Goal: Task Accomplishment & Management: Use online tool/utility

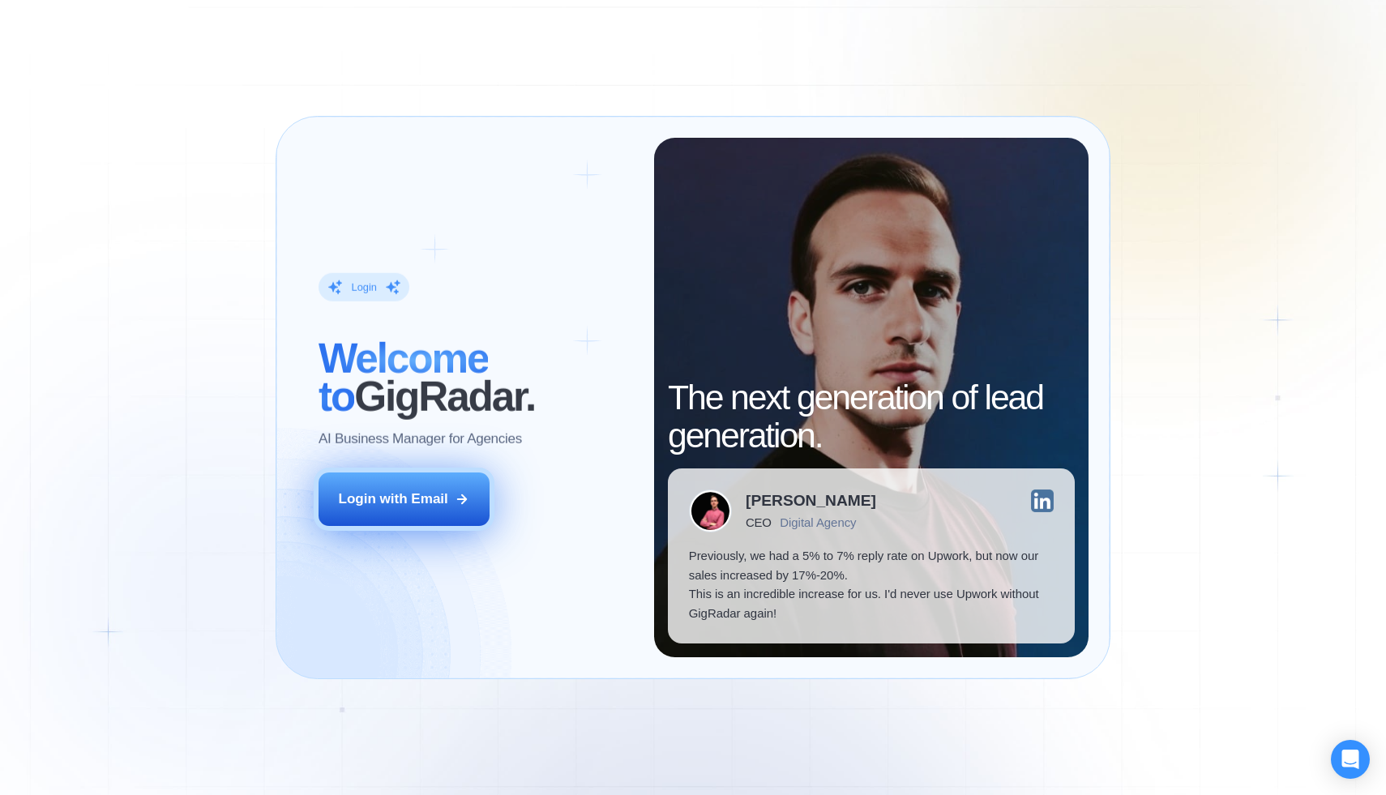
click at [398, 492] on div "Login with Email" at bounding box center [393, 498] width 109 height 19
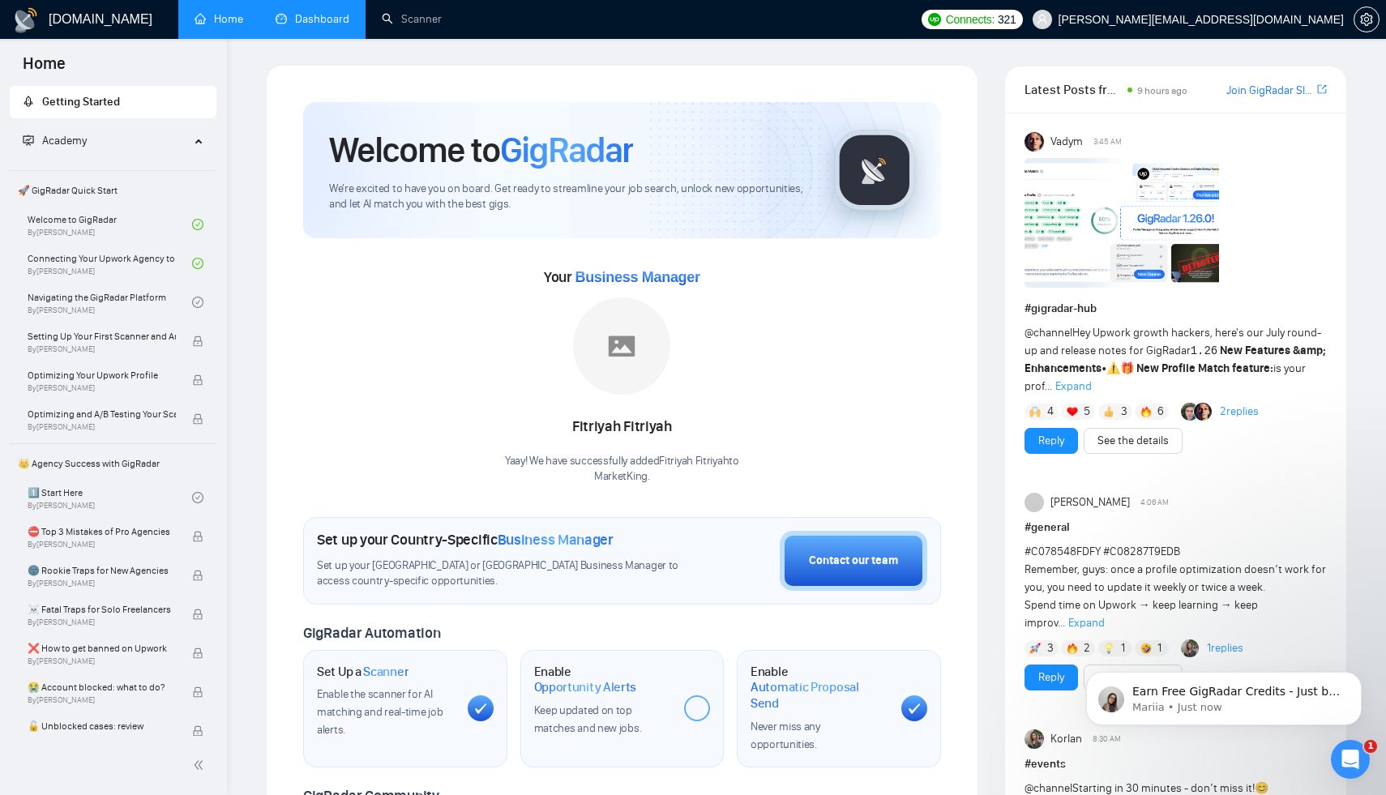
click at [349, 26] on link "Dashboard" at bounding box center [313, 19] width 74 height 14
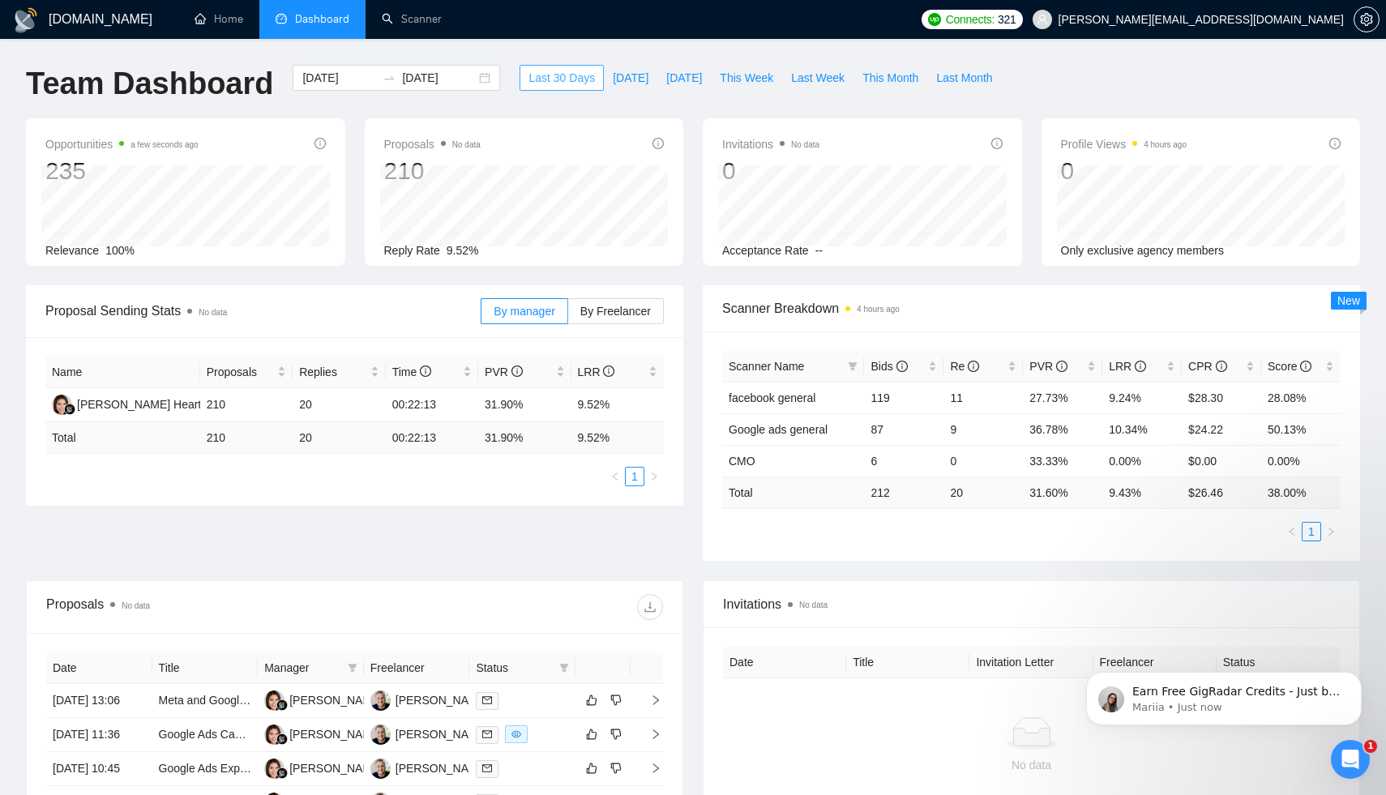
click at [536, 75] on span "Last 30 Days" at bounding box center [561, 78] width 66 height 18
click at [549, 80] on span "Last 30 Days" at bounding box center [561, 78] width 66 height 18
click at [752, 81] on span "This Week" at bounding box center [746, 78] width 53 height 18
type input "[DATE]"
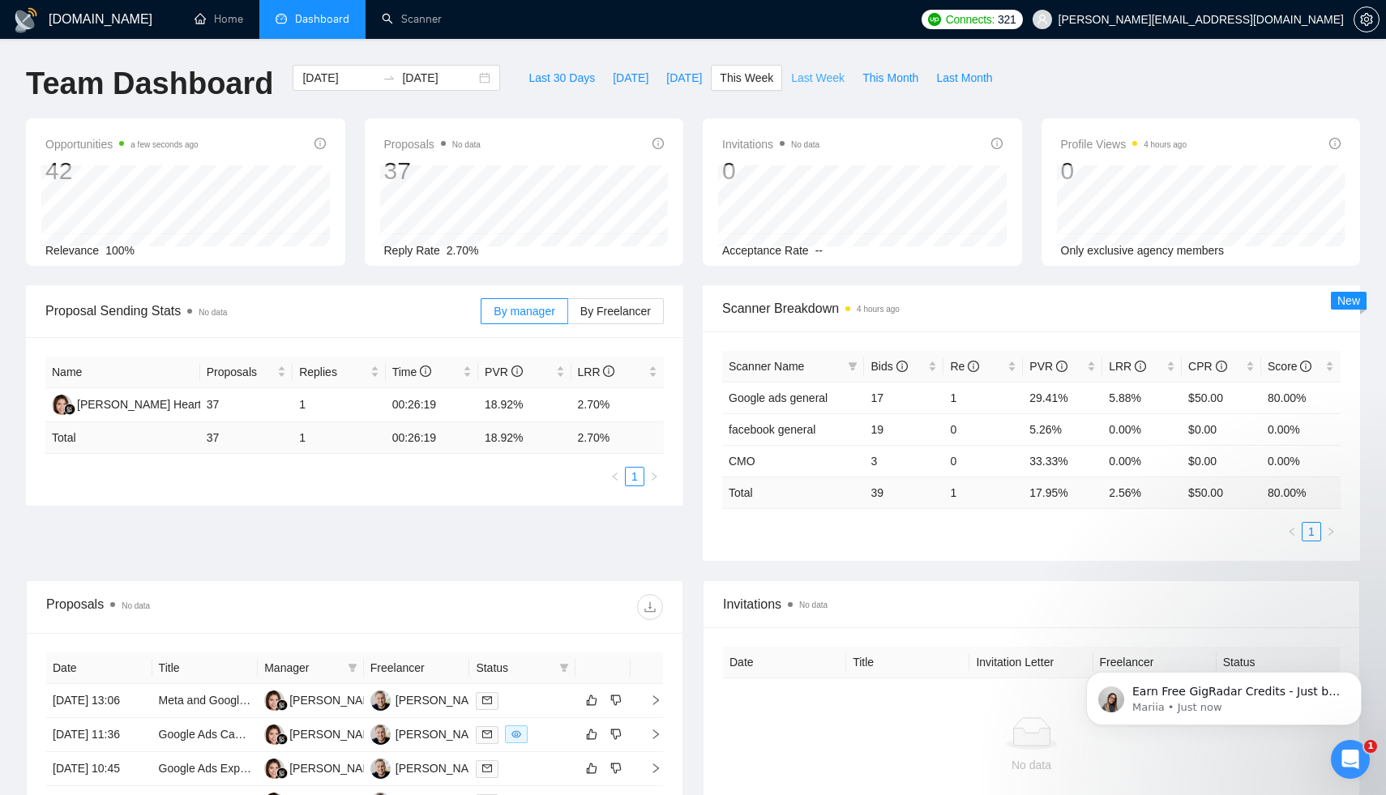
click at [824, 75] on span "Last Week" at bounding box center [817, 78] width 53 height 18
type input "[DATE]"
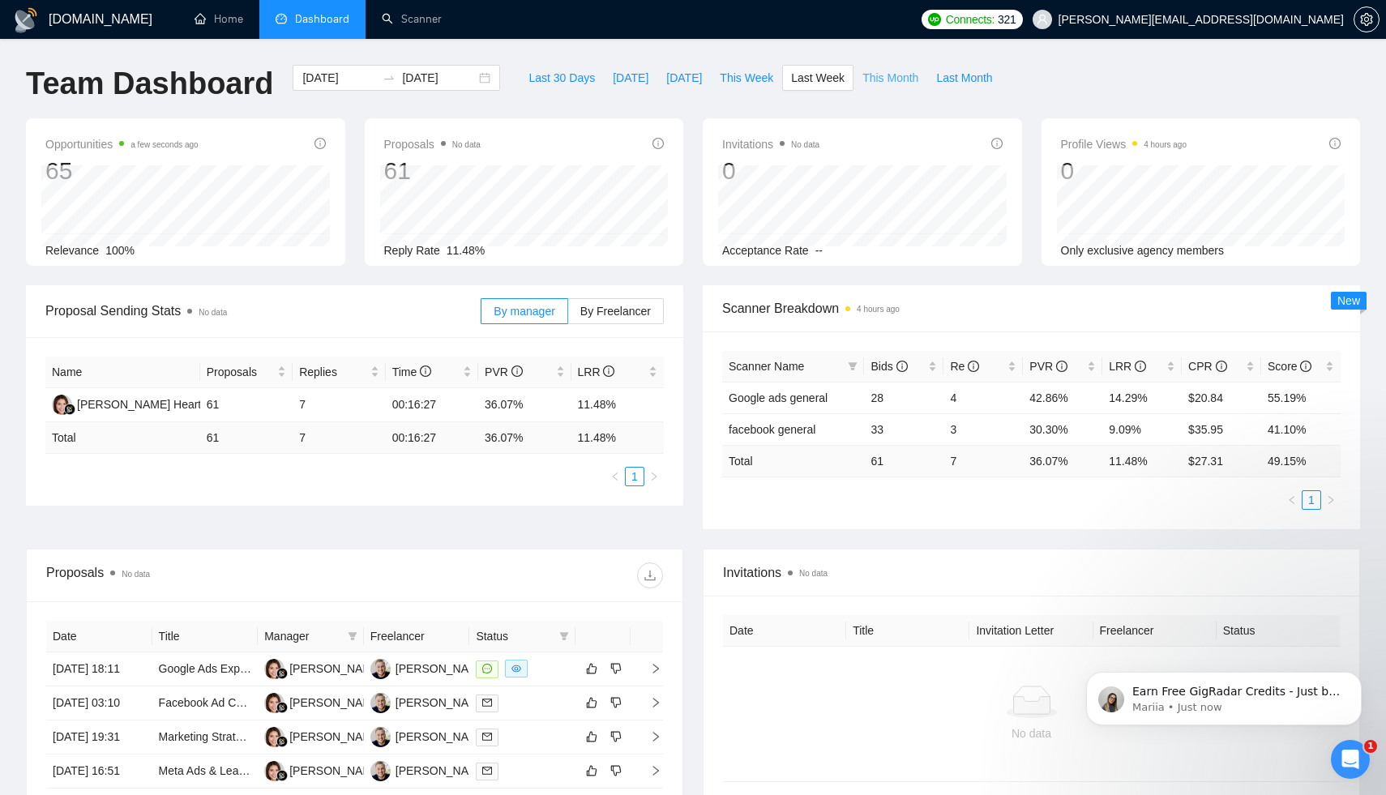
click at [891, 75] on span "This Month" at bounding box center [890, 78] width 56 height 18
type input "[DATE]"
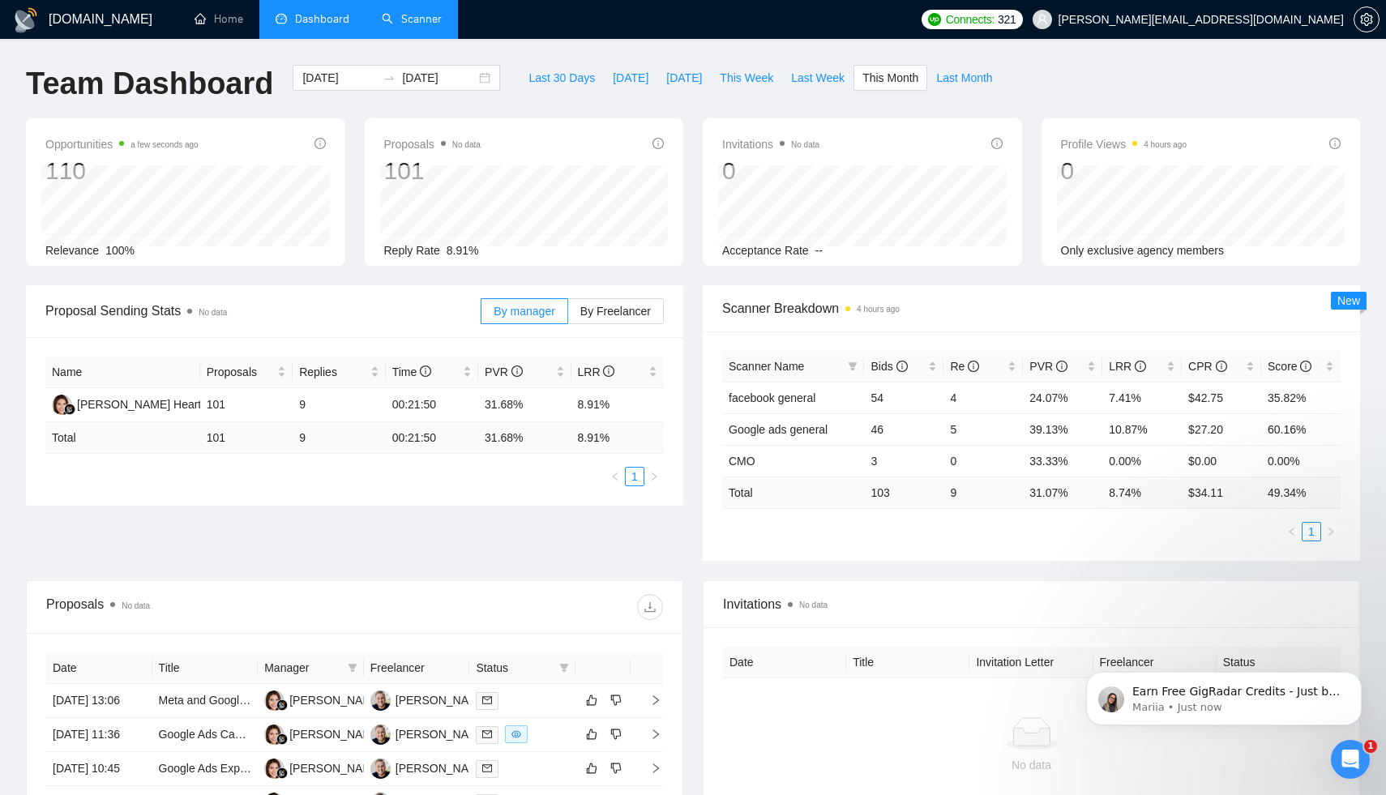
click at [425, 22] on link "Scanner" at bounding box center [412, 19] width 60 height 14
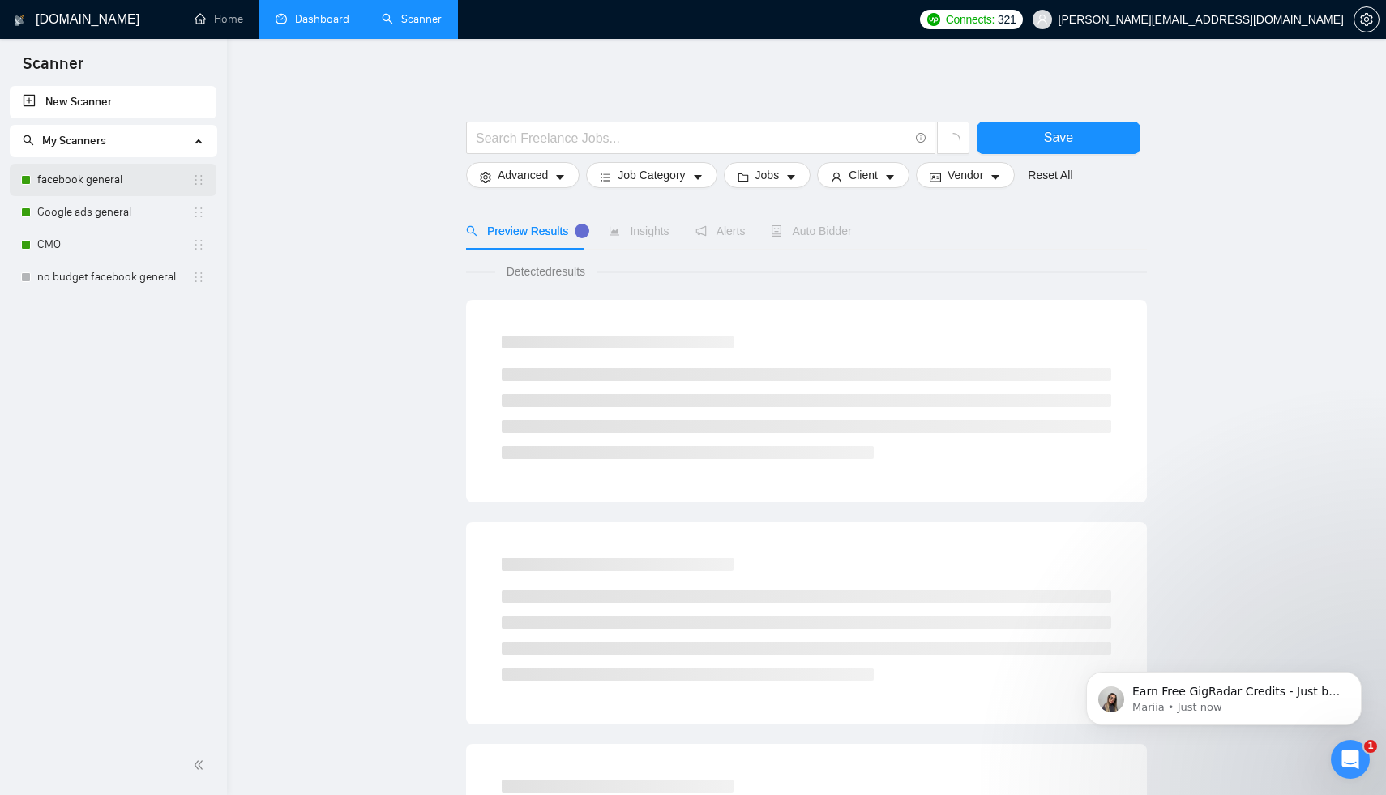
click at [118, 173] on link "facebook general" at bounding box center [114, 180] width 155 height 32
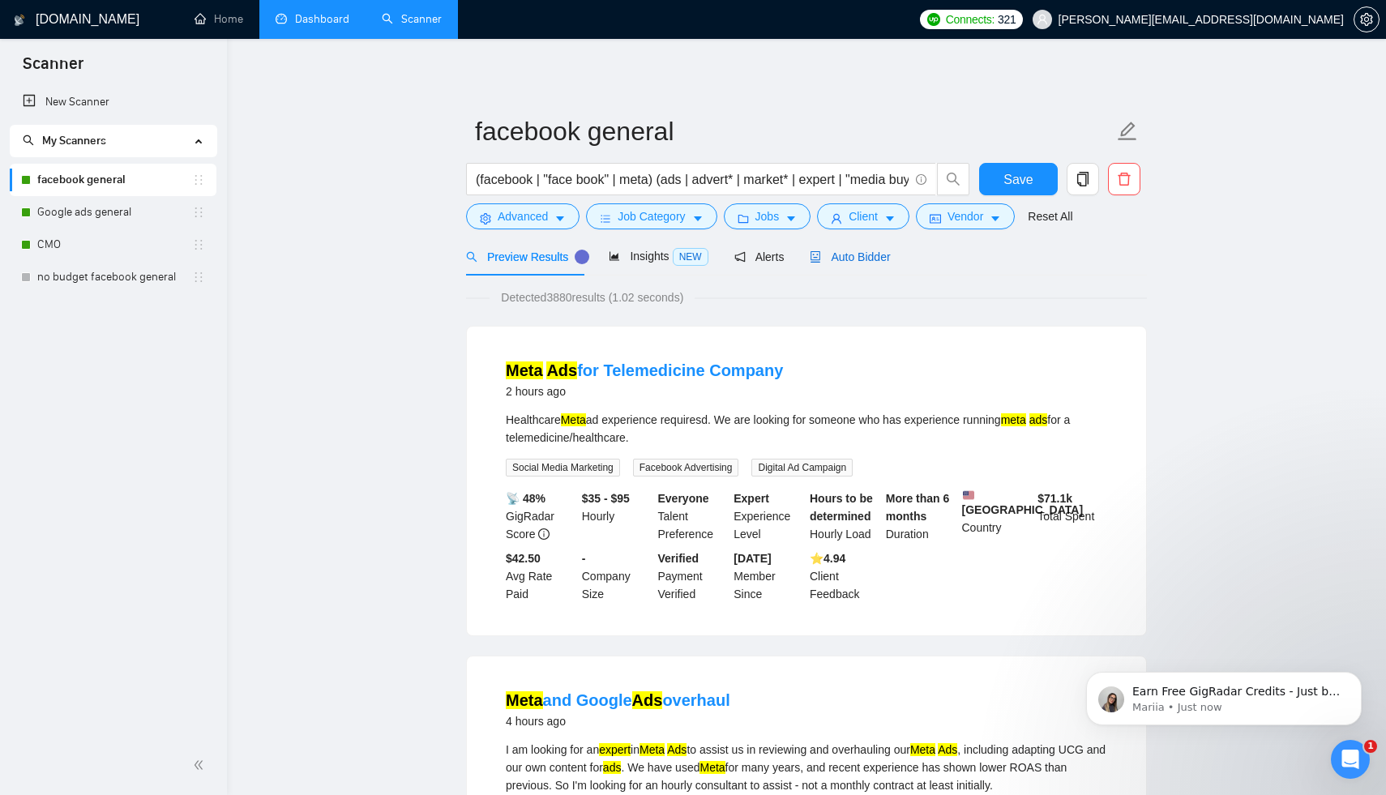
click at [875, 261] on span "Auto Bidder" at bounding box center [850, 256] width 80 height 13
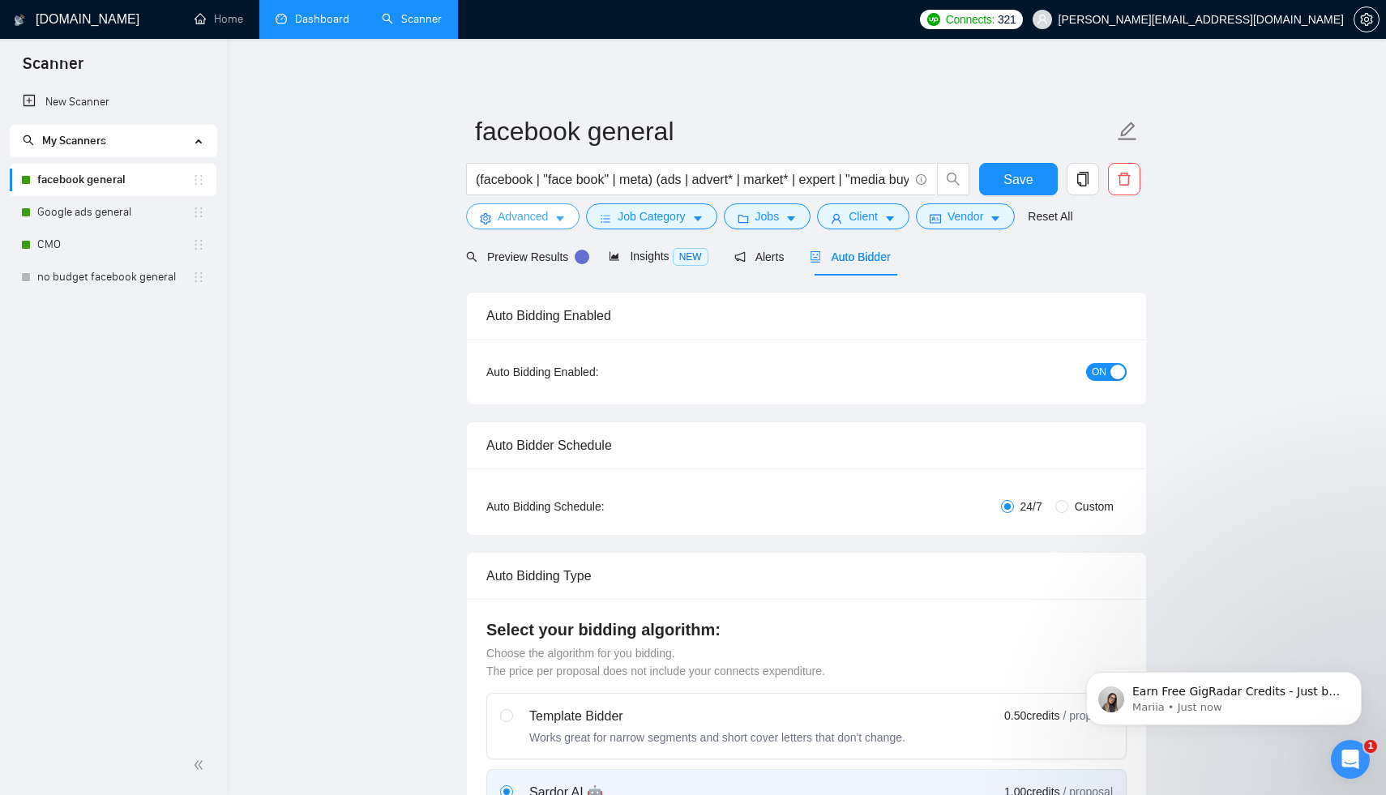
click at [560, 215] on icon "caret-down" at bounding box center [559, 218] width 11 height 11
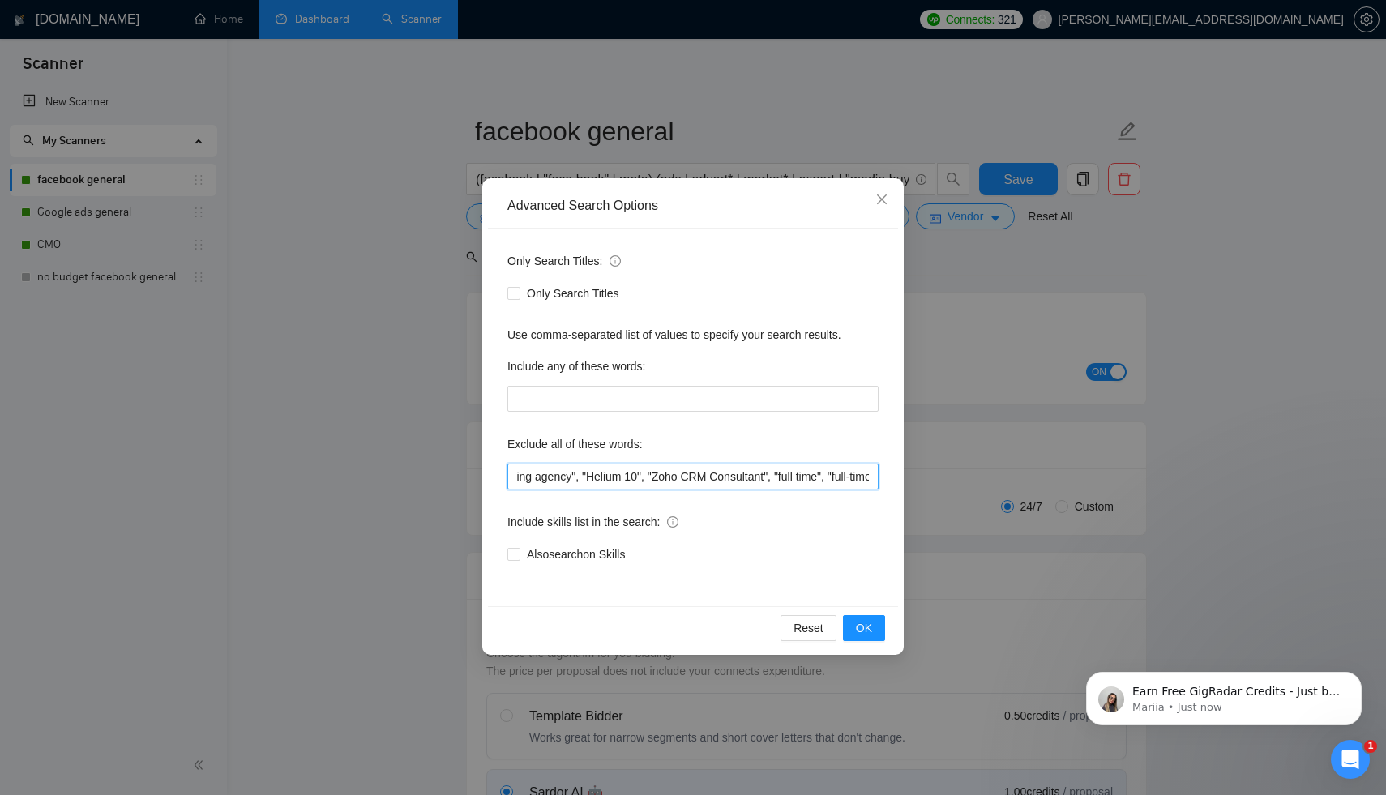
scroll to position [0, 4196]
drag, startPoint x: 798, startPoint y: 473, endPoint x: 995, endPoint y: 474, distance: 196.9
click at [995, 474] on div "Advanced Search Options Only Search Titles: Only Search Titles Use comma-separa…" at bounding box center [693, 397] width 1386 height 795
click at [866, 471] on input ""Sales Closer", SEO, "content creator", "content creation", "Creative Content M…" at bounding box center [692, 477] width 371 height 26
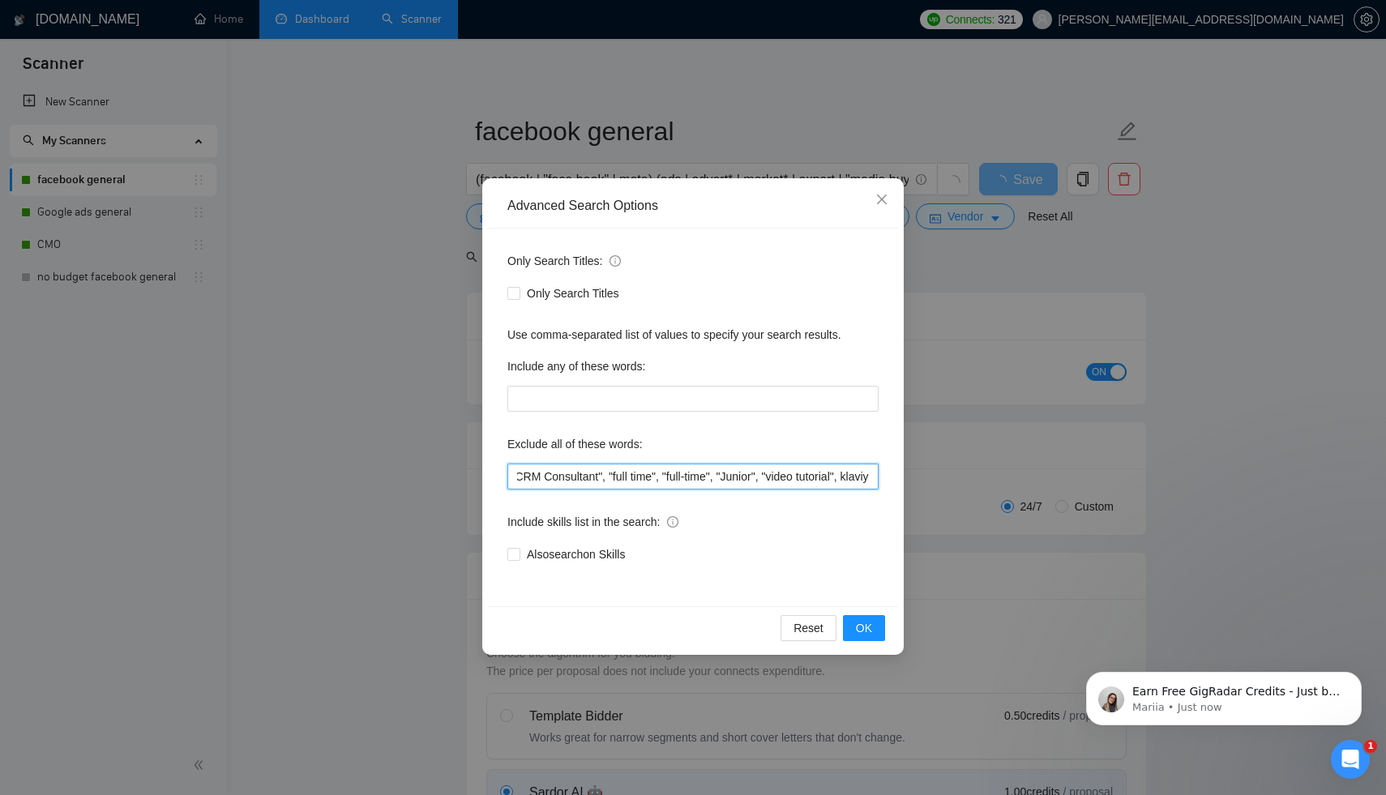
type input ""Sales Closer", SEO, "content creator", "content creation", "Creative Content M…"
drag, startPoint x: 765, startPoint y: 477, endPoint x: 1009, endPoint y: 512, distance: 246.4
click at [1009, 512] on div "Advanced Search Options Only Search Titles: Only Search Titles Use comma-separa…" at bounding box center [693, 397] width 1386 height 795
click at [867, 477] on input ""Sales Closer", SEO, "content creator", "content creation", "Creative Content M…" at bounding box center [692, 477] width 371 height 26
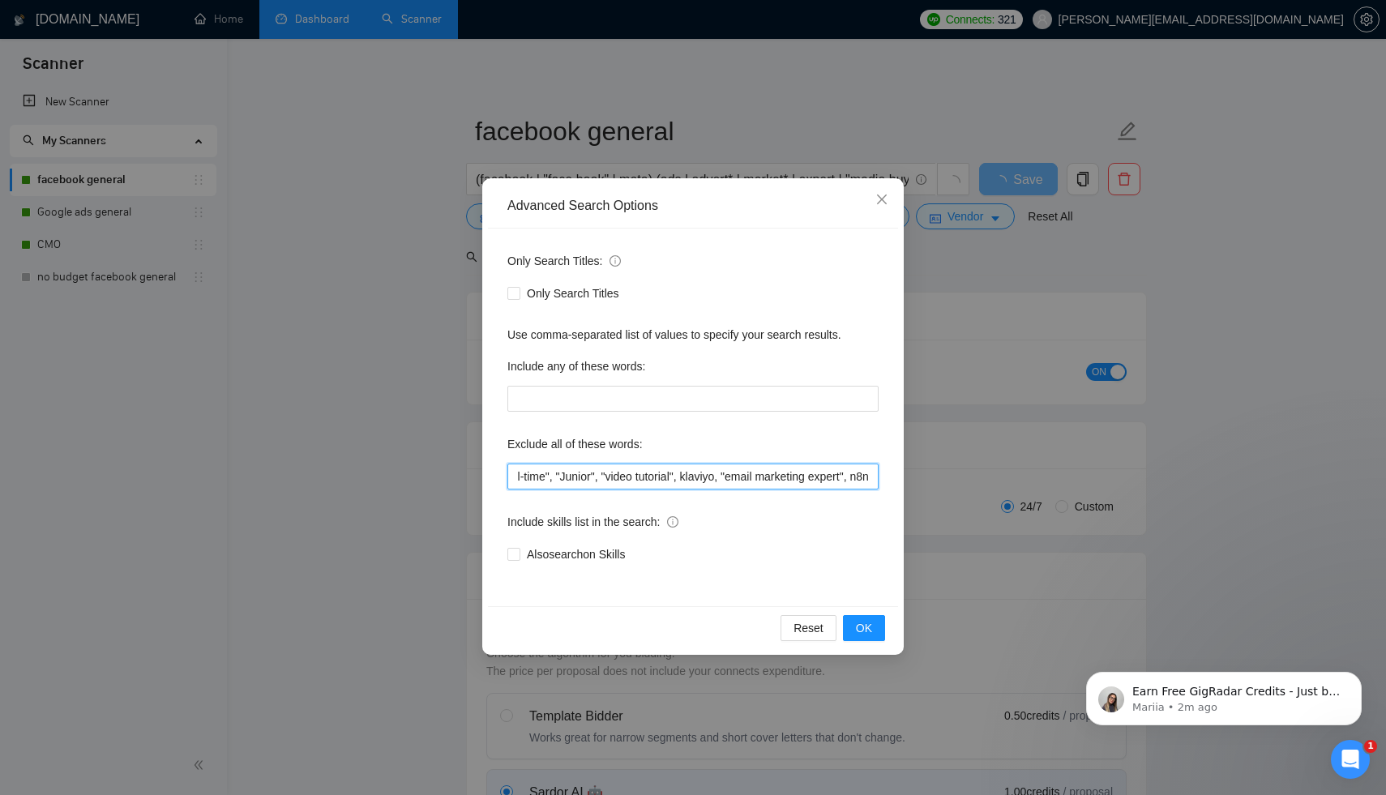
drag, startPoint x: 870, startPoint y: 474, endPoint x: 670, endPoint y: 477, distance: 200.2
click at [670, 477] on input ""Sales Closer", SEO, "content creator", "content creation", "Creative Content M…" at bounding box center [692, 477] width 371 height 26
type input ""Sales Closer", SEO, "content creator", "content creation", "Creative Content M…"
click at [878, 631] on button "OK" at bounding box center [864, 628] width 42 height 26
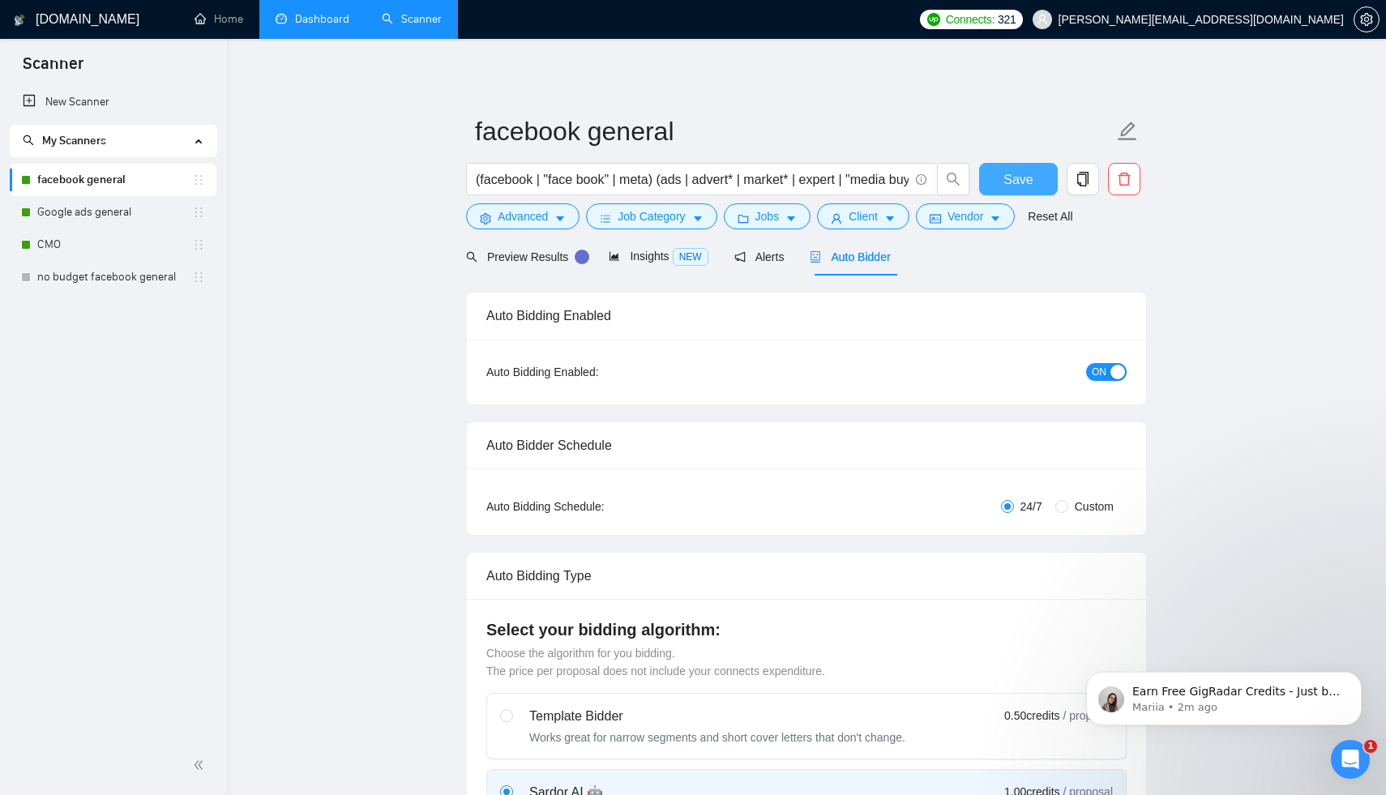
click at [1032, 183] on span "Save" at bounding box center [1017, 179] width 29 height 20
click at [112, 212] on link "Google ads general" at bounding box center [114, 212] width 155 height 32
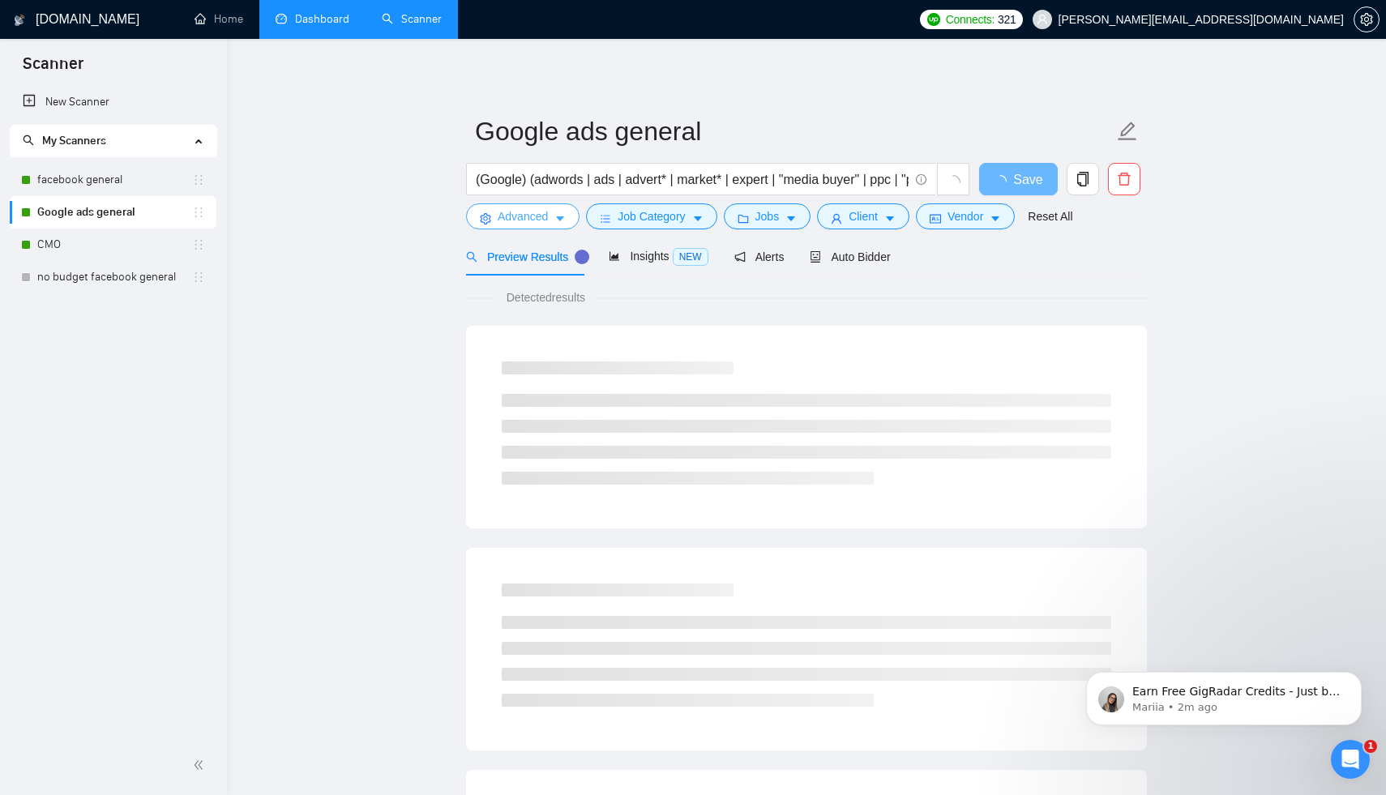
click at [562, 218] on icon "caret-down" at bounding box center [560, 219] width 8 height 5
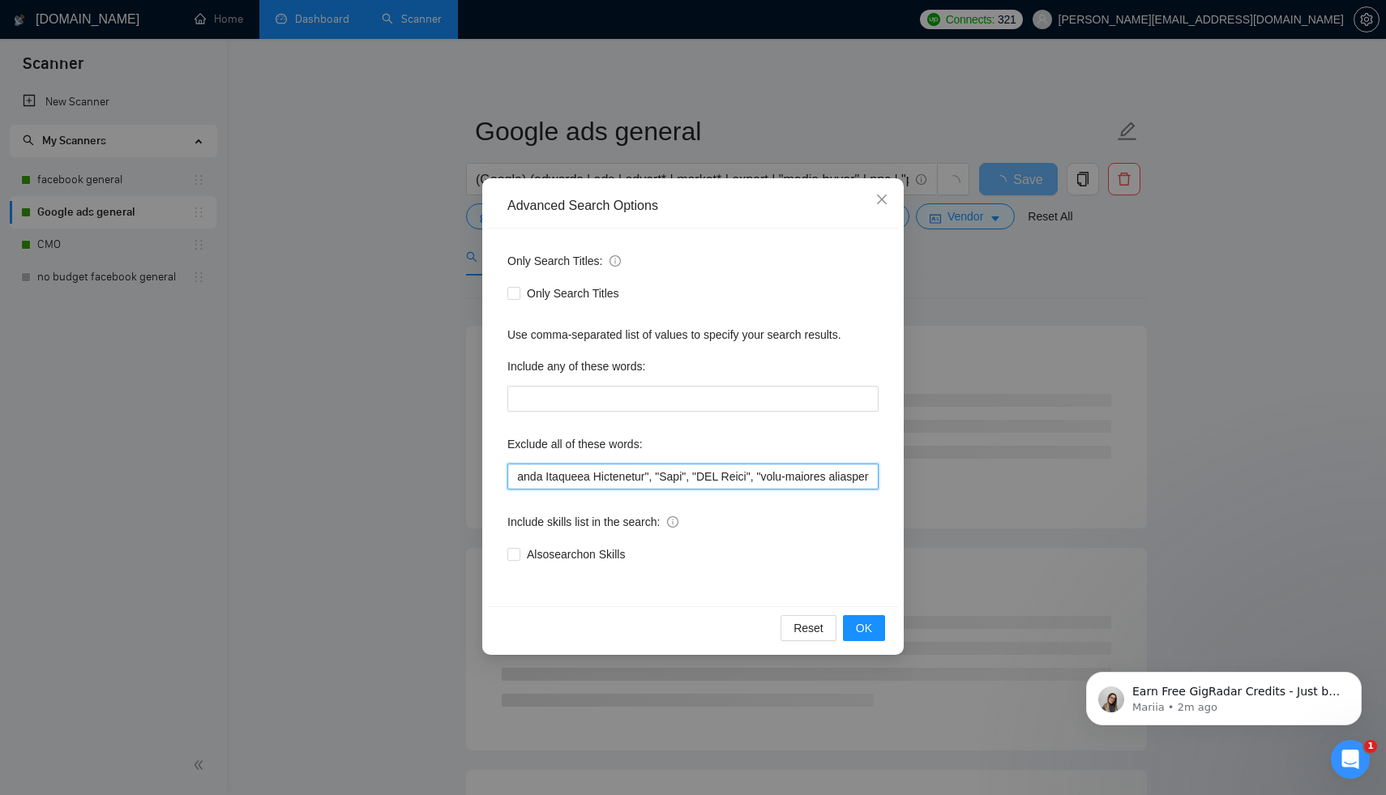
scroll to position [0, 5089]
drag, startPoint x: 783, startPoint y: 470, endPoint x: 1002, endPoint y: 471, distance: 219.6
click at [1002, 471] on div "Advanced Search Options Only Search Titles: Only Search Titles Use comma-separa…" at bounding box center [693, 397] width 1386 height 795
click at [869, 478] on input "text" at bounding box center [692, 477] width 371 height 26
paste input "klaviyo, "email marketing expert", n8n"
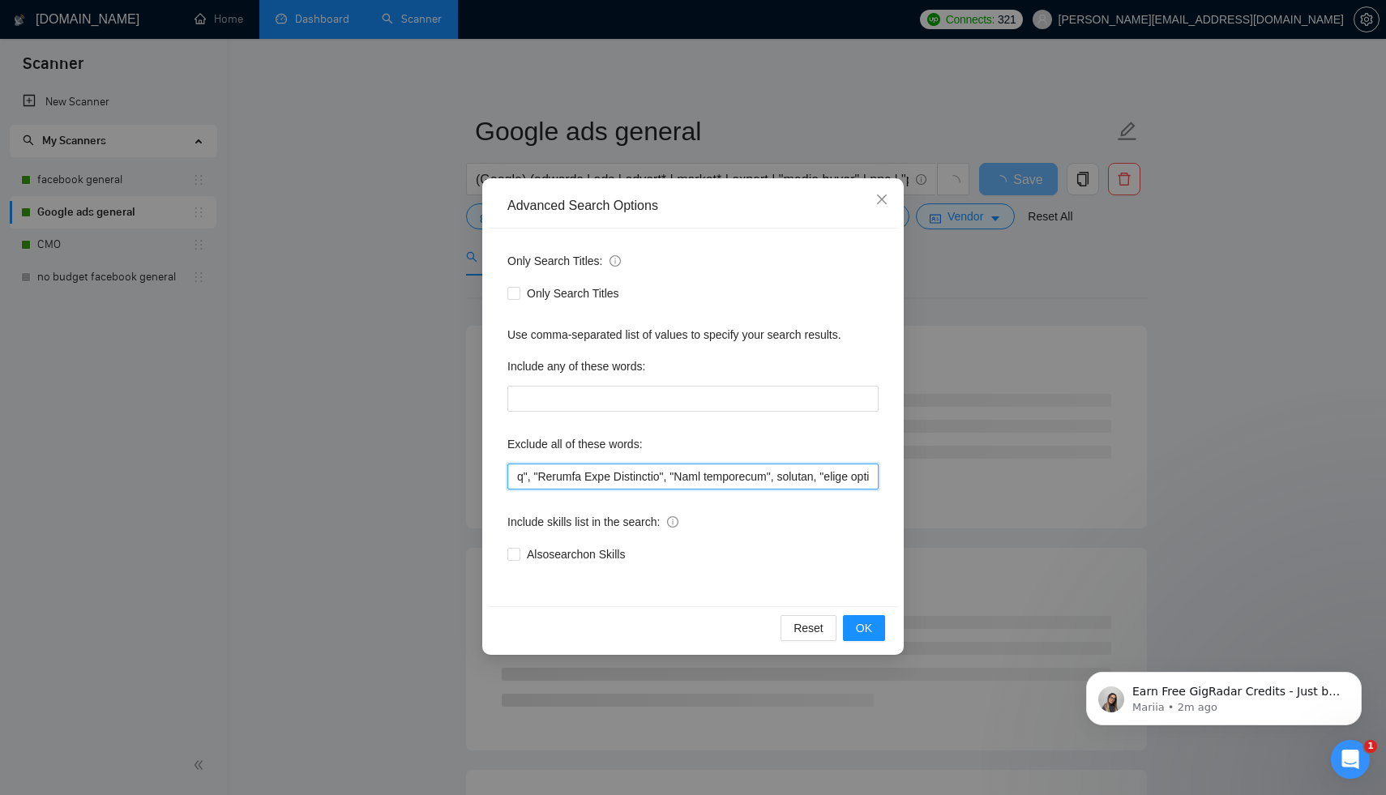
scroll to position [0, 5291]
type input ""Sales Closer", SEO, "content creator", "content creation", "Creative Content M…"
click at [873, 624] on button "OK" at bounding box center [864, 628] width 42 height 26
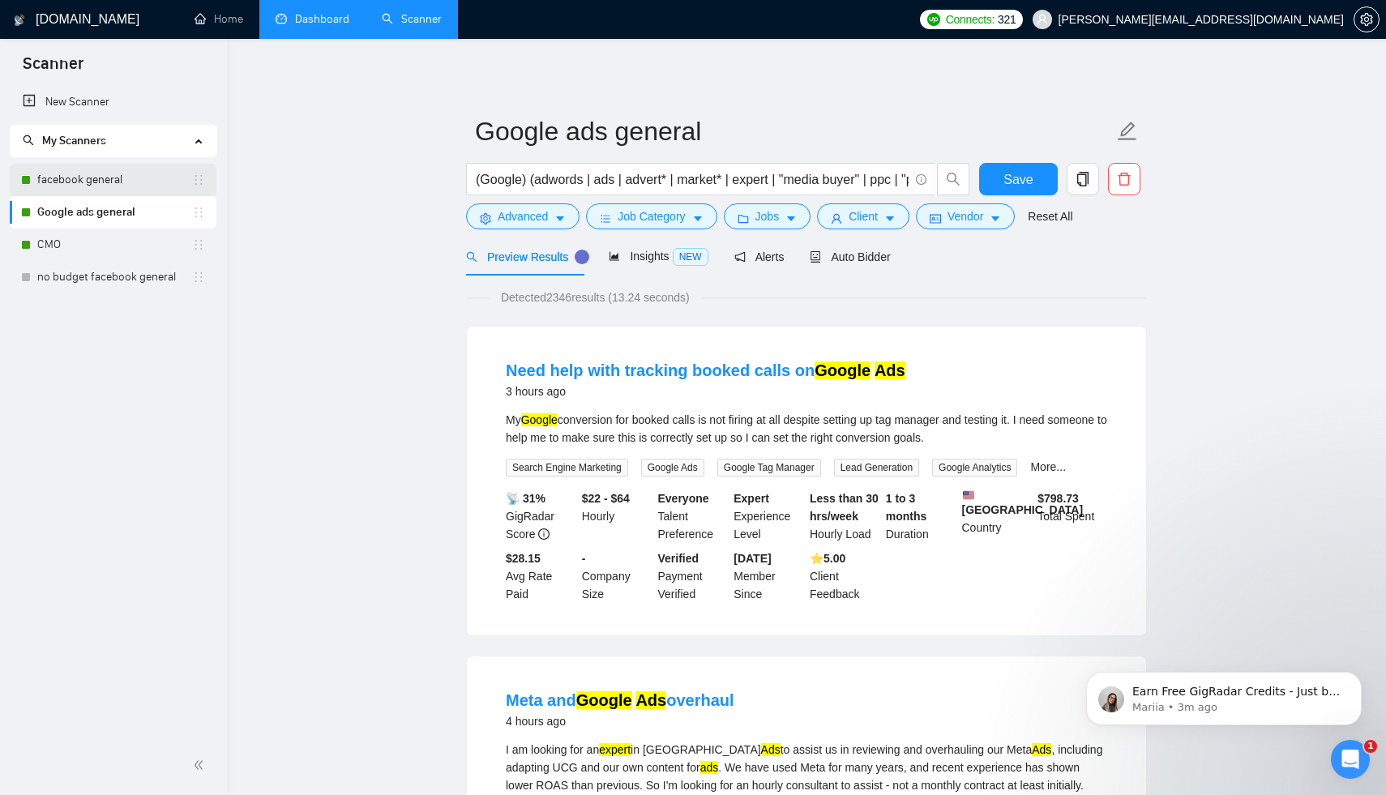
click at [113, 182] on link "facebook general" at bounding box center [114, 180] width 155 height 32
click at [1032, 182] on span "Save" at bounding box center [1017, 179] width 29 height 20
click at [119, 178] on link "facebook general" at bounding box center [114, 180] width 155 height 32
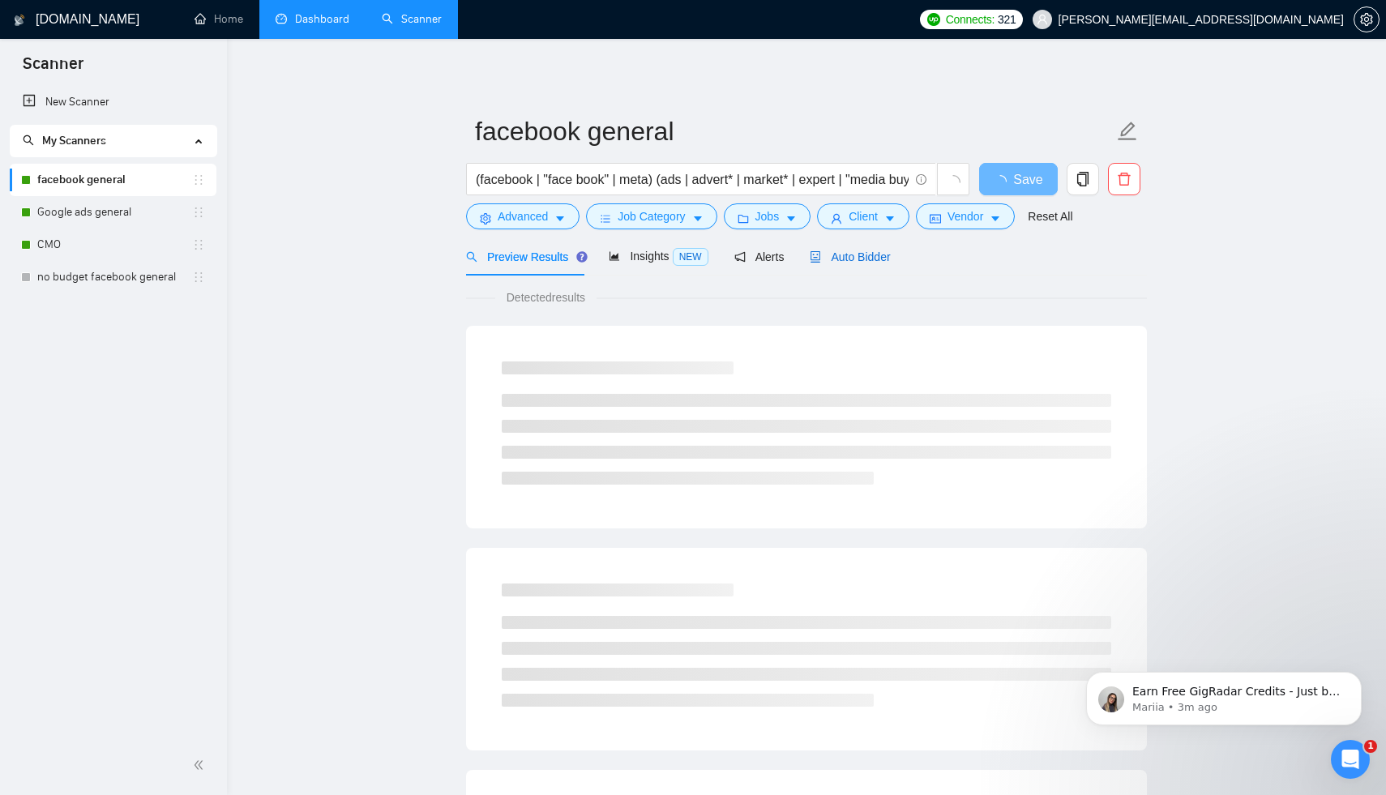
click at [862, 253] on span "Auto Bidder" at bounding box center [850, 256] width 80 height 13
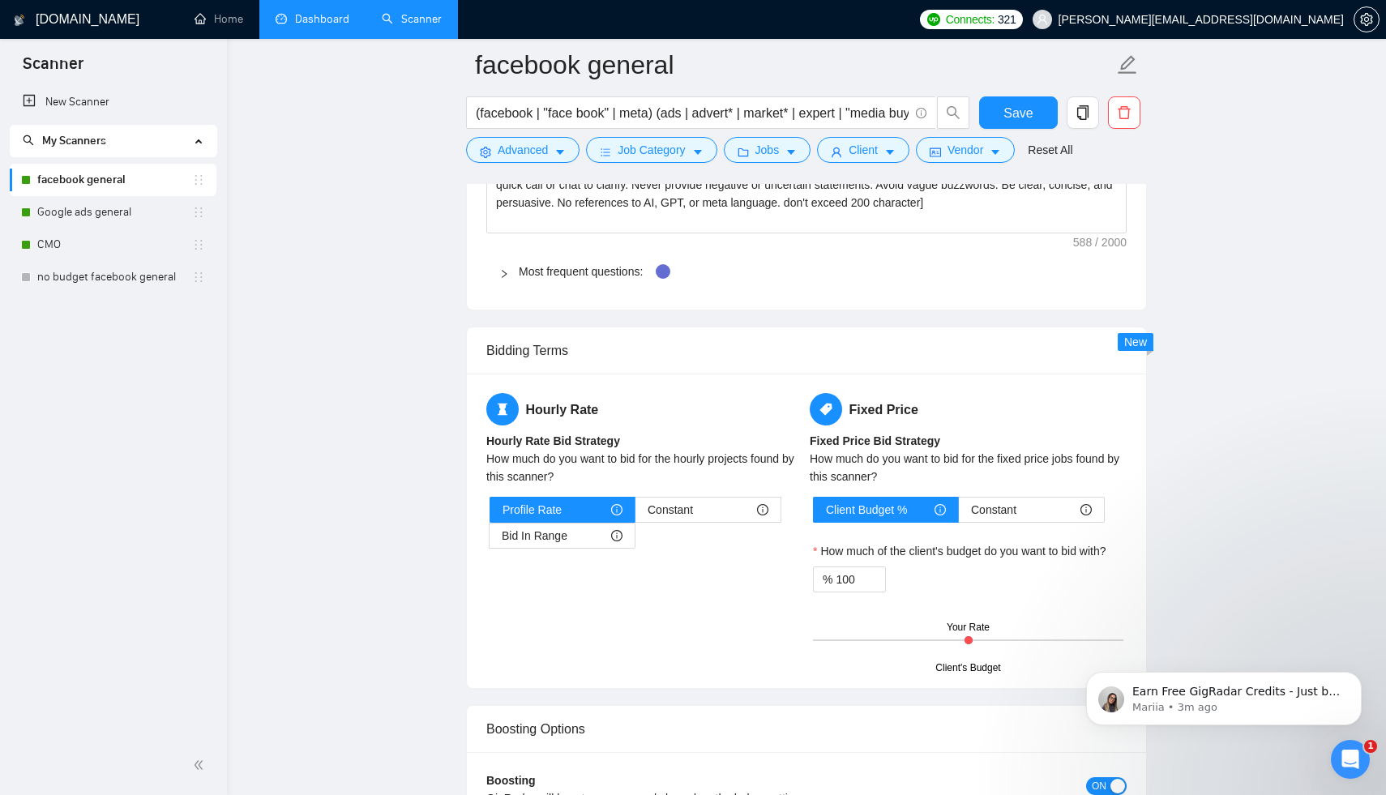
scroll to position [2512, 0]
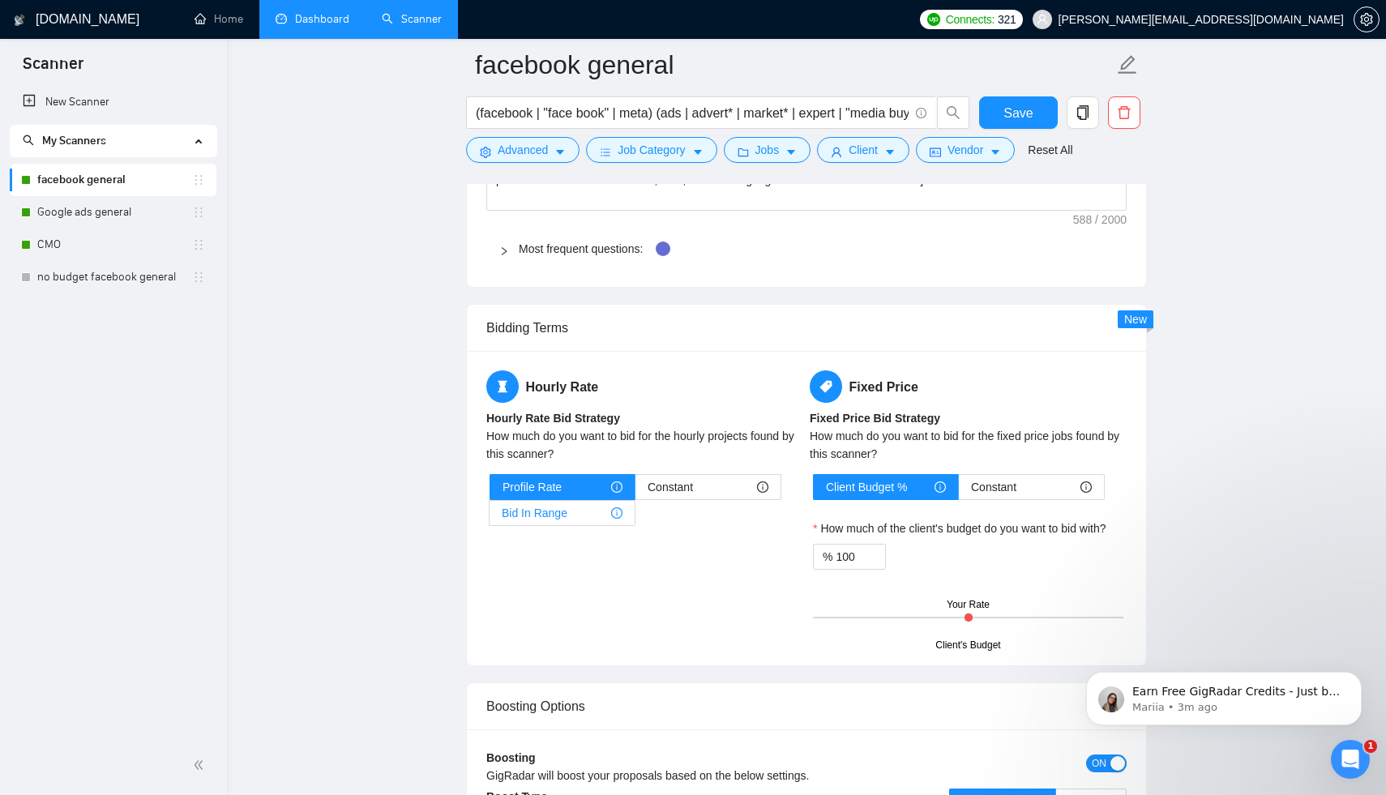
click at [573, 512] on div "Bid In Range" at bounding box center [562, 513] width 121 height 24
click at [489, 517] on input "Bid In Range" at bounding box center [489, 517] width 0 height 0
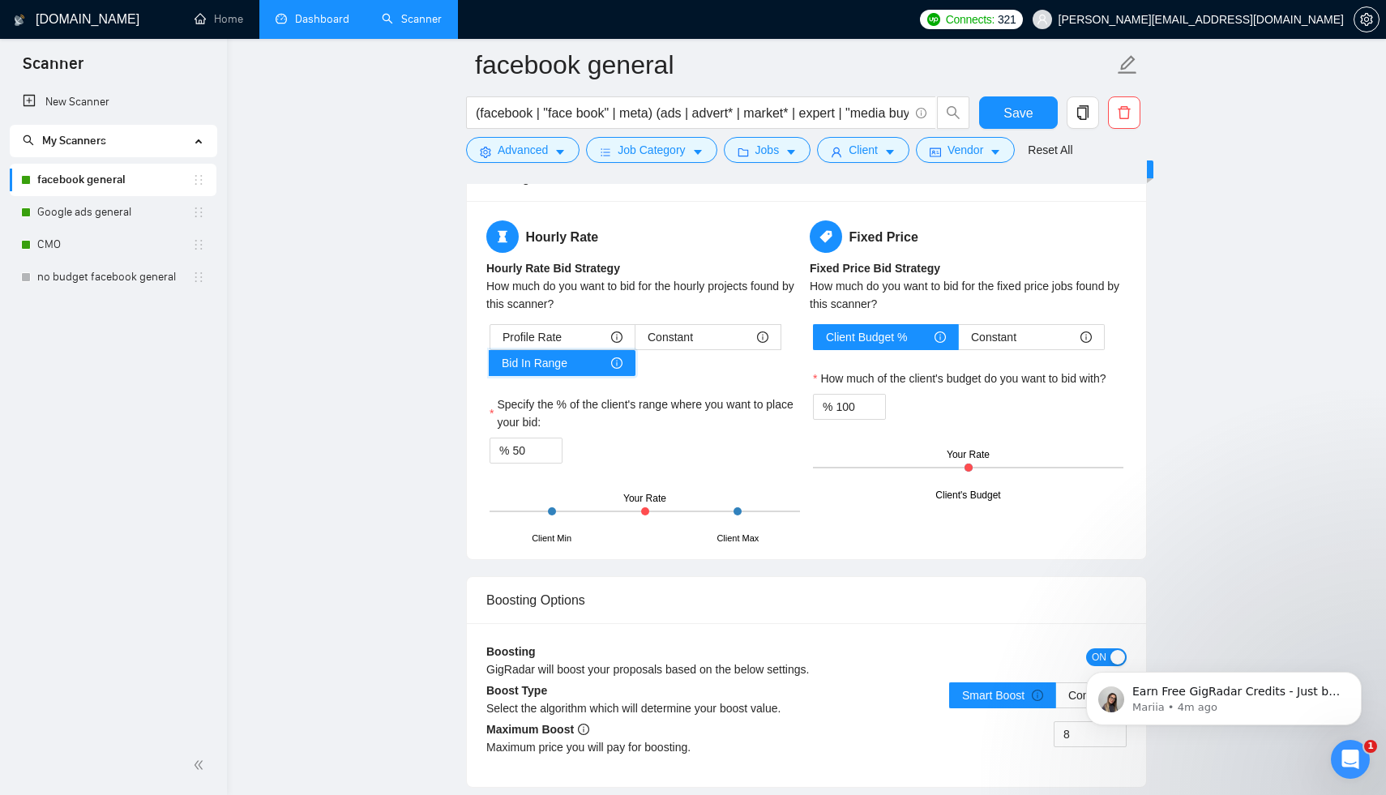
scroll to position [2642, 0]
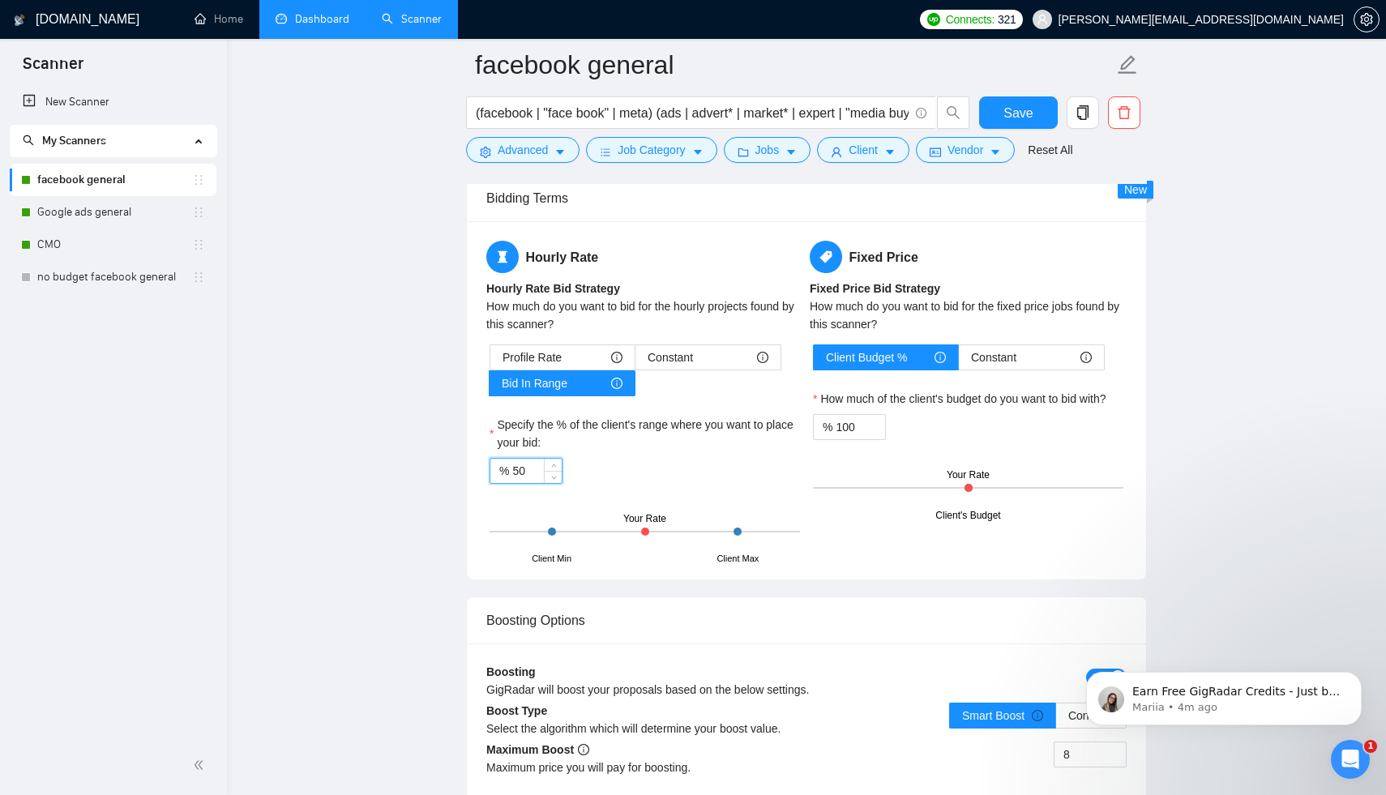
click at [531, 472] on input "50" at bounding box center [536, 471] width 49 height 24
click at [634, 469] on div "% 50" at bounding box center [644, 471] width 310 height 26
click at [677, 476] on div "% 50" at bounding box center [644, 471] width 310 height 26
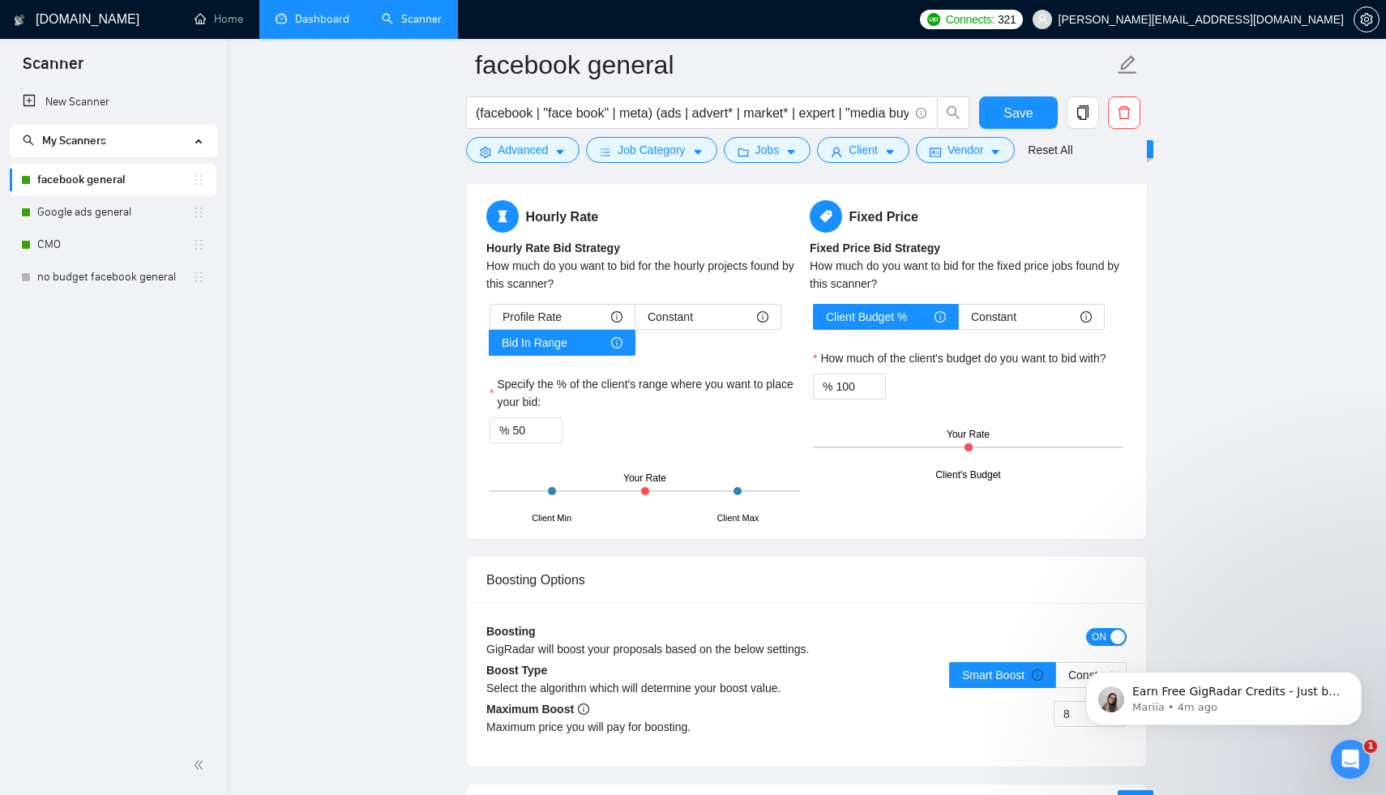
scroll to position [2660, 0]
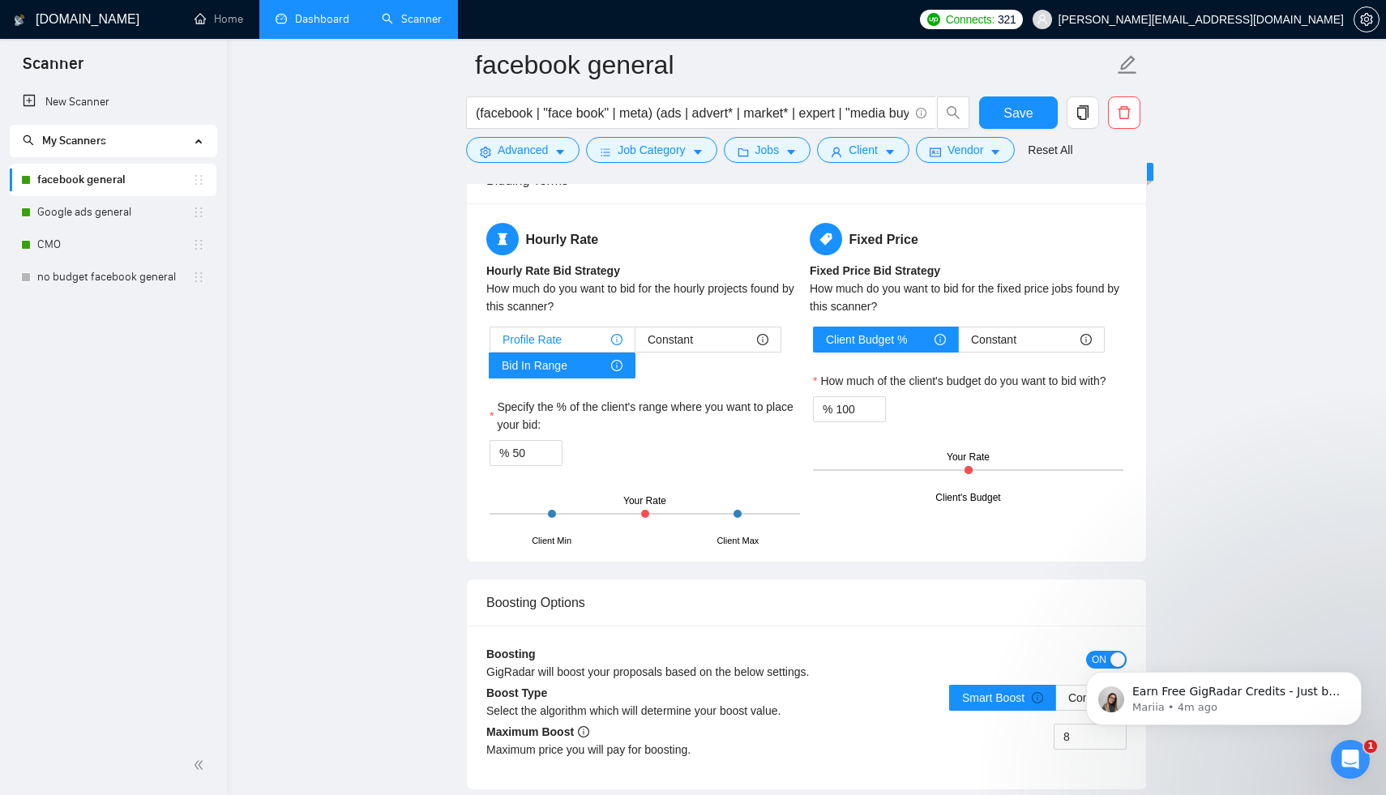
click at [577, 333] on div "Profile Rate" at bounding box center [562, 339] width 120 height 24
click at [490, 344] on input "Profile Rate" at bounding box center [490, 344] width 0 height 0
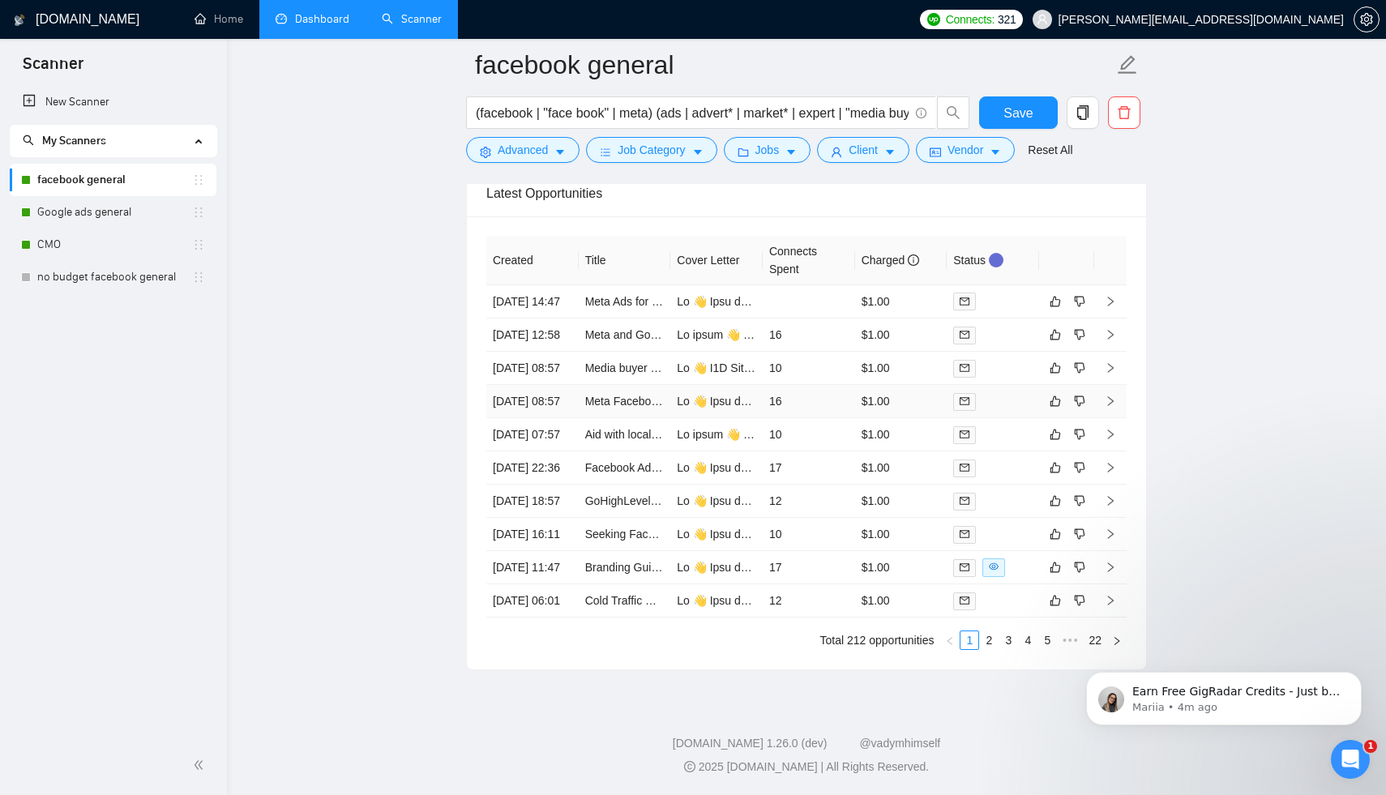
scroll to position [4200, 0]
drag, startPoint x: 669, startPoint y: 241, endPoint x: 844, endPoint y: 211, distance: 177.6
click at [844, 216] on div "Created Title Cover Letter Connects Spent Charged Status [DATE] 14:47 Meta Ads …" at bounding box center [806, 442] width 679 height 453
click at [823, 216] on div "Created Title Cover Letter Connects Spent Charged Status [DATE] 14:47 Meta Ads …" at bounding box center [806, 442] width 679 height 453
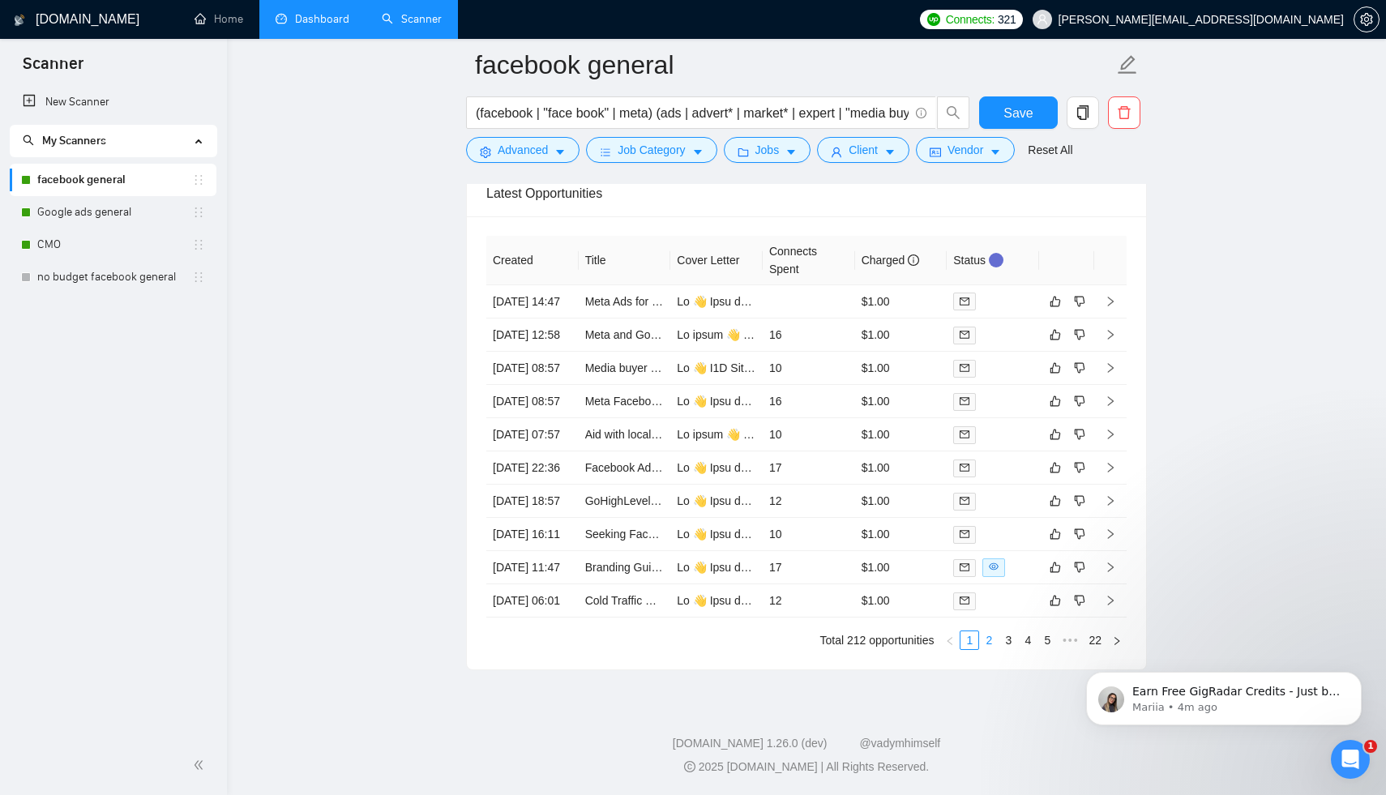
click at [987, 649] on link "2" at bounding box center [989, 640] width 18 height 18
click at [1111, 539] on icon "right" at bounding box center [1111, 534] width 6 height 10
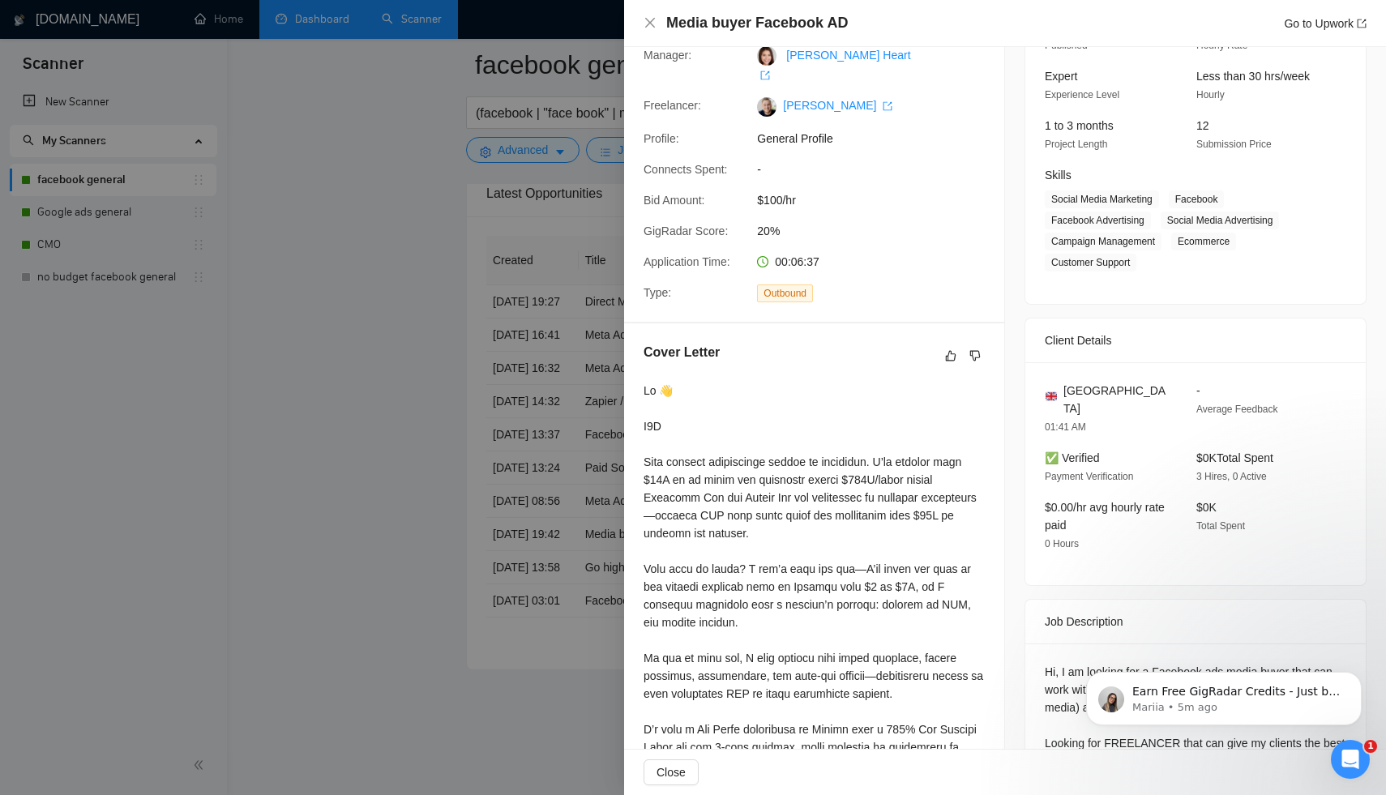
scroll to position [118, 0]
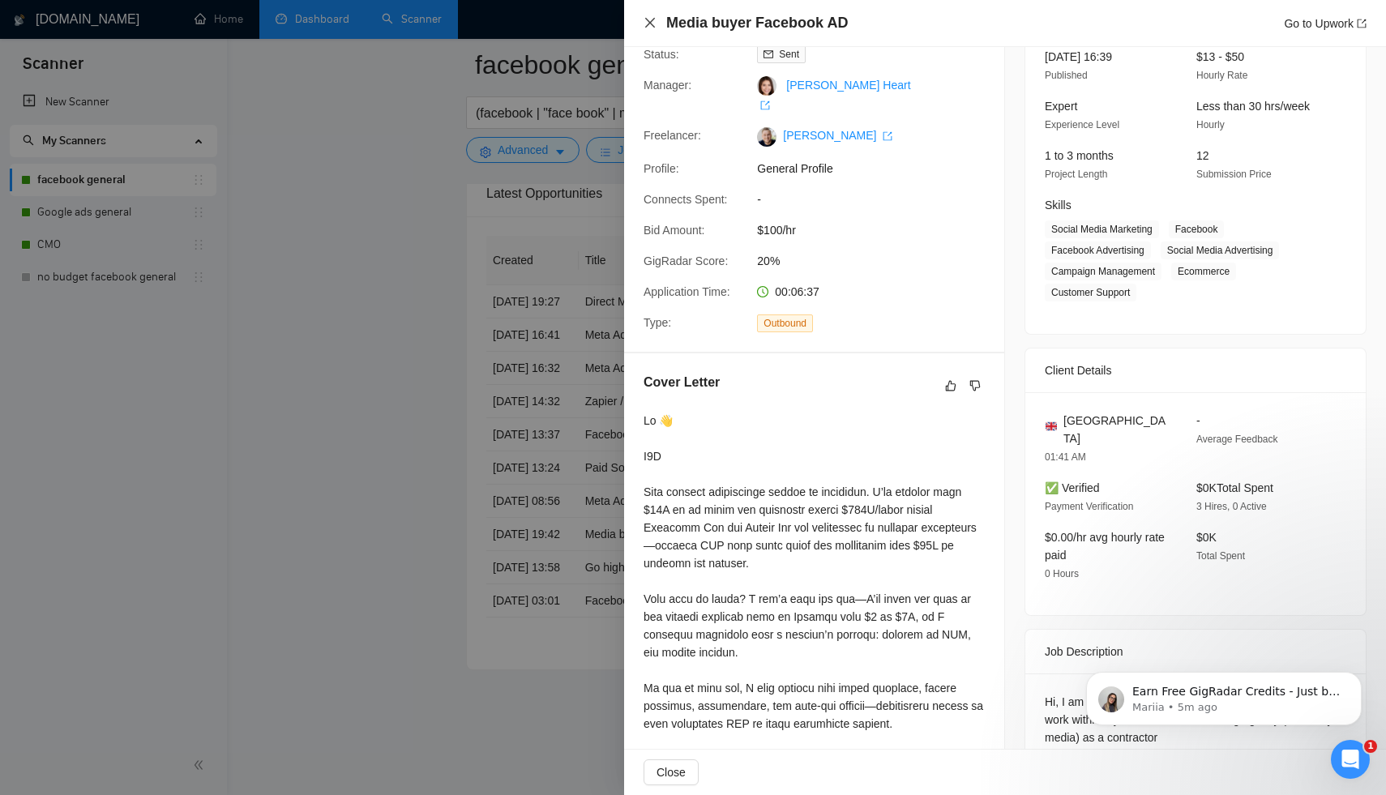
click at [650, 28] on icon "close" at bounding box center [649, 22] width 13 height 13
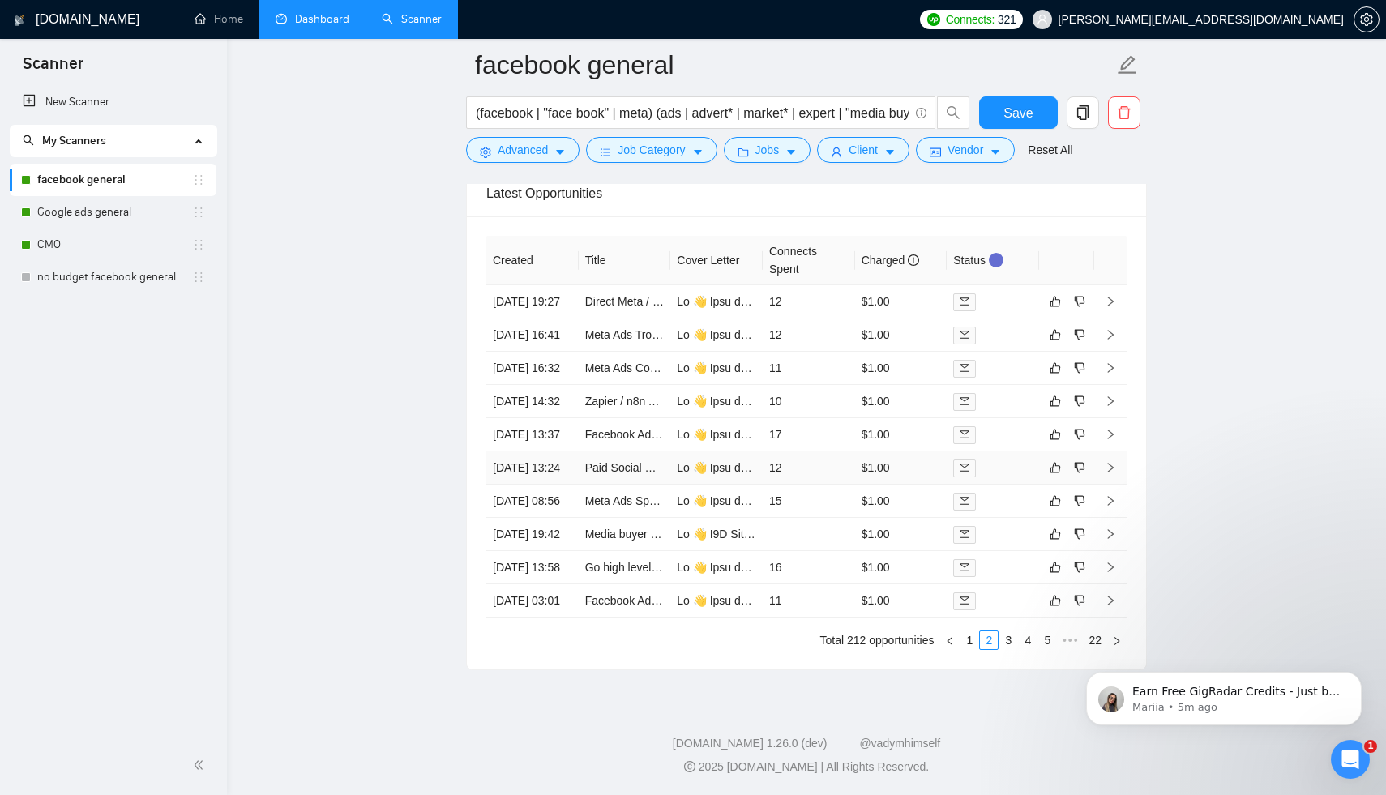
click at [1113, 473] on icon "right" at bounding box center [1110, 467] width 11 height 11
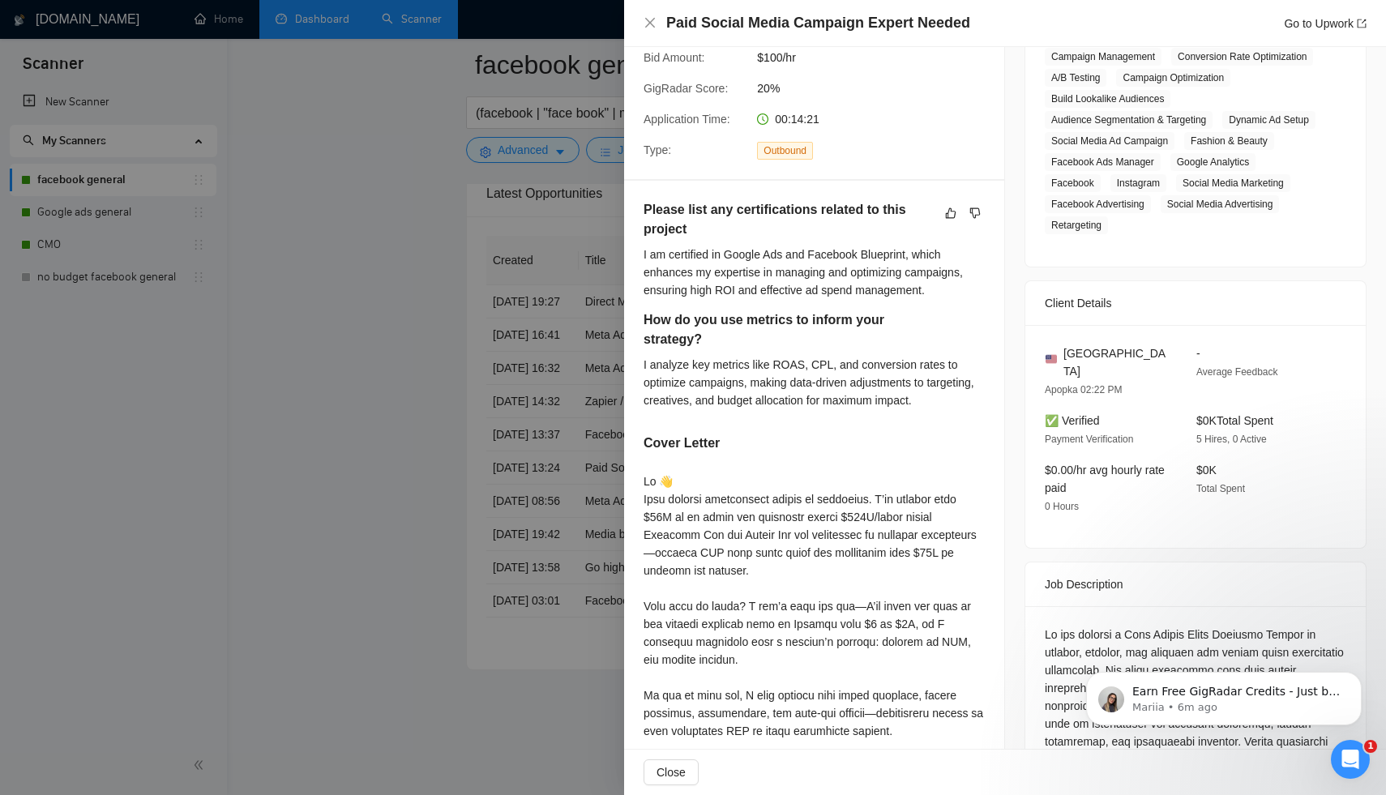
scroll to position [274, 0]
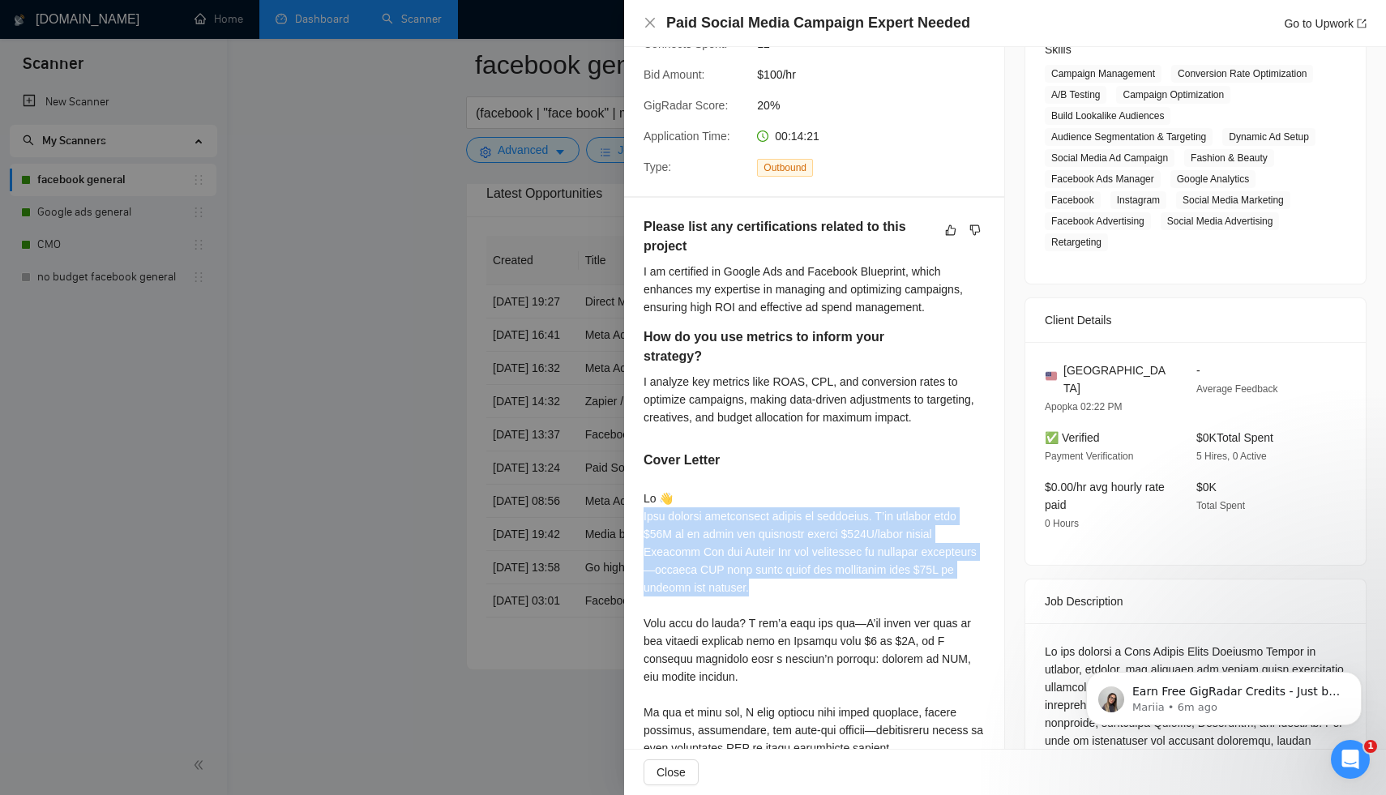
drag, startPoint x: 645, startPoint y: 498, endPoint x: 857, endPoint y: 573, distance: 224.3
click at [857, 573] on div at bounding box center [813, 801] width 341 height 624
copy div "our project immediately caught my attention. I’ve managed over $10M in ad spend…"
click at [652, 27] on icon "close" at bounding box center [649, 22] width 13 height 13
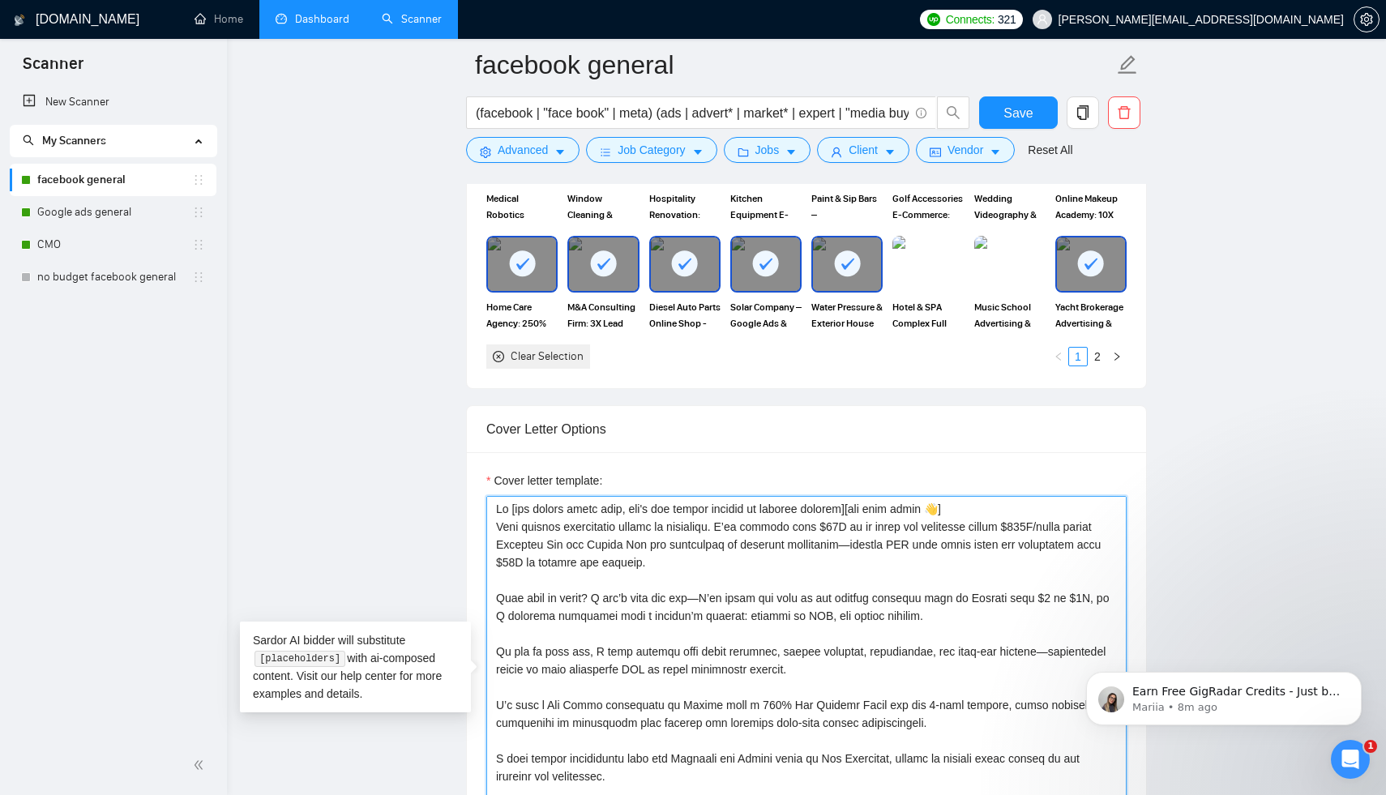
drag, startPoint x: 497, startPoint y: 525, endPoint x: 735, endPoint y: 527, distance: 238.3
click at [735, 527] on textarea "Cover letter template:" at bounding box center [806, 678] width 640 height 365
paste textarea ". I’ve managed over $10M in ad spend and currently handle $700K/month across Fa…"
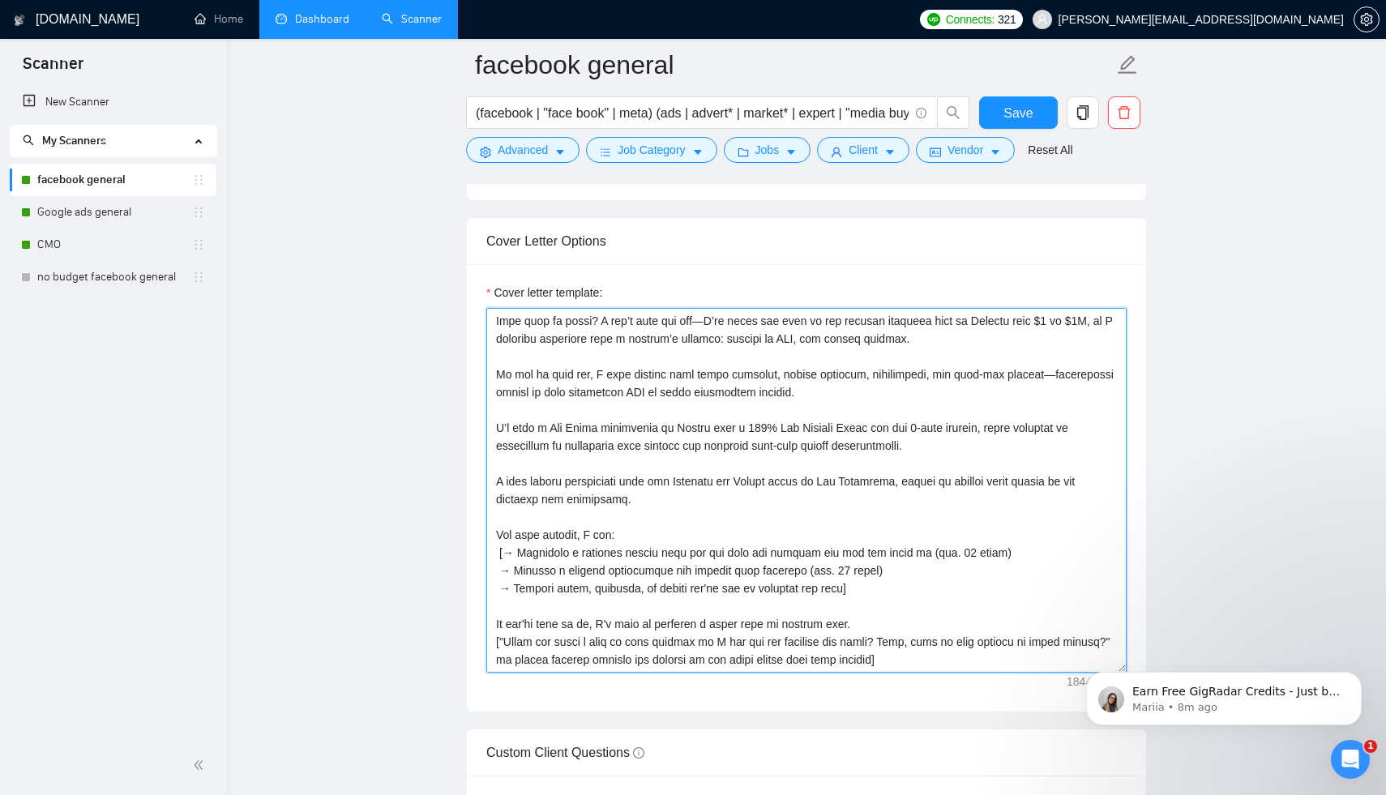
scroll to position [123, 0]
click at [774, 488] on textarea "Cover letter template:" at bounding box center [806, 490] width 640 height 365
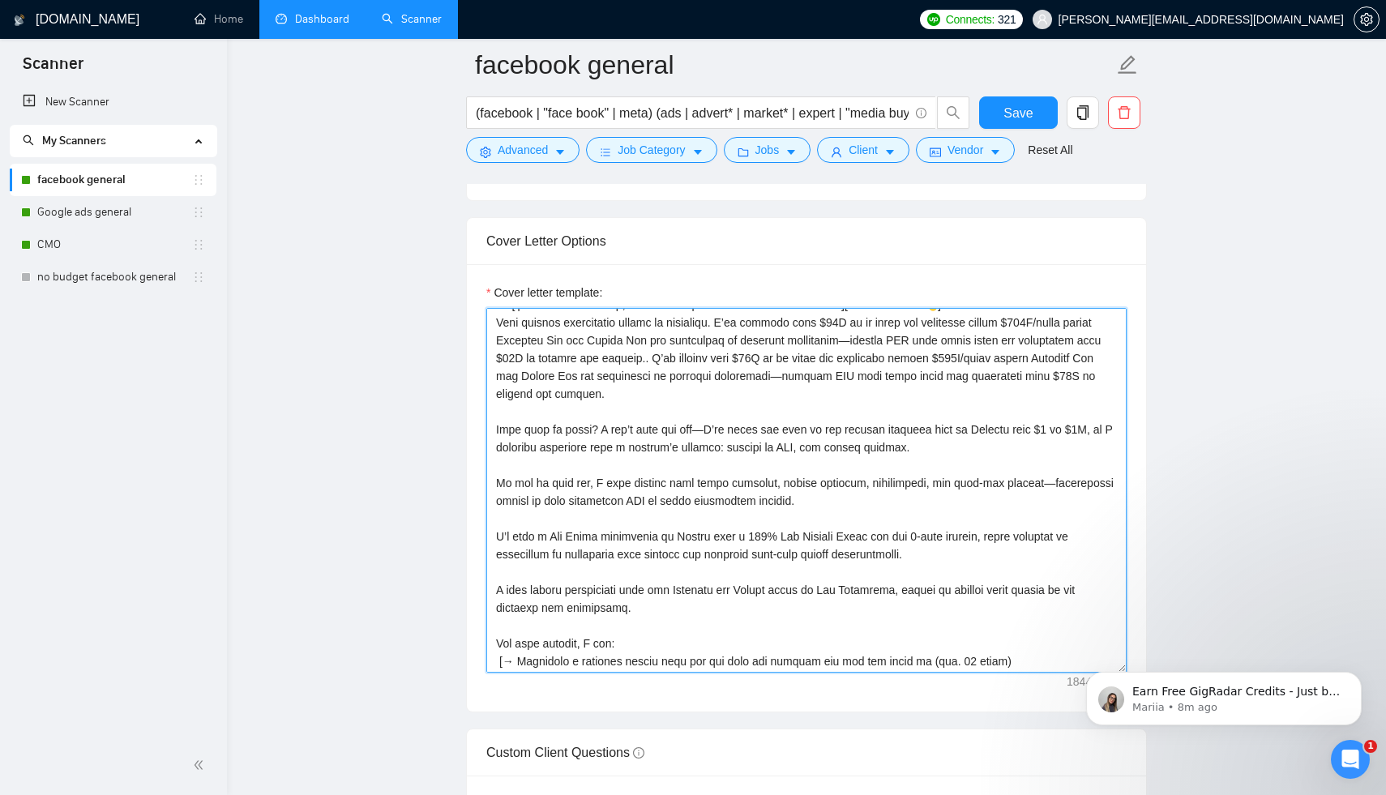
scroll to position [0, 0]
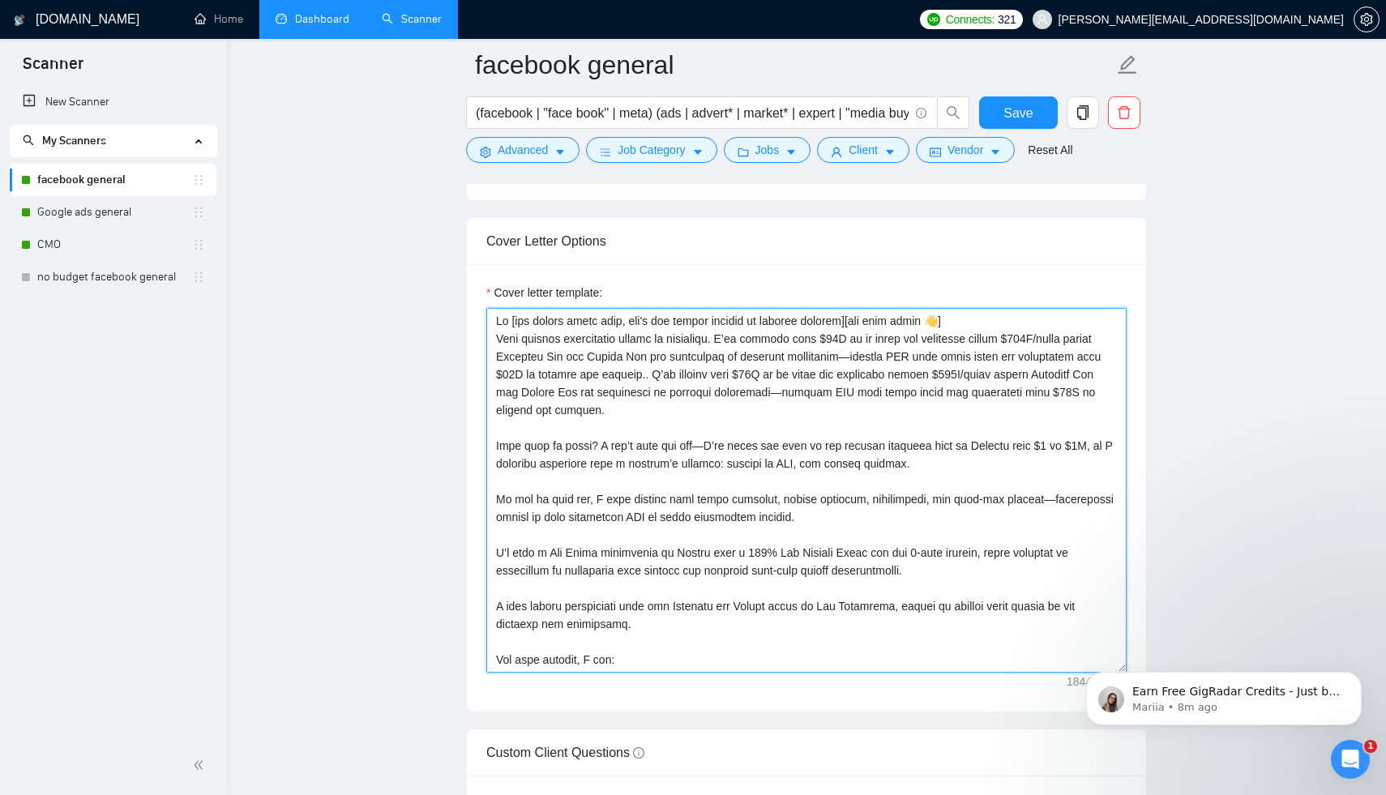
drag, startPoint x: 496, startPoint y: 336, endPoint x: 696, endPoint y: 363, distance: 202.0
click at [696, 363] on textarea "Cover letter template:" at bounding box center [806, 490] width 640 height 365
drag, startPoint x: 740, startPoint y: 338, endPoint x: 752, endPoint y: 374, distance: 37.7
click at [752, 374] on textarea "Cover letter template:" at bounding box center [806, 490] width 640 height 365
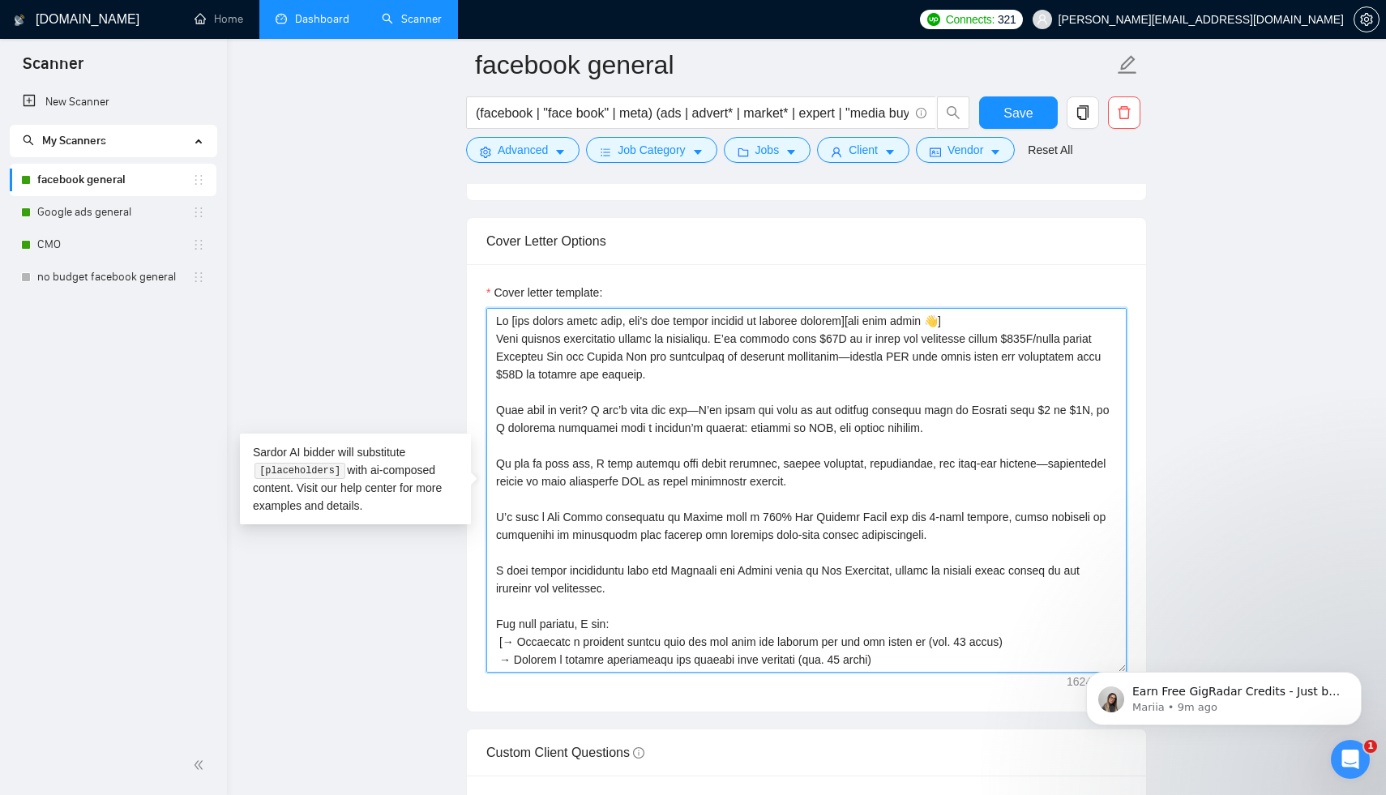
drag, startPoint x: 498, startPoint y: 340, endPoint x: 732, endPoint y: 338, distance: 234.2
click at [732, 338] on textarea "Cover letter template:" at bounding box center [806, 490] width 640 height 365
paste textarea "This is my bread and butter, and I can definitely help."
click at [709, 353] on textarea "Cover letter template:" at bounding box center [806, 490] width 640 height 365
click at [750, 361] on textarea "Cover letter template:" at bounding box center [806, 490] width 640 height 365
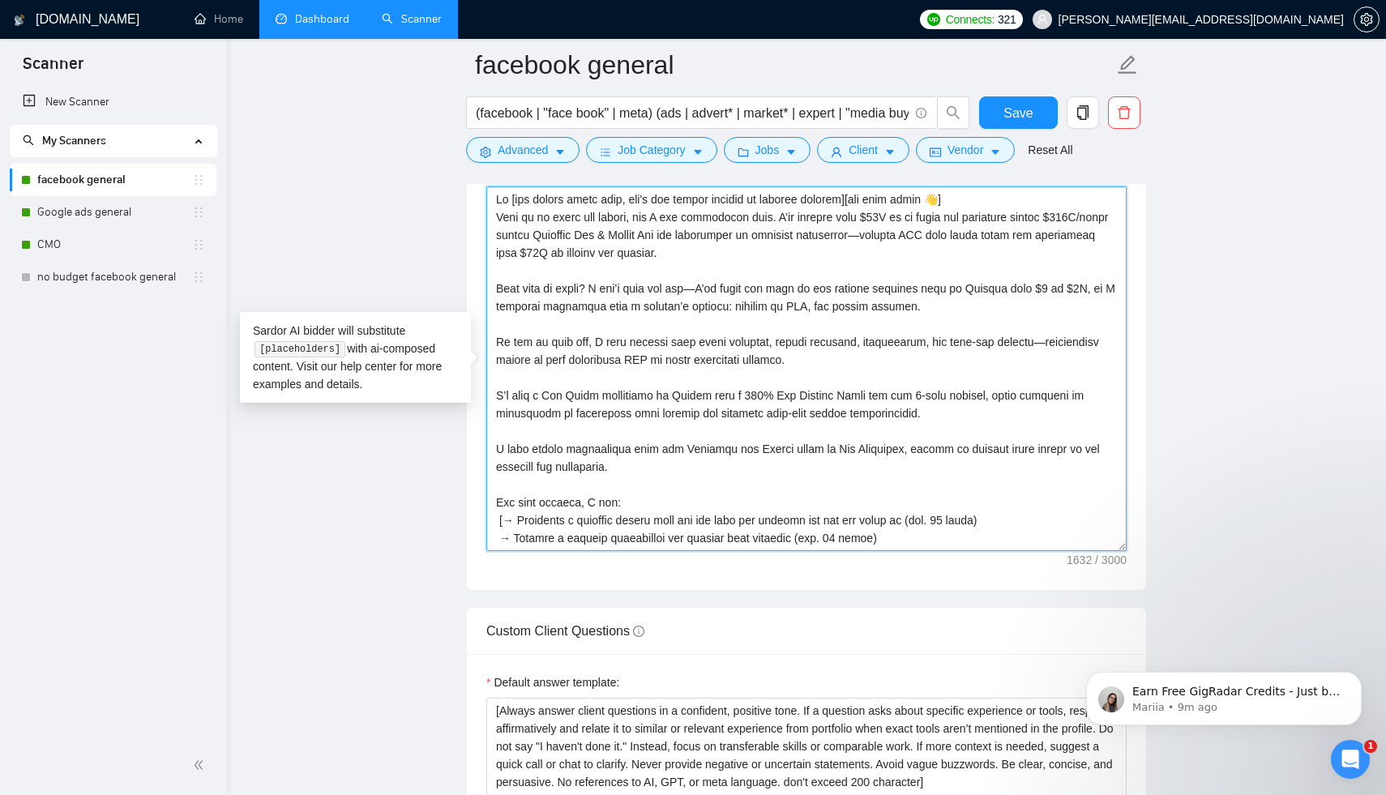
scroll to position [1907, 0]
type textarea "Lo [ips dolors ametc adip, eli's doe tempor incidid ut laboree dolorem][ali eni…"
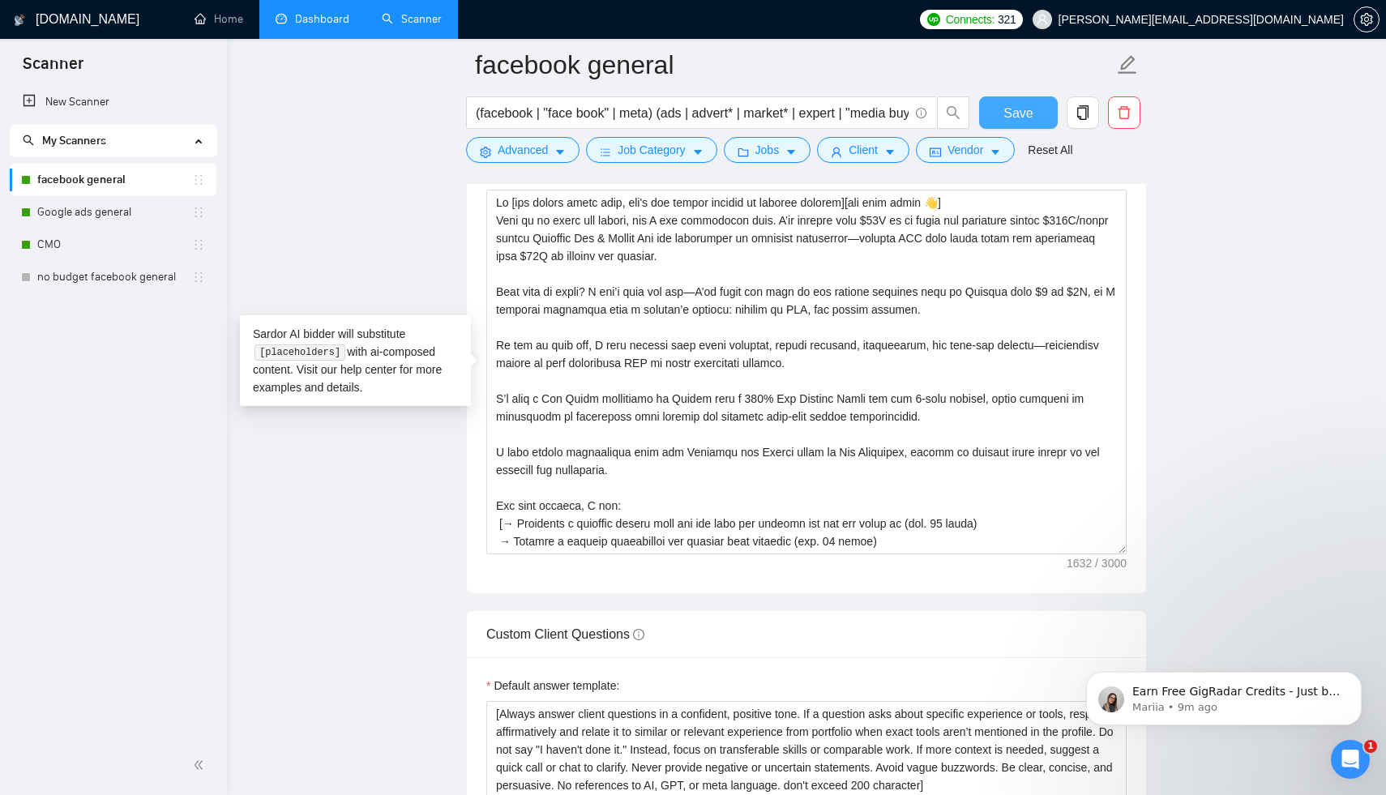
click at [1028, 117] on span "Save" at bounding box center [1017, 113] width 29 height 20
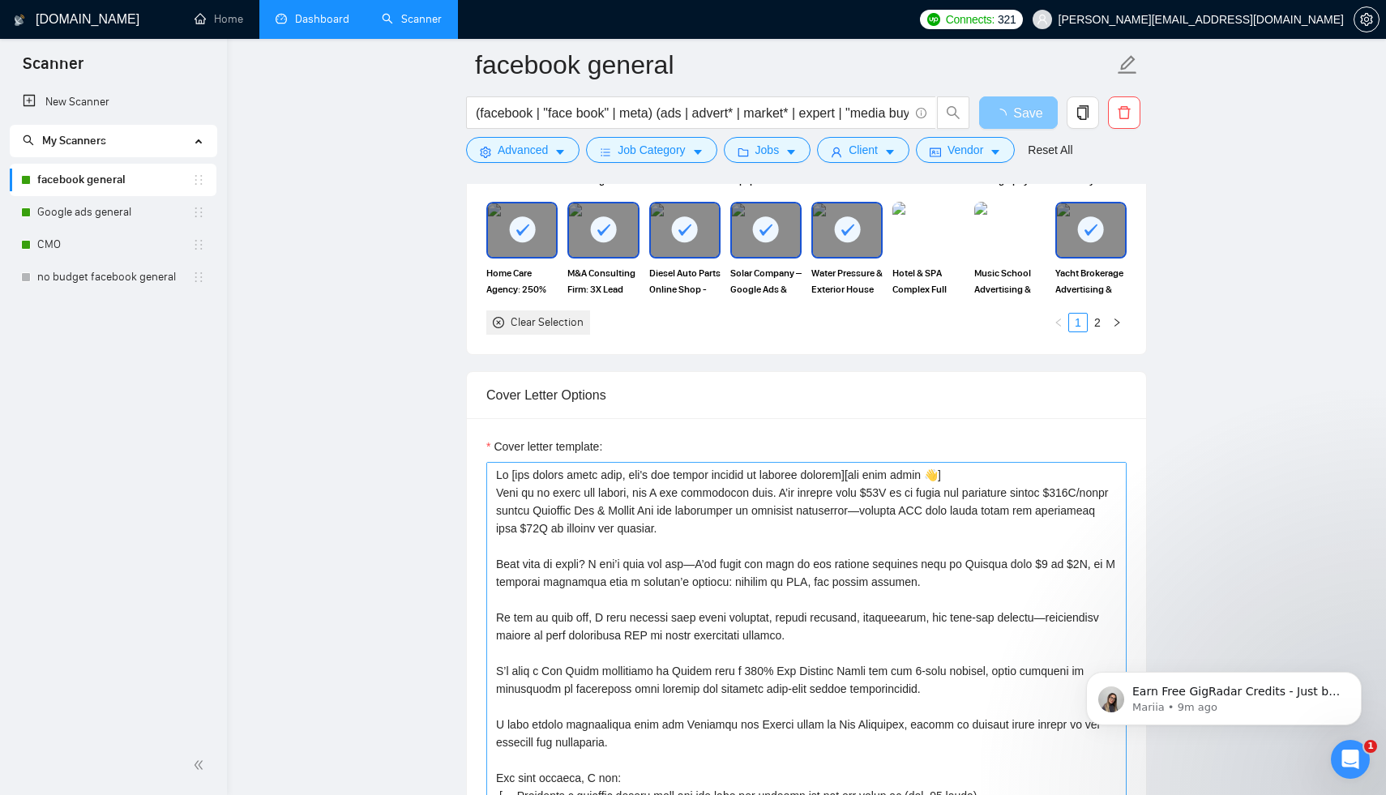
scroll to position [1604, 0]
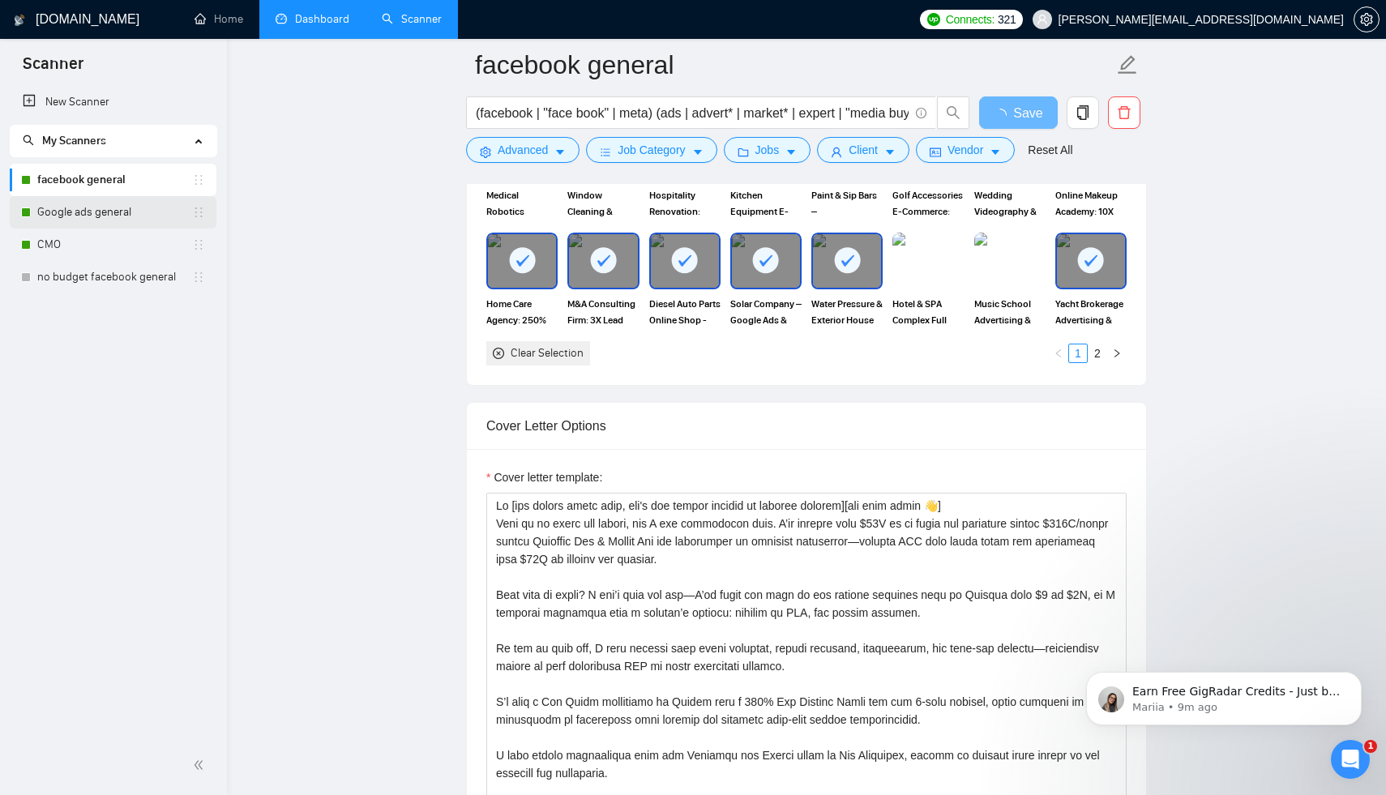
click at [128, 220] on link "Google ads general" at bounding box center [114, 212] width 155 height 32
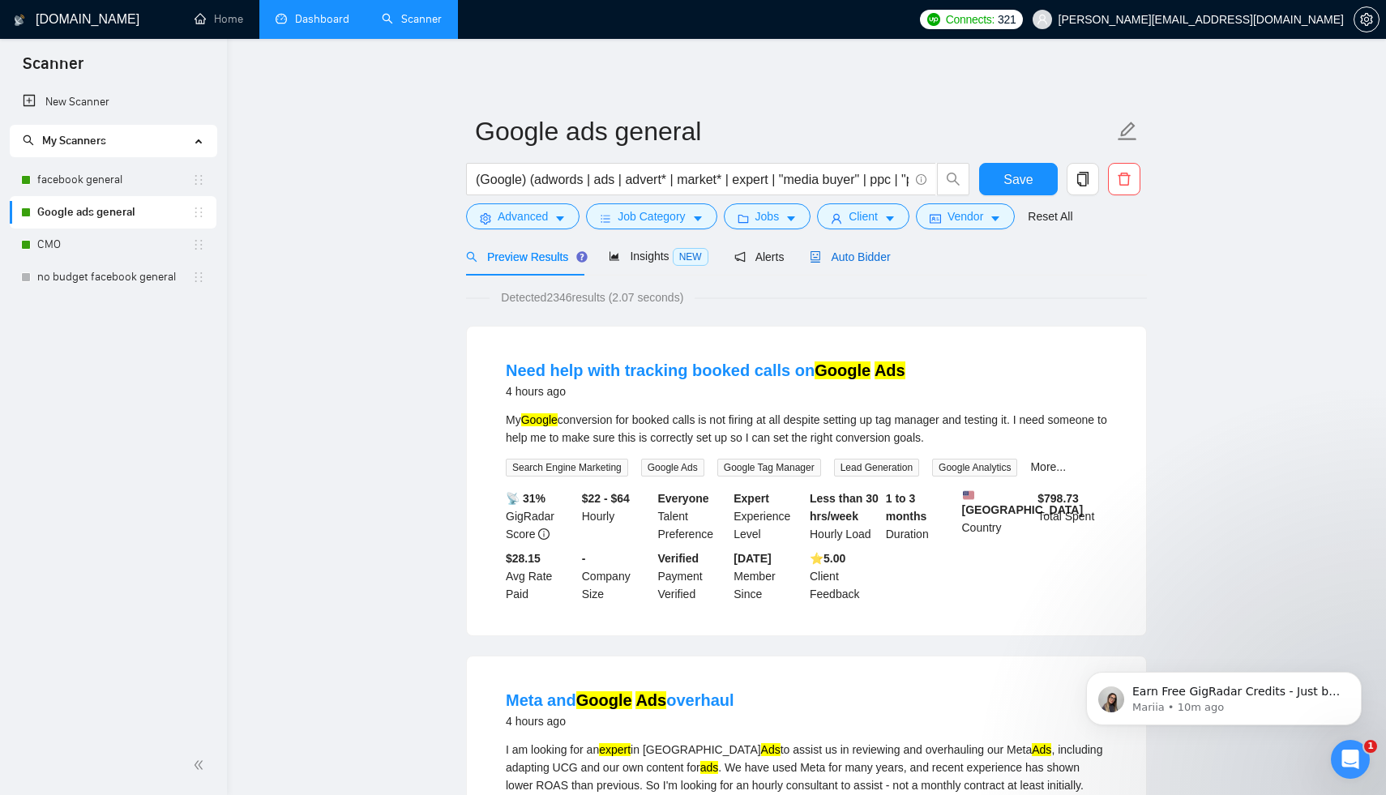
click at [877, 255] on span "Auto Bidder" at bounding box center [850, 256] width 80 height 13
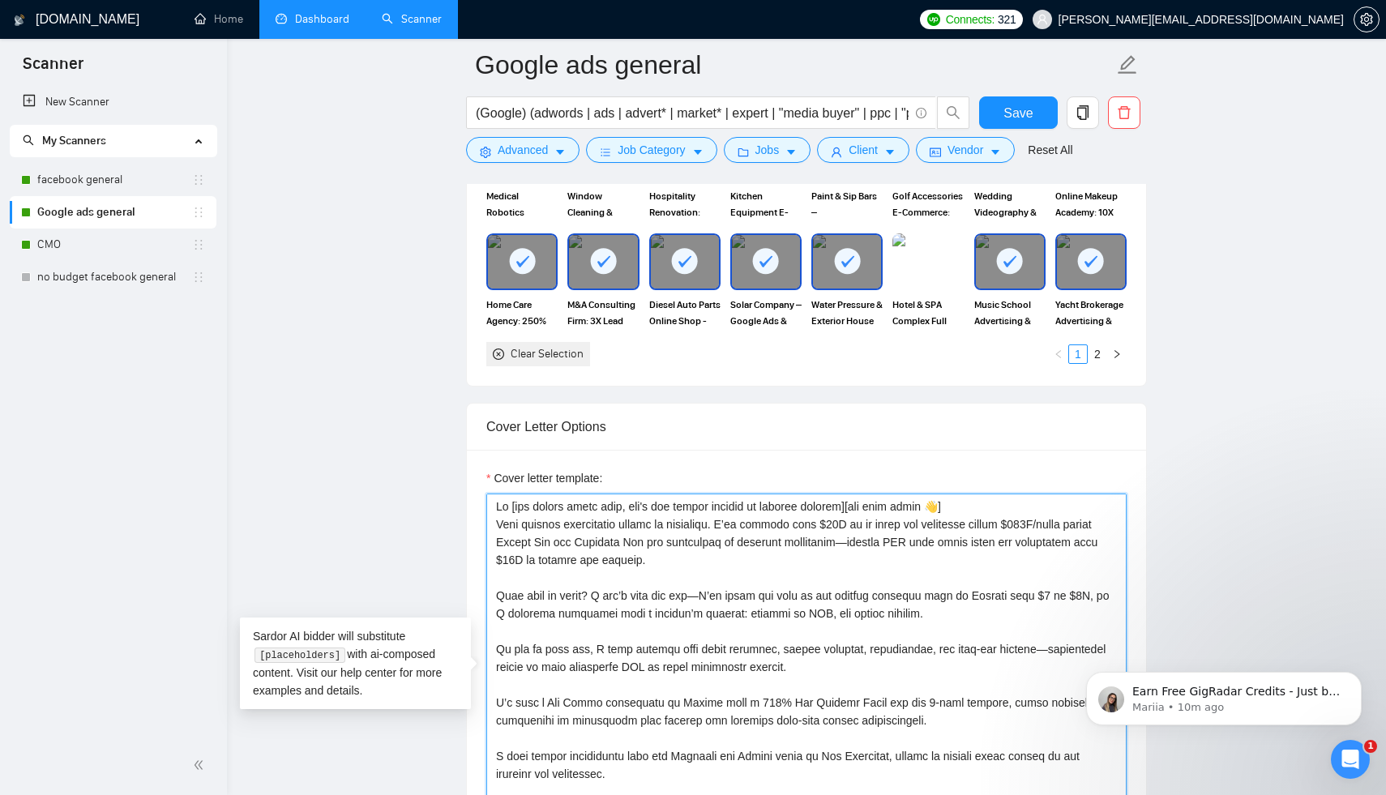
drag, startPoint x: 498, startPoint y: 521, endPoint x: 733, endPoint y: 528, distance: 235.1
click at [733, 528] on textarea "Cover letter template:" at bounding box center [806, 676] width 640 height 365
paste textarea "This is my bread and butter, and I can definitely help."
type textarea "Lo [ips dolors ametc adip, eli's doe tempor incidid ut laboree dolorem][ali eni…"
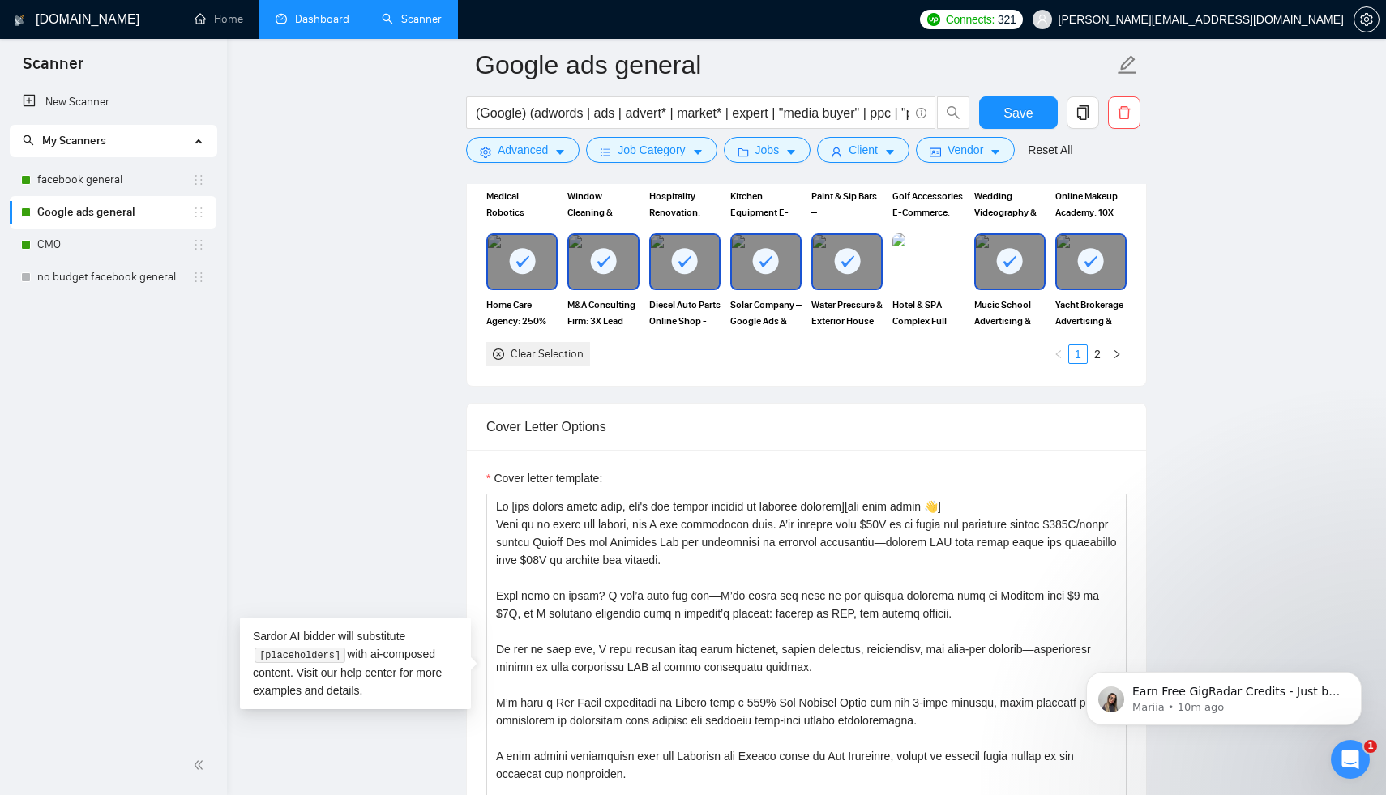
click at [1142, 475] on div "Cover letter template:" at bounding box center [806, 673] width 679 height 447
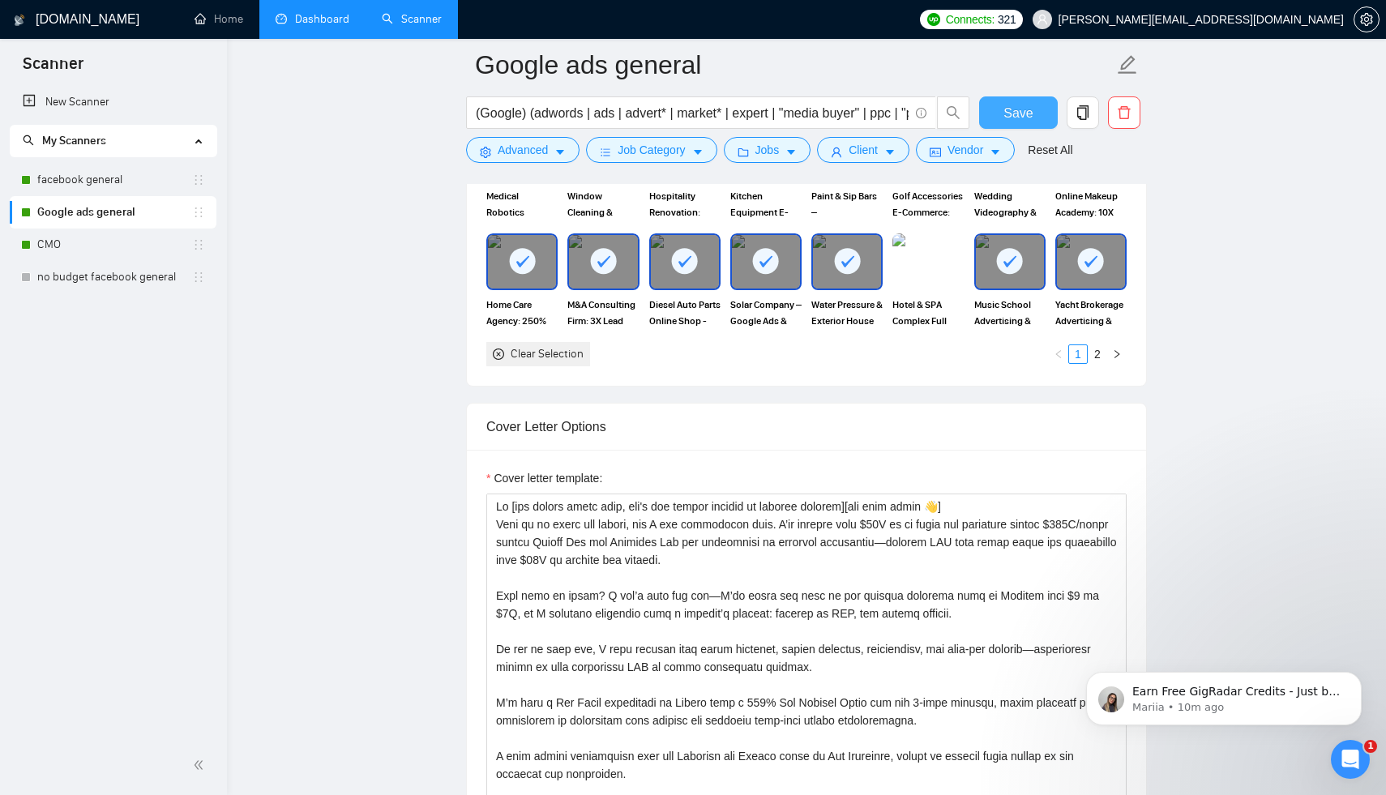
click at [1028, 121] on span "Save" at bounding box center [1017, 113] width 29 height 20
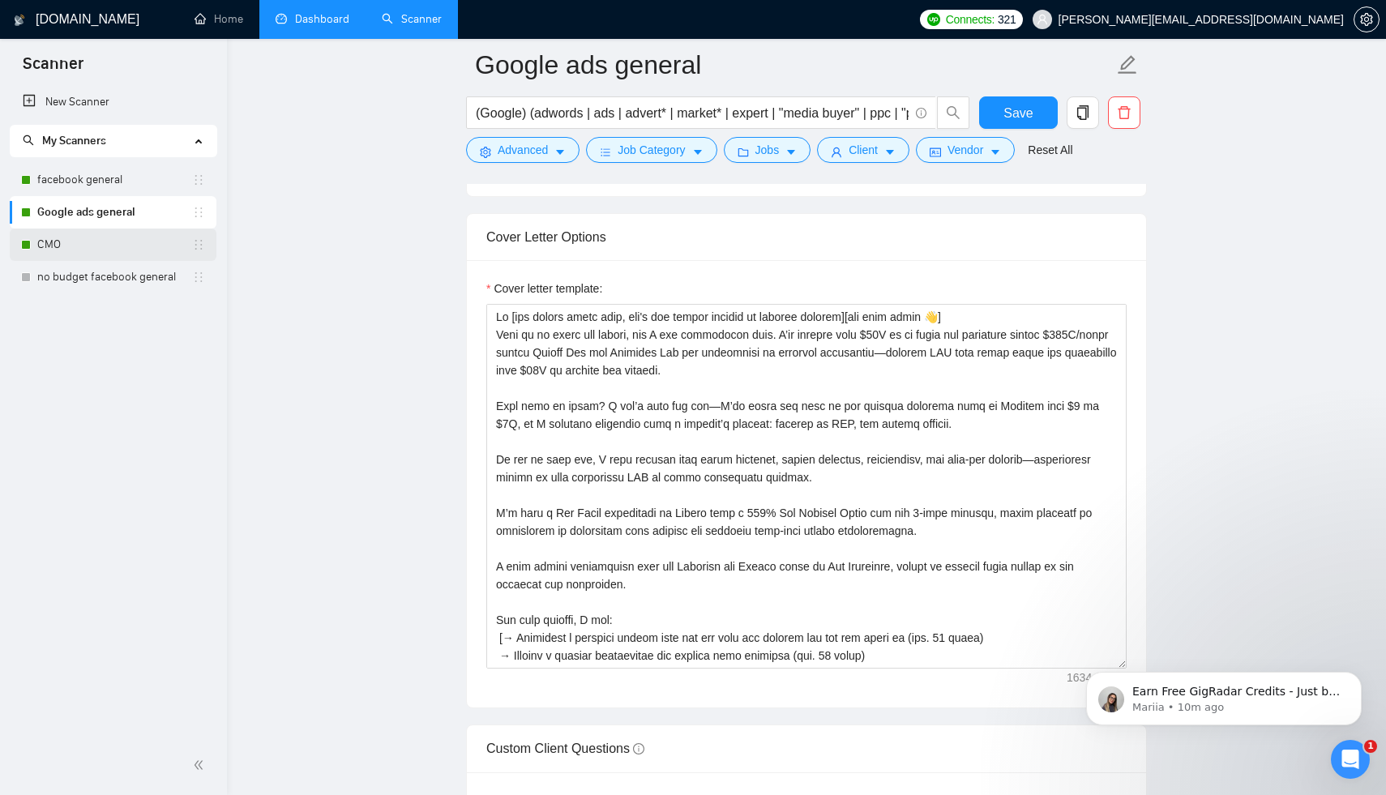
click at [93, 242] on link "CMO" at bounding box center [114, 245] width 155 height 32
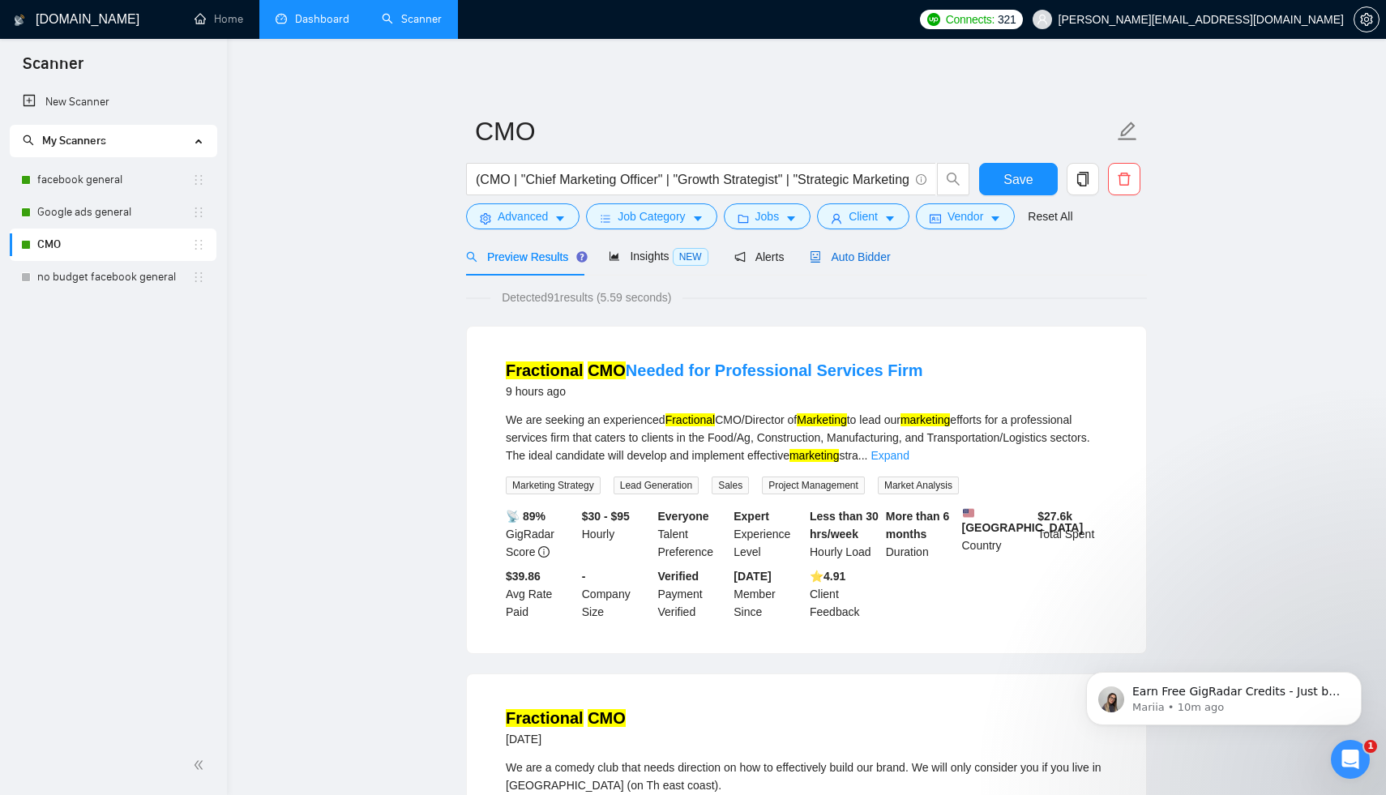
click at [870, 254] on span "Auto Bidder" at bounding box center [850, 256] width 80 height 13
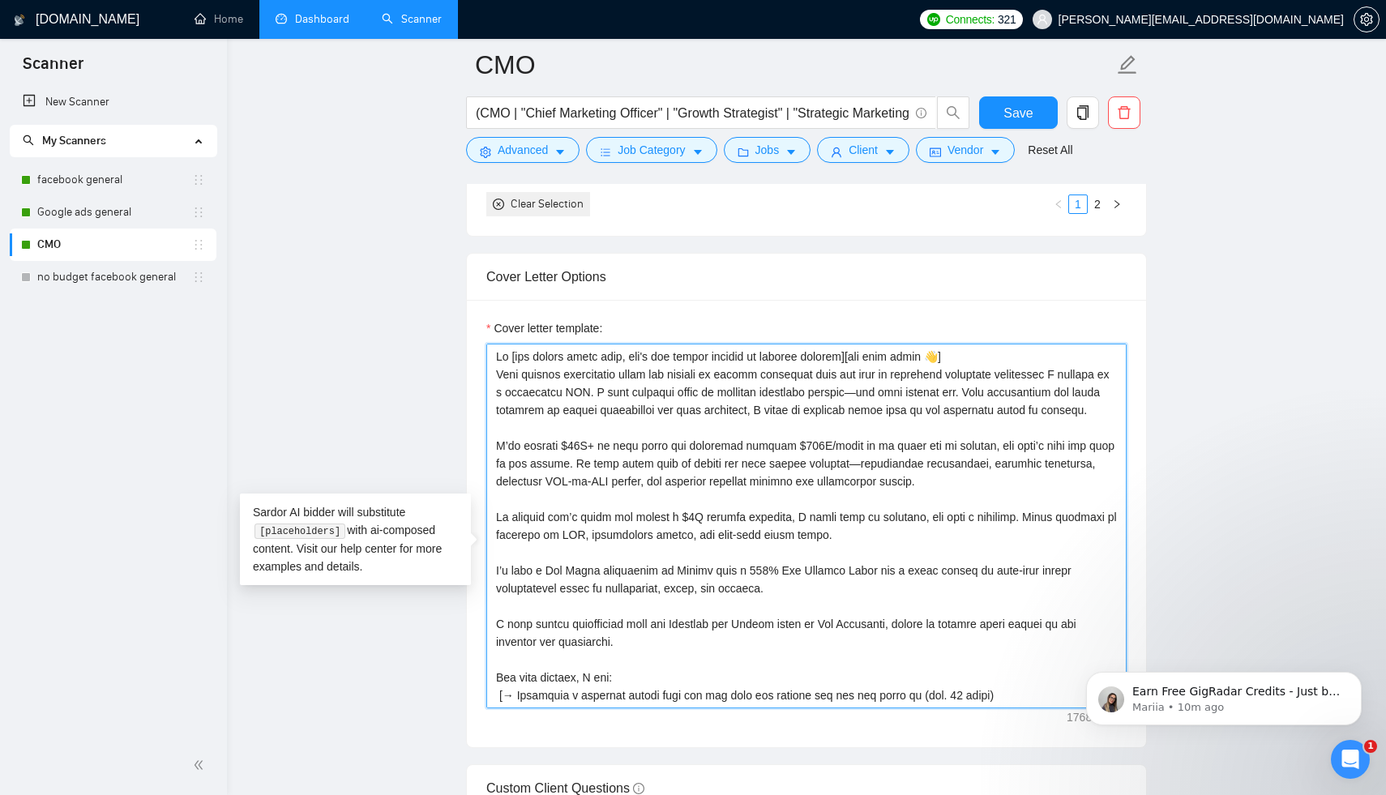
drag, startPoint x: 498, startPoint y: 397, endPoint x: 586, endPoint y: 397, distance: 88.3
click at [586, 397] on textarea "Cover letter template:" at bounding box center [806, 526] width 640 height 365
click at [676, 413] on textarea "Cover letter template:" at bounding box center [806, 526] width 640 height 365
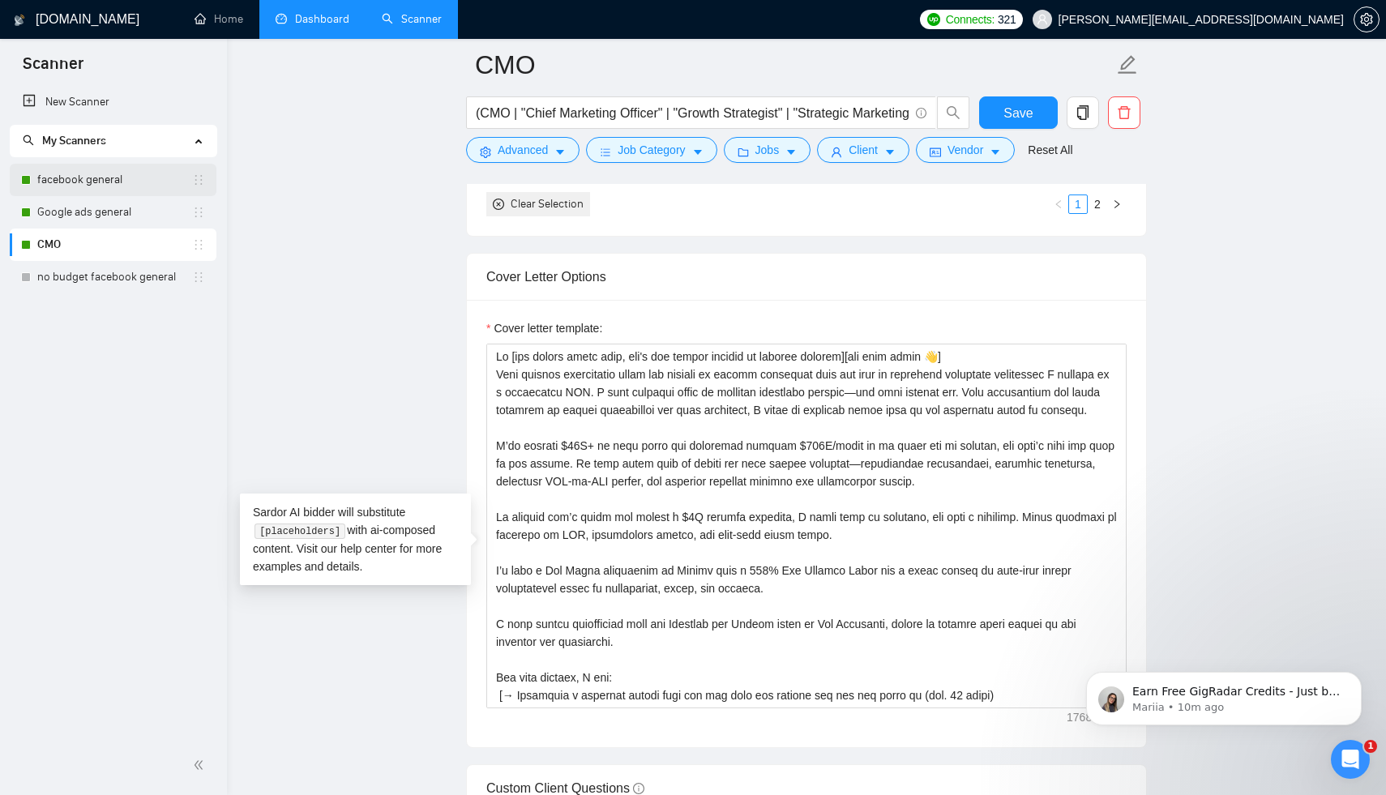
click at [83, 173] on link "facebook general" at bounding box center [114, 180] width 155 height 32
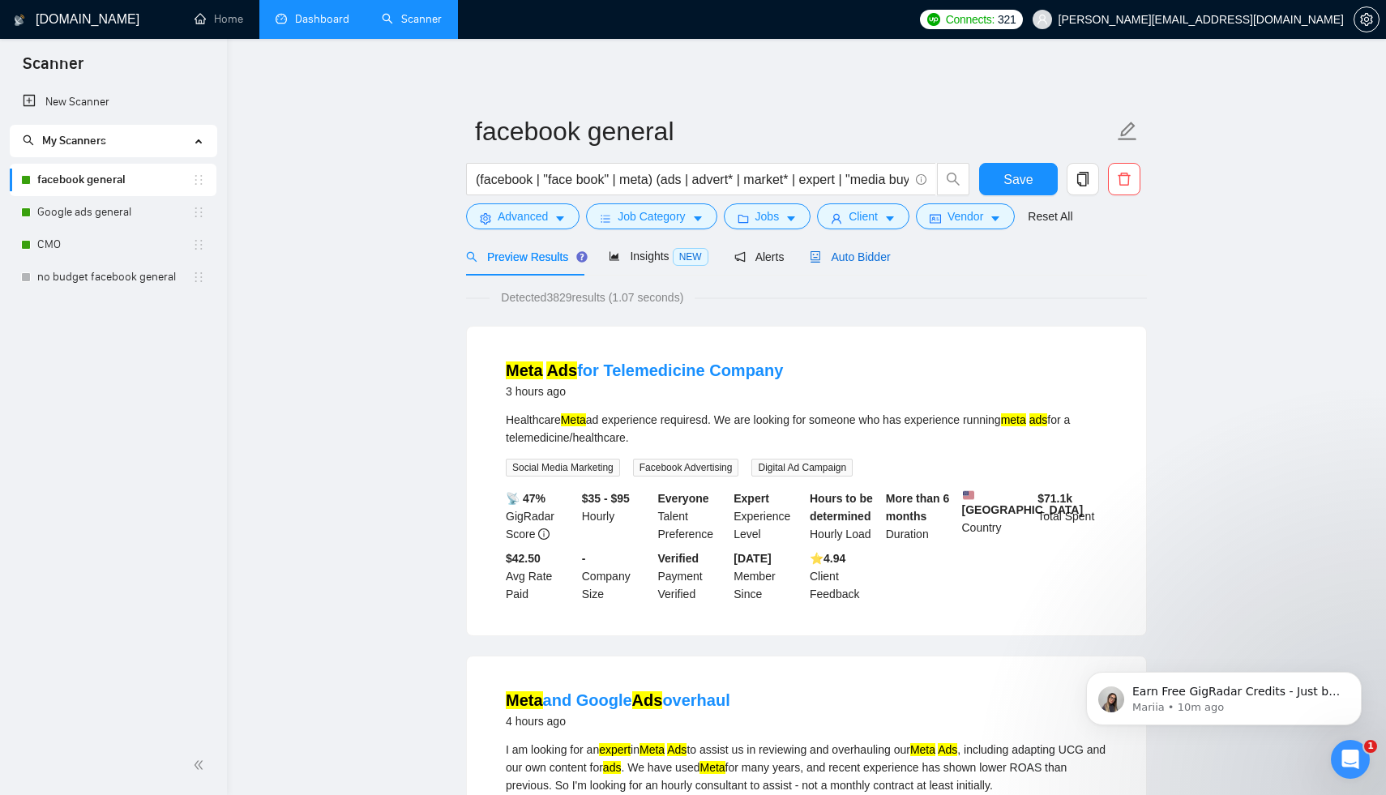
click at [848, 255] on span "Auto Bidder" at bounding box center [850, 256] width 80 height 13
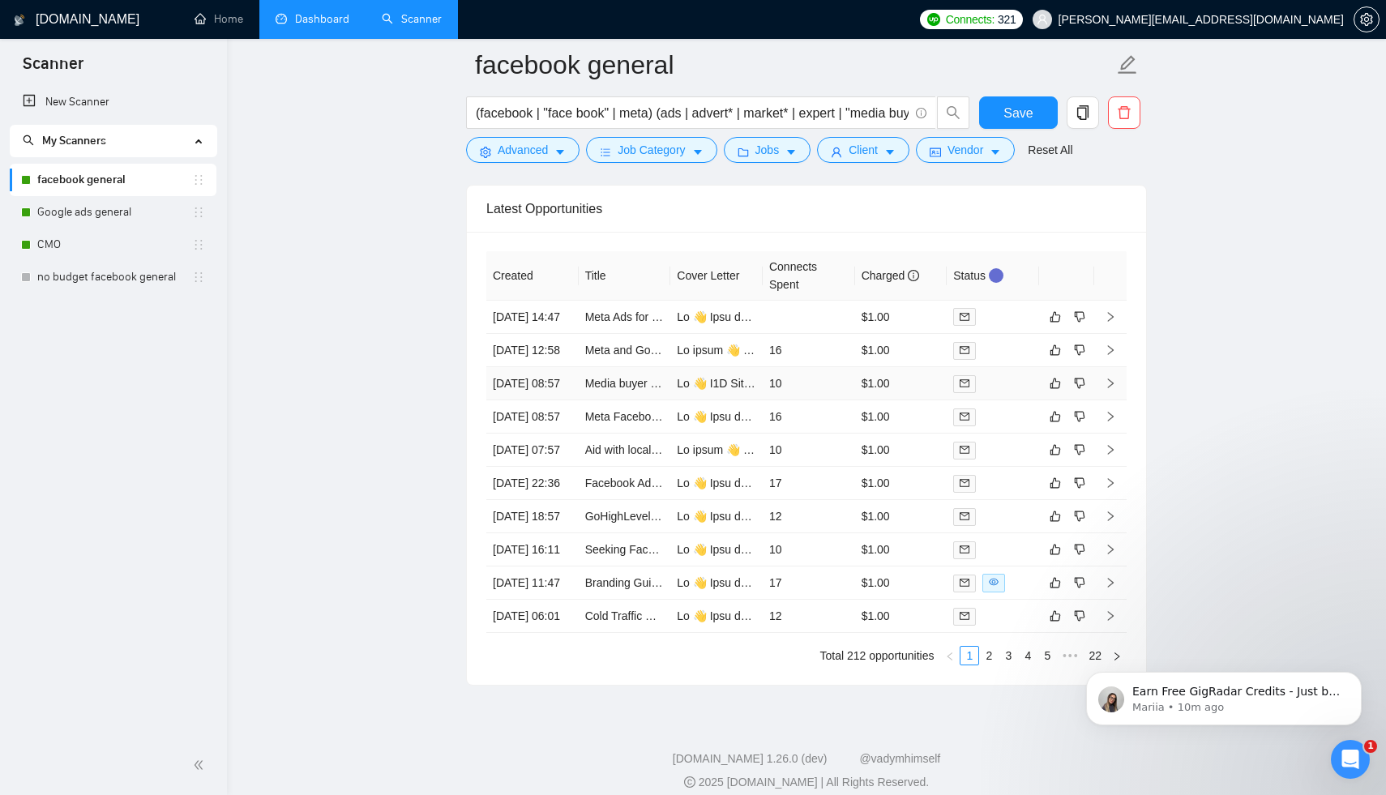
scroll to position [4343, 0]
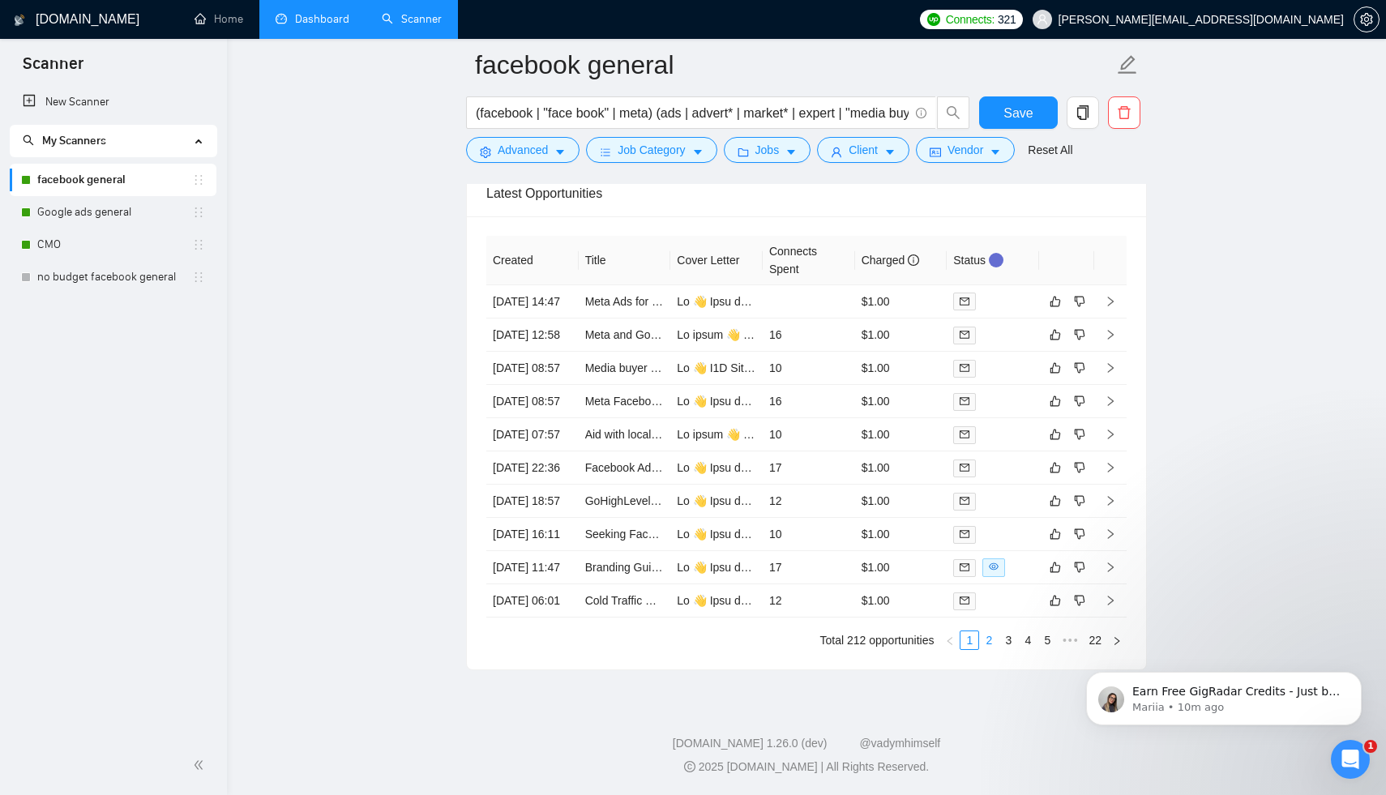
click at [990, 634] on link "2" at bounding box center [989, 640] width 18 height 18
click at [1011, 647] on link "3" at bounding box center [1008, 640] width 18 height 18
click at [1027, 649] on link "4" at bounding box center [1028, 640] width 18 height 18
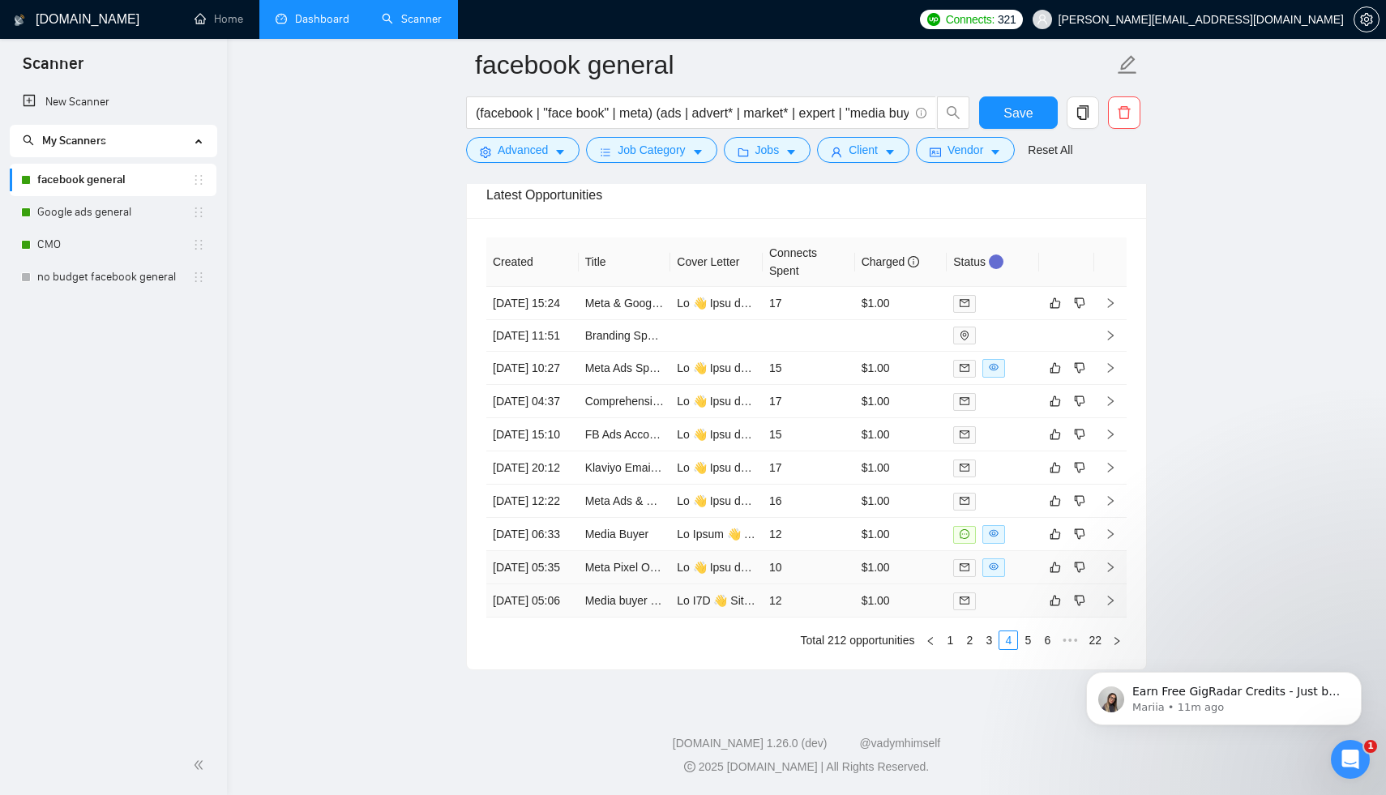
scroll to position [4318, 0]
click at [78, 216] on link "Google ads general" at bounding box center [114, 212] width 155 height 32
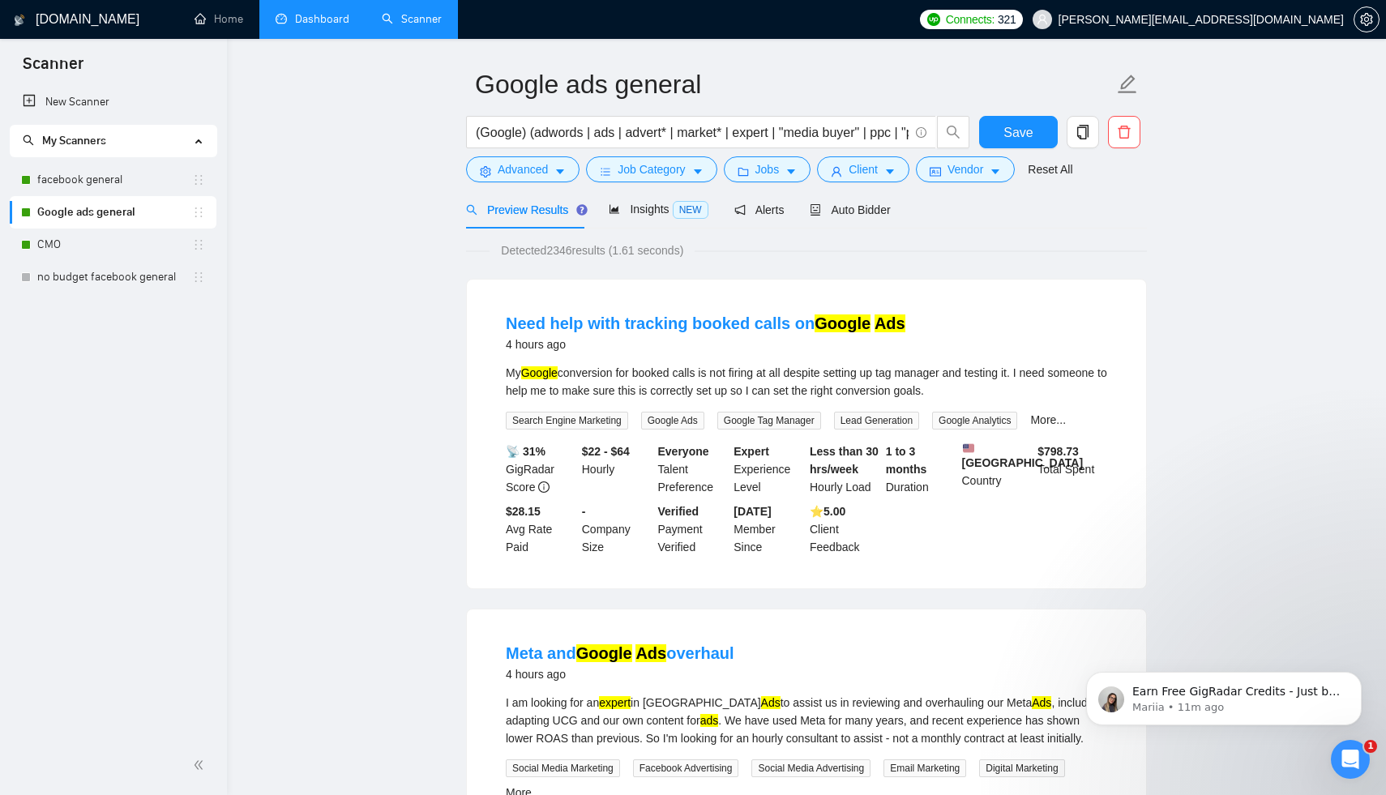
scroll to position [63, 0]
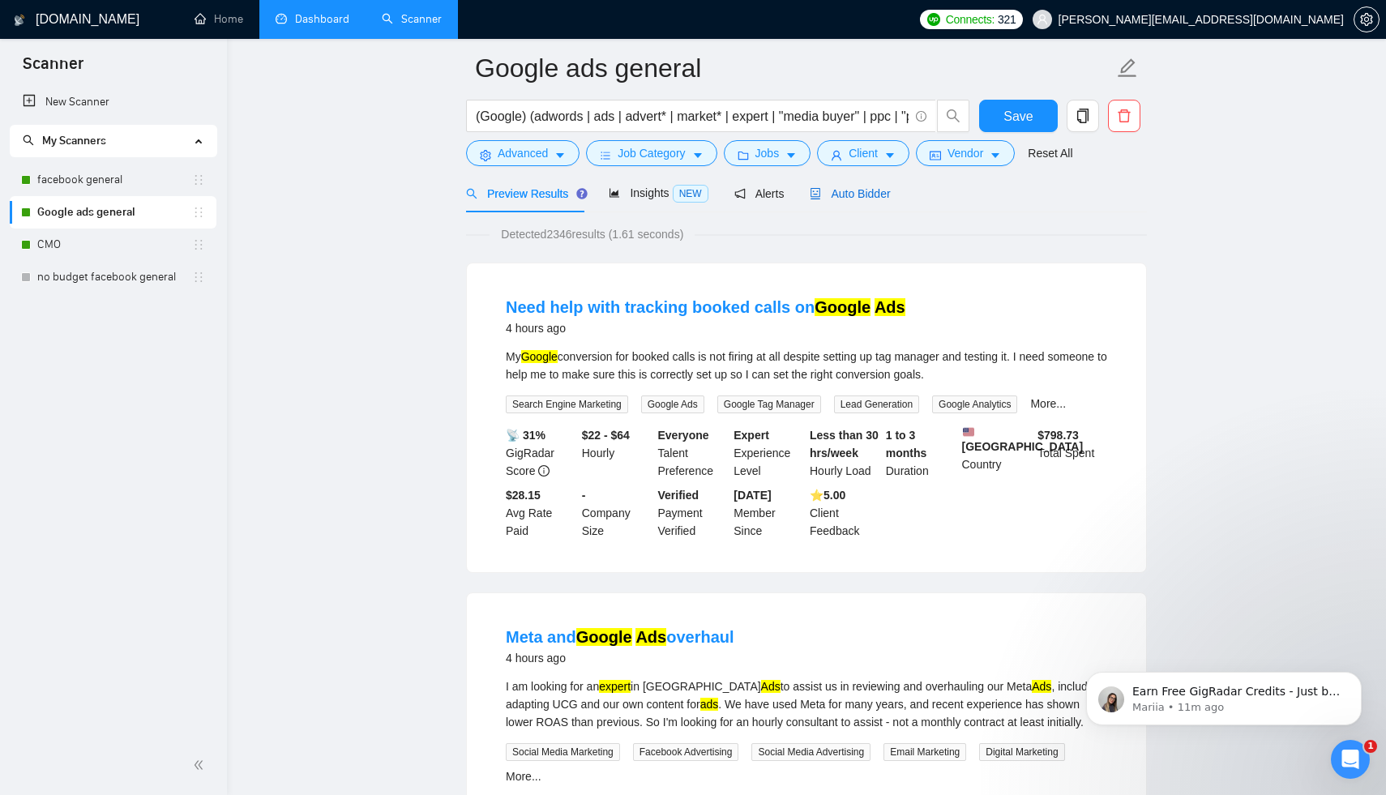
click at [890, 187] on span "Auto Bidder" at bounding box center [850, 193] width 80 height 13
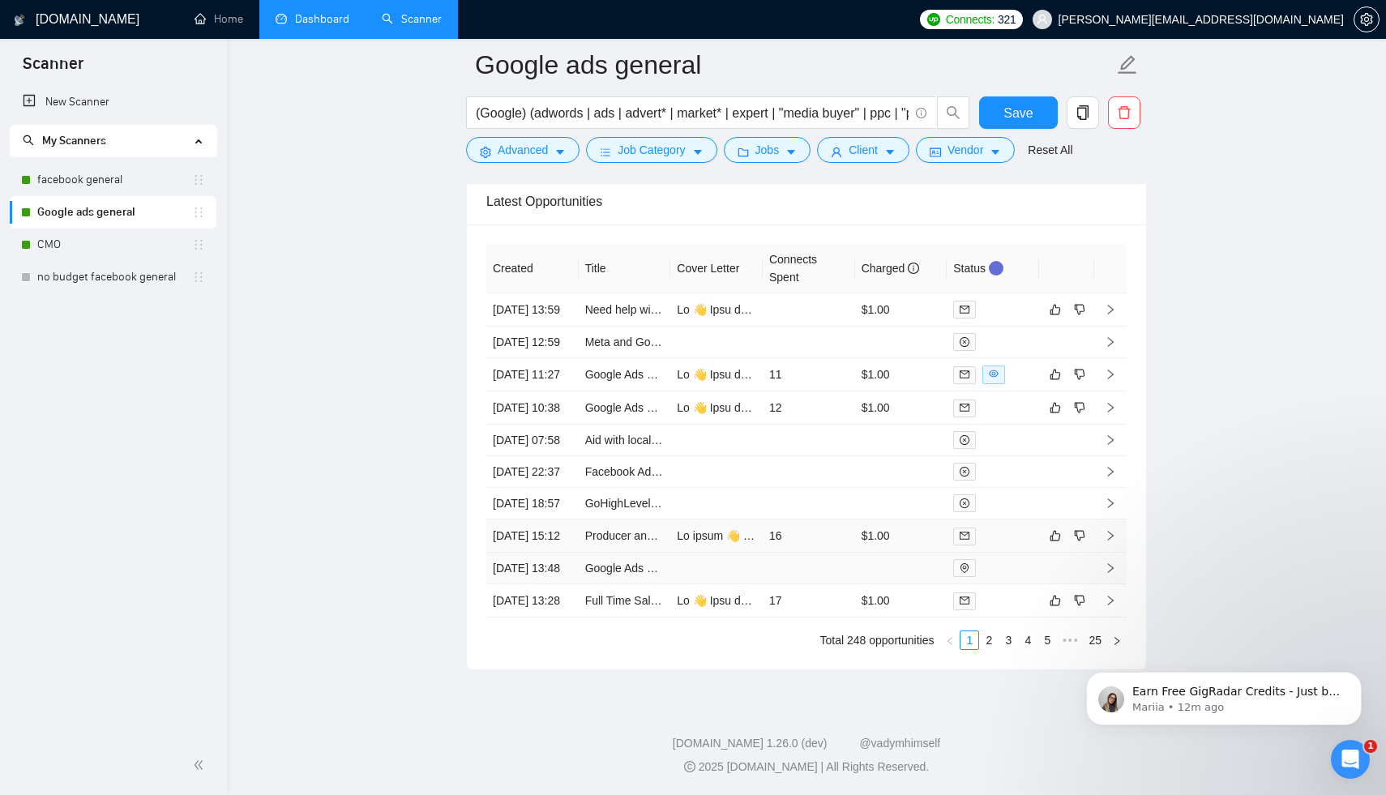
scroll to position [4307, 0]
click at [524, 152] on span "Advanced" at bounding box center [523, 150] width 50 height 18
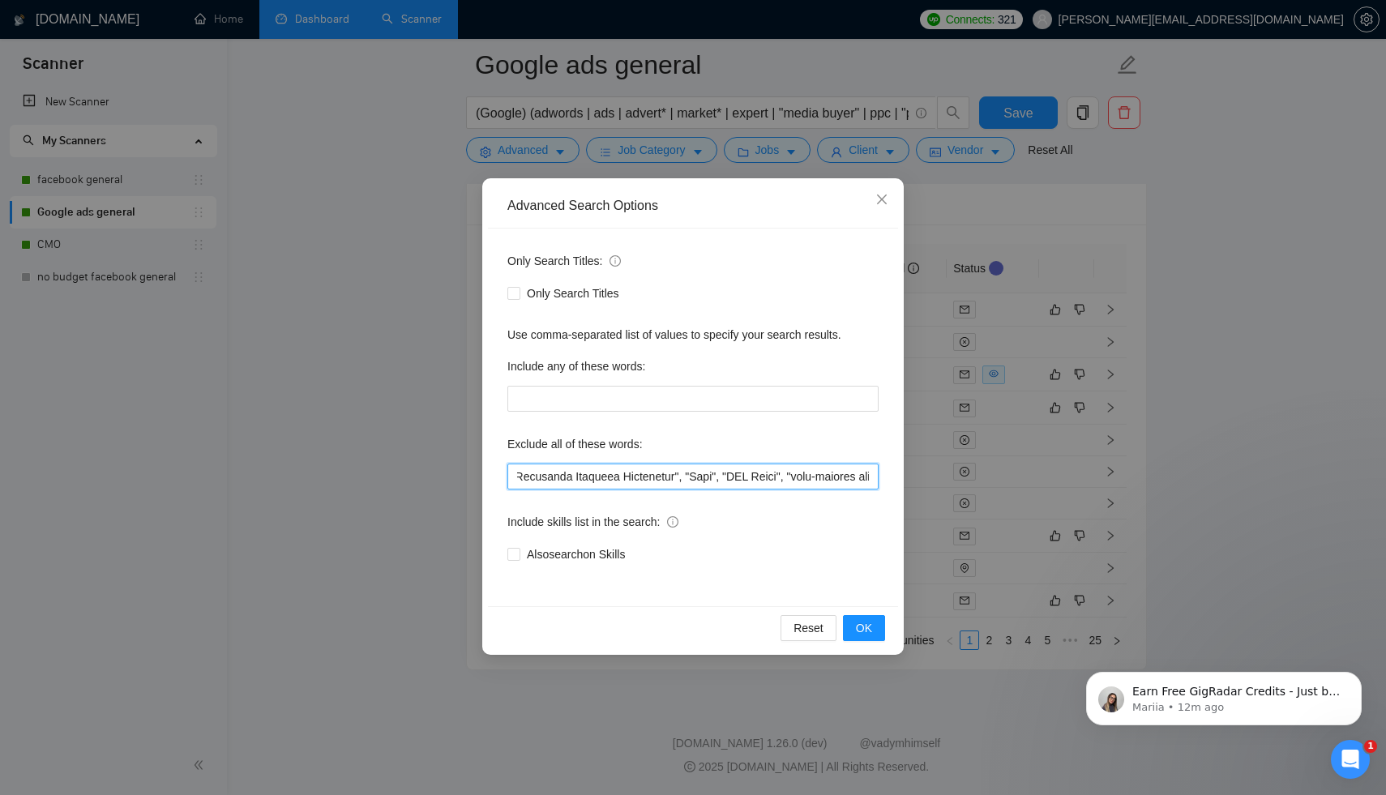
scroll to position [0, 5291]
drag, startPoint x: 819, startPoint y: 477, endPoint x: 967, endPoint y: 477, distance: 148.3
click at [967, 477] on div "Advanced Search Options Only Search Titles: Only Search Titles Use comma-separa…" at bounding box center [693, 397] width 1386 height 795
click at [868, 475] on input "text" at bounding box center [692, 477] width 371 height 26
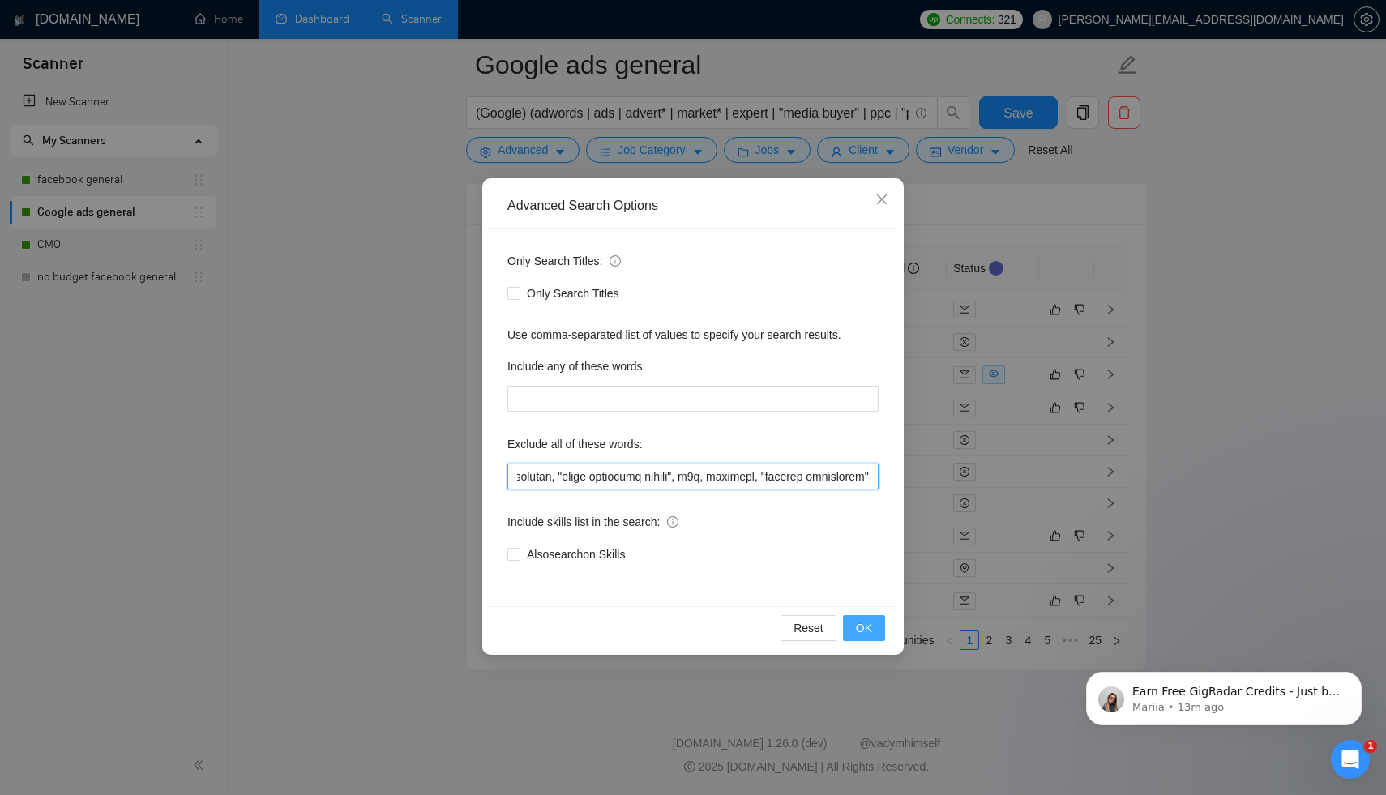
type input ""Sales Closer", SEO, "content creator", "content creation", "Creative Content M…"
click at [862, 628] on span "OK" at bounding box center [864, 628] width 16 height 18
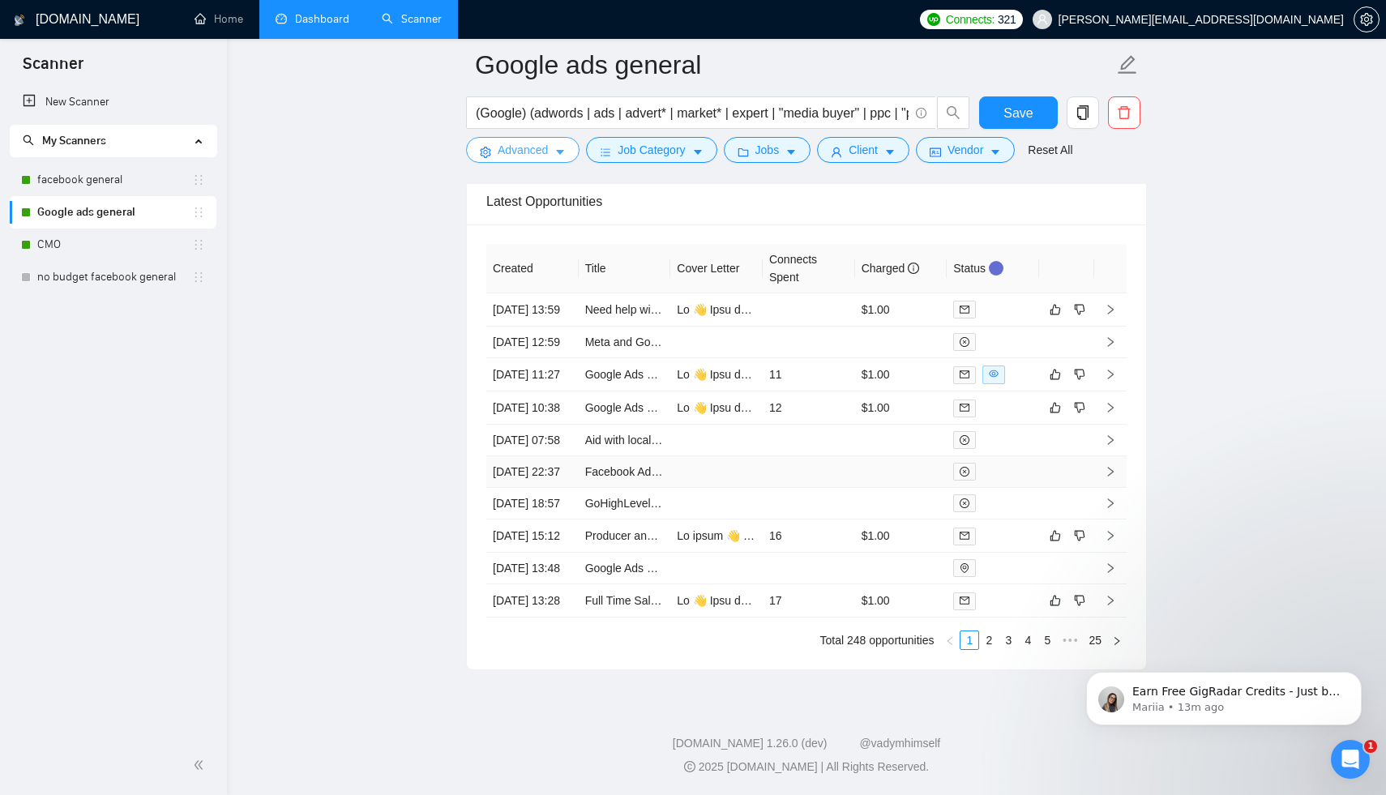
scroll to position [4303, 0]
click at [1001, 123] on button "Save" at bounding box center [1018, 112] width 79 height 32
click at [990, 649] on link "2" at bounding box center [989, 640] width 18 height 18
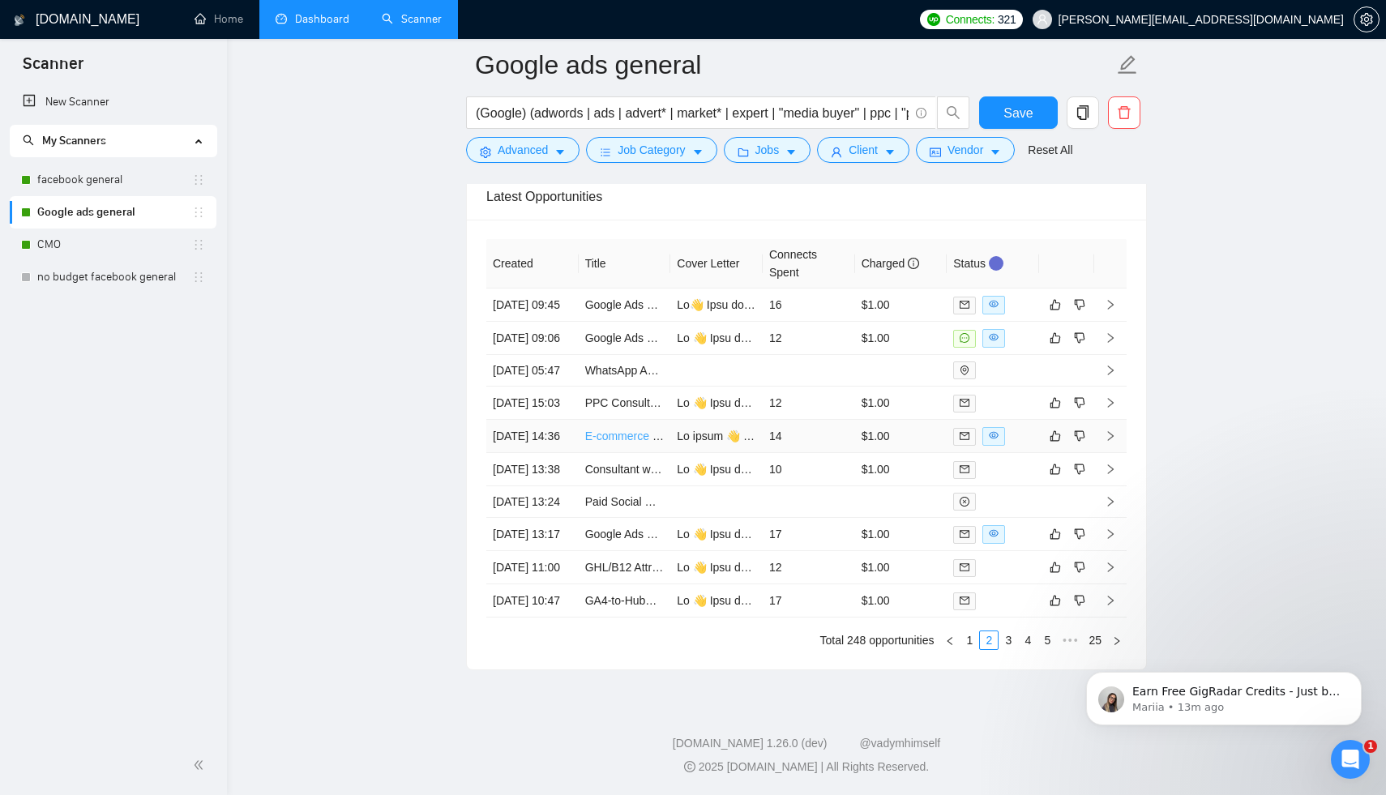
scroll to position [4242, 0]
click at [1006, 649] on link "3" at bounding box center [1008, 640] width 18 height 18
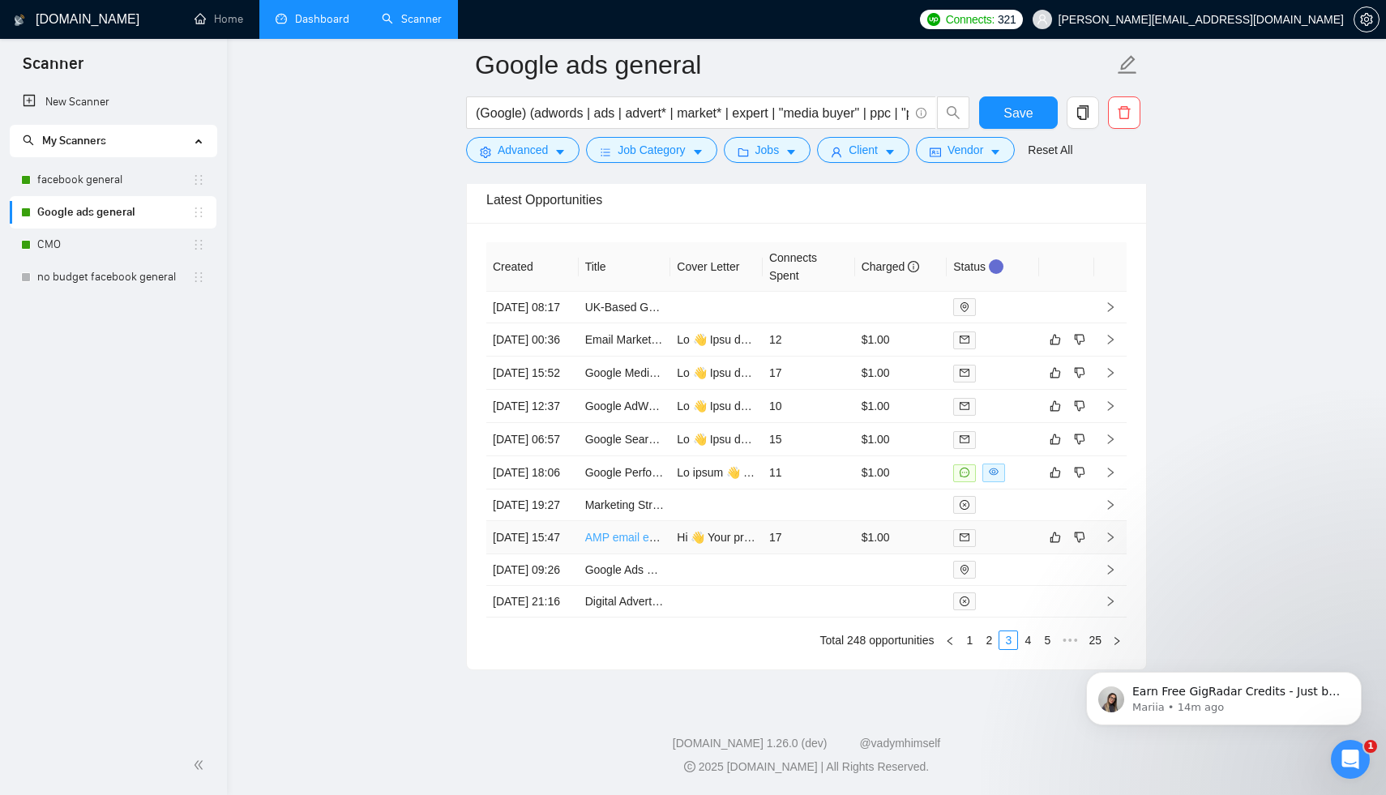
scroll to position [4267, 0]
click at [1029, 649] on link "4" at bounding box center [1028, 640] width 18 height 18
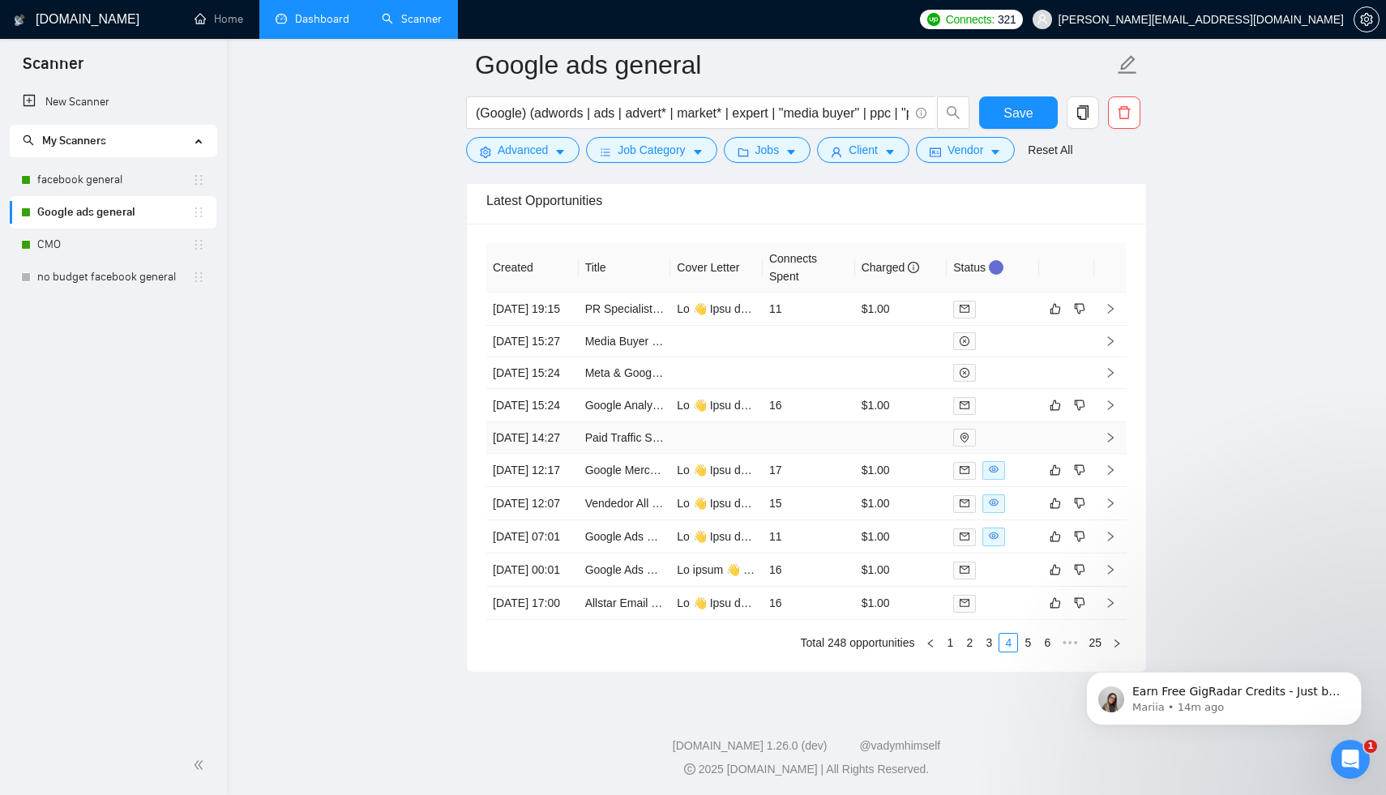
scroll to position [4155, 0]
click at [550, 151] on button "Advanced" at bounding box center [522, 150] width 113 height 26
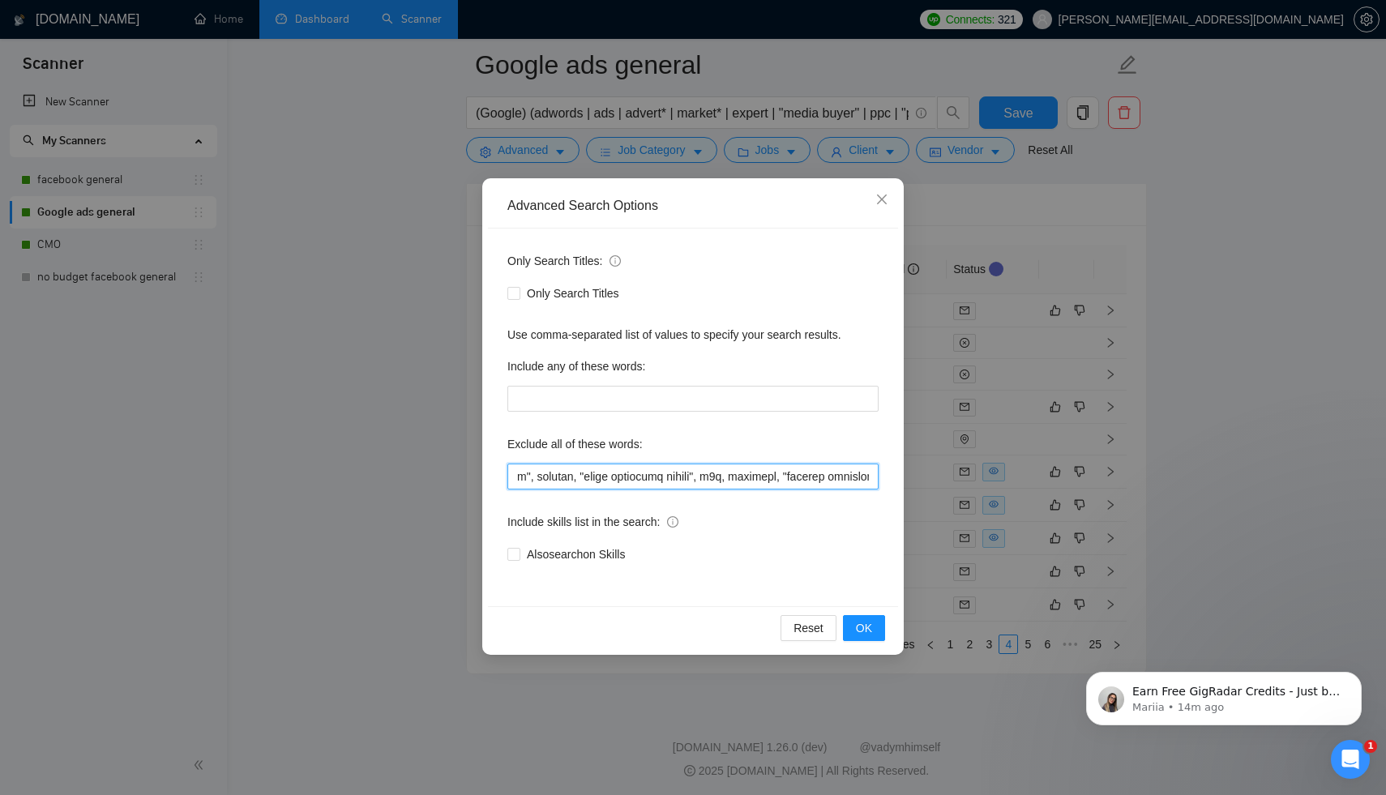
scroll to position [0, 5454]
drag, startPoint x: 840, startPoint y: 473, endPoint x: 943, endPoint y: 473, distance: 102.9
click at [943, 473] on div "Advanced Search Options Only Search Titles: Only Search Titles Use comma-separa…" at bounding box center [693, 397] width 1386 height 795
click at [867, 481] on input "text" at bounding box center [692, 477] width 371 height 26
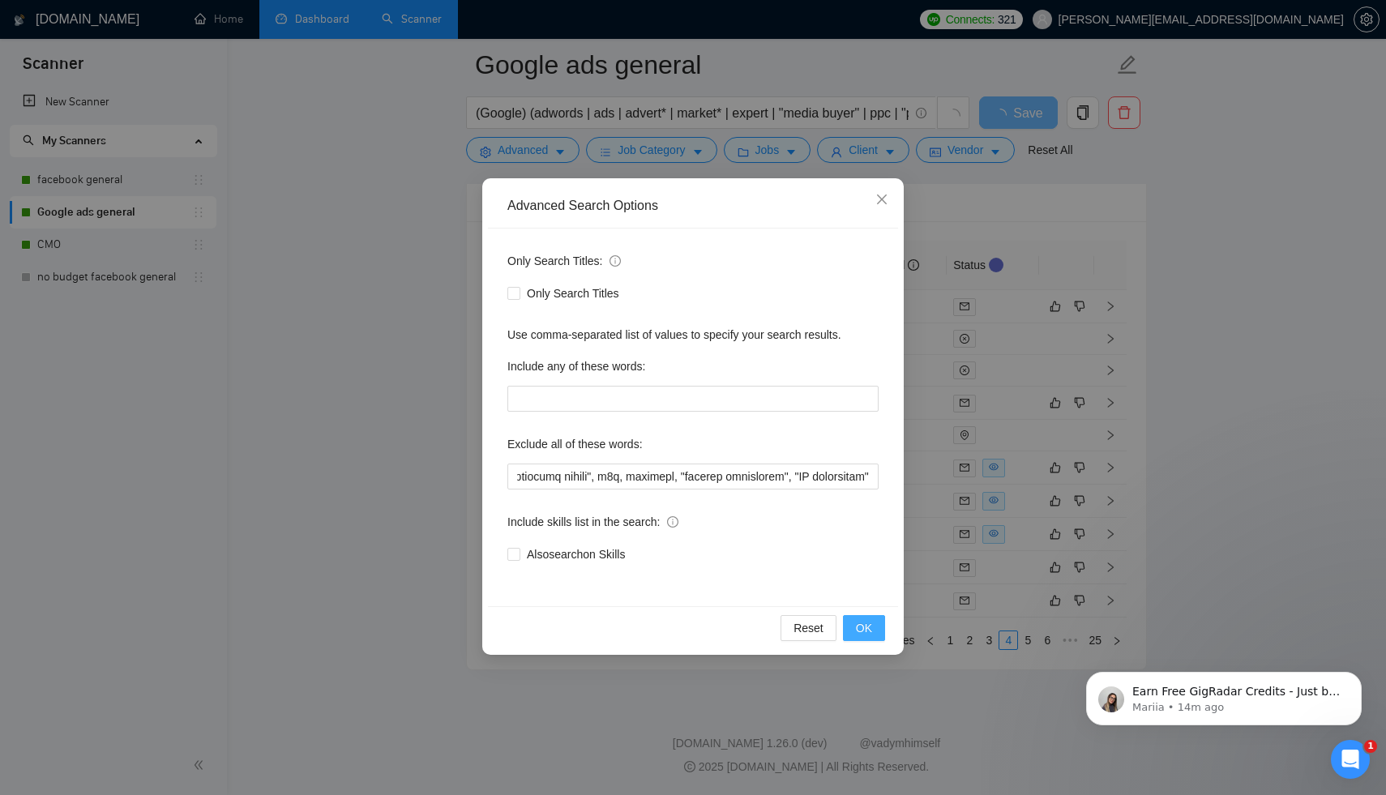
click at [870, 624] on span "OK" at bounding box center [864, 628] width 16 height 18
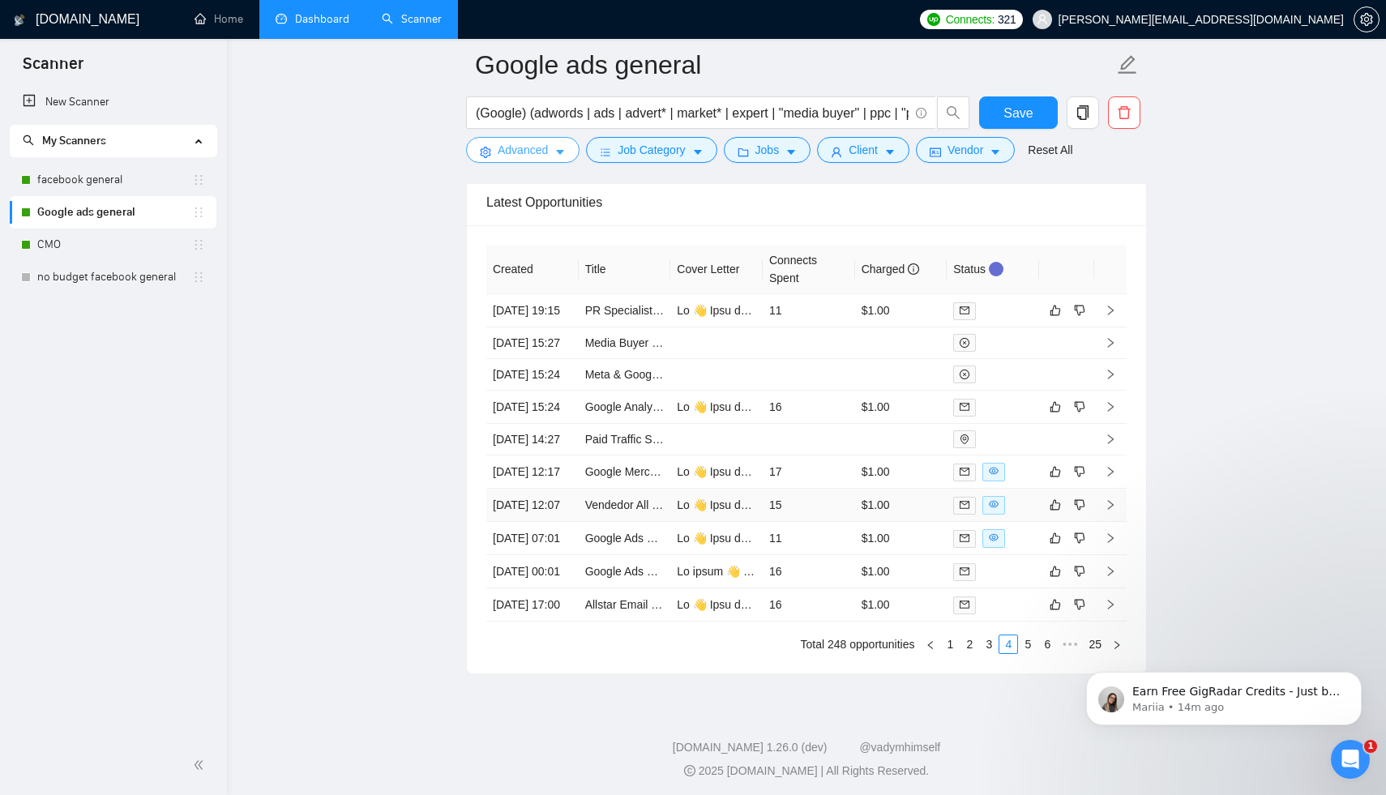
scroll to position [4325, 0]
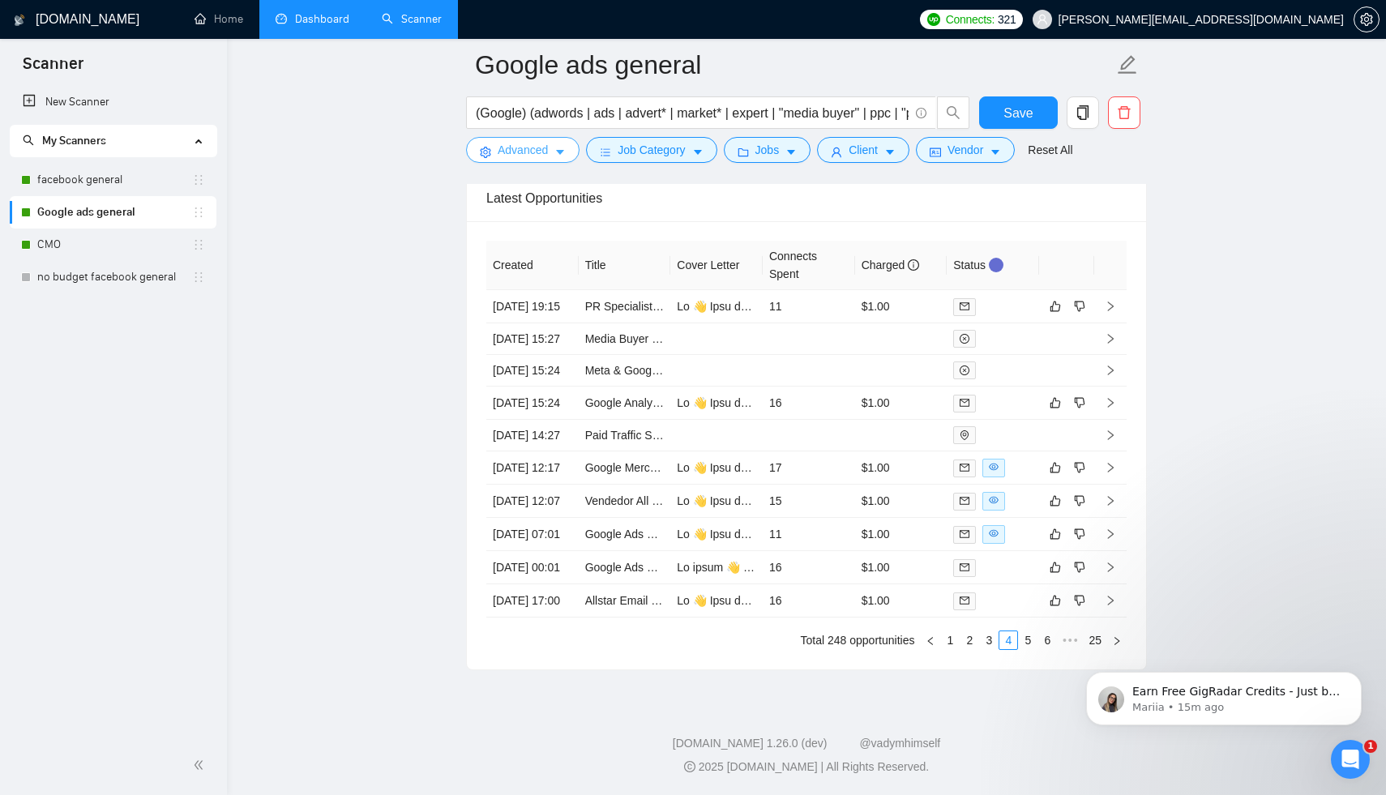
click at [544, 152] on span "Advanced" at bounding box center [523, 150] width 50 height 18
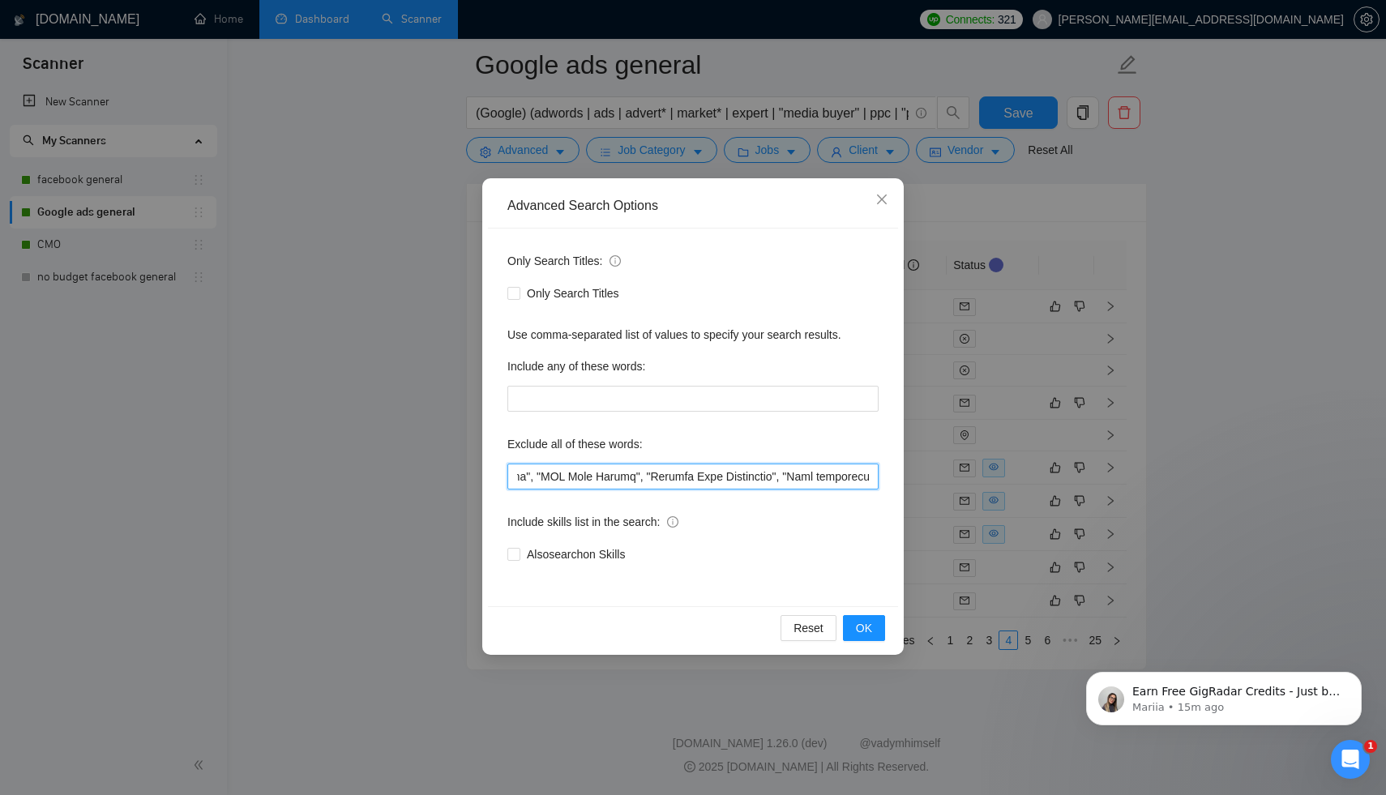
scroll to position [0, 5537]
drag, startPoint x: 809, startPoint y: 473, endPoint x: 990, endPoint y: 479, distance: 180.8
click at [990, 479] on div "Advanced Search Options Only Search Titles: Only Search Titles Use comma-separa…" at bounding box center [693, 397] width 1386 height 795
click at [870, 474] on input "text" at bounding box center [692, 477] width 371 height 26
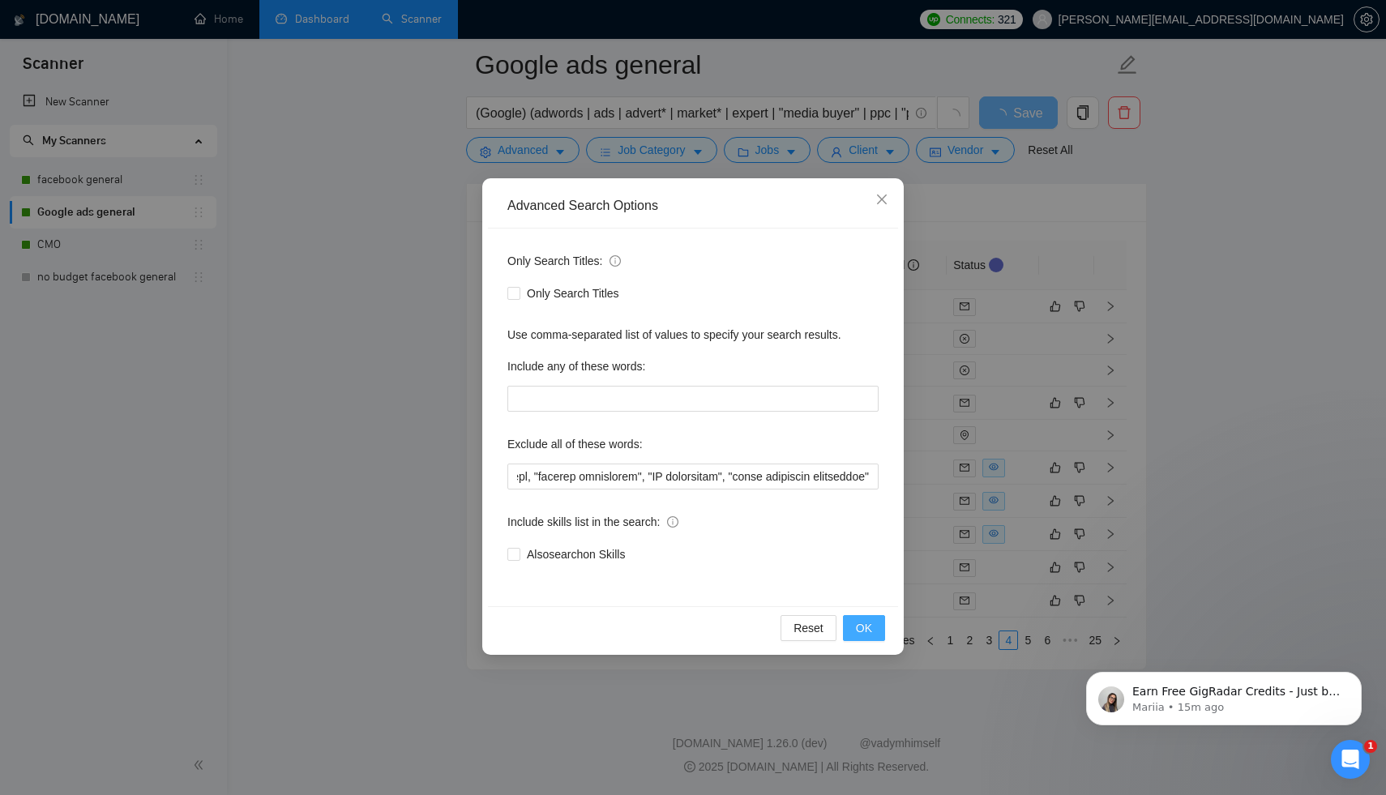
click at [869, 625] on span "OK" at bounding box center [864, 628] width 16 height 18
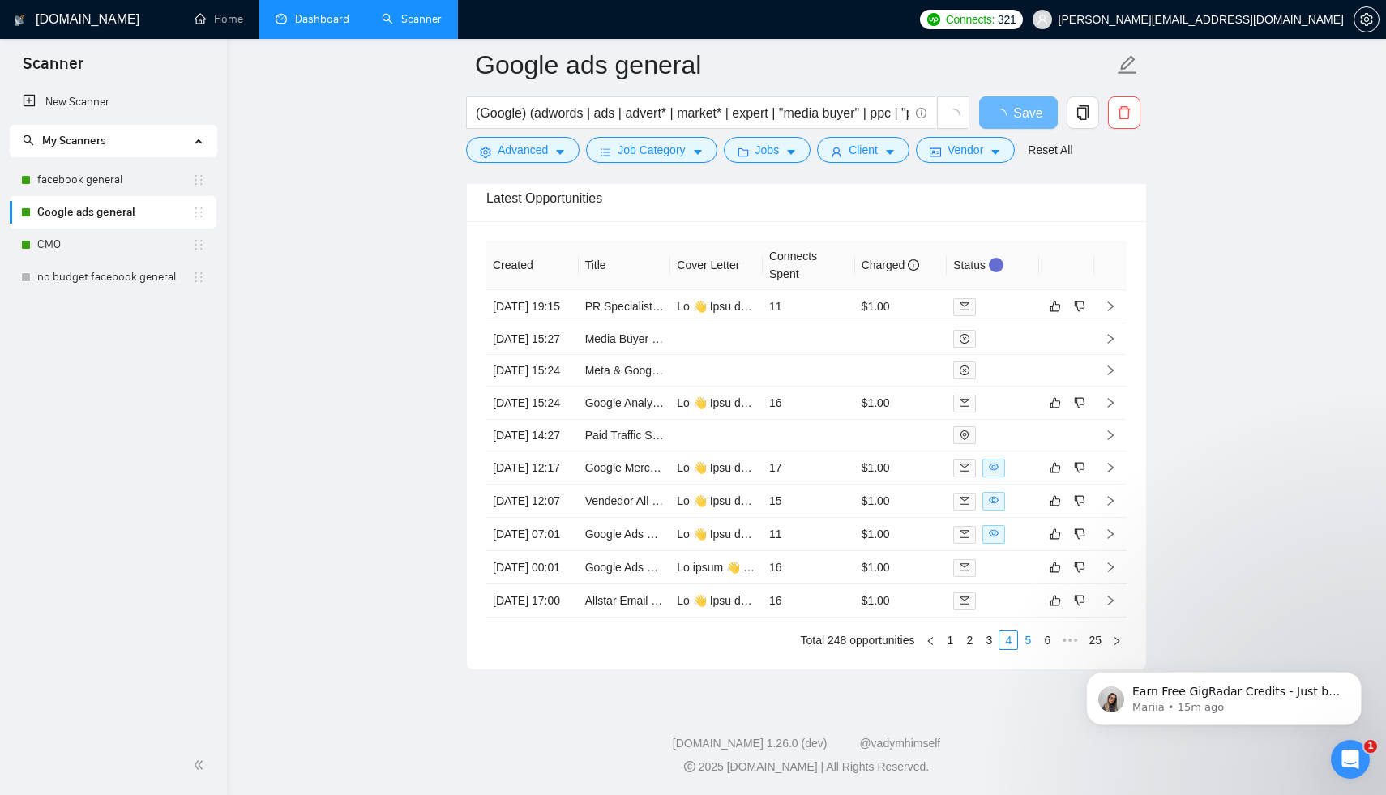
click at [1028, 650] on div "Created Title Cover Letter Connects Spent Charged Status [DATE] 19:15 PR Specia…" at bounding box center [806, 445] width 640 height 409
click at [1022, 635] on link "5" at bounding box center [1028, 640] width 18 height 18
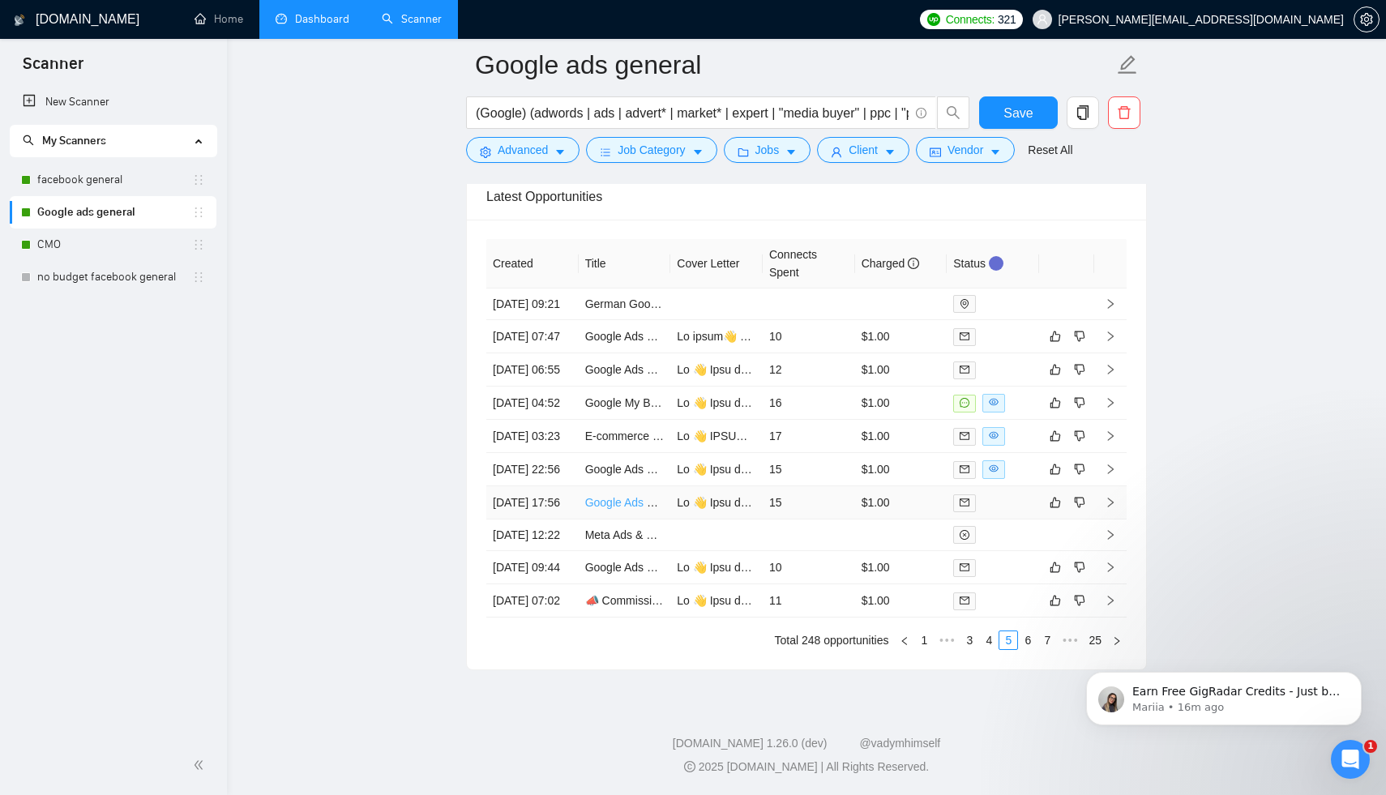
scroll to position [4279, 0]
click at [537, 158] on span "Advanced" at bounding box center [523, 150] width 50 height 18
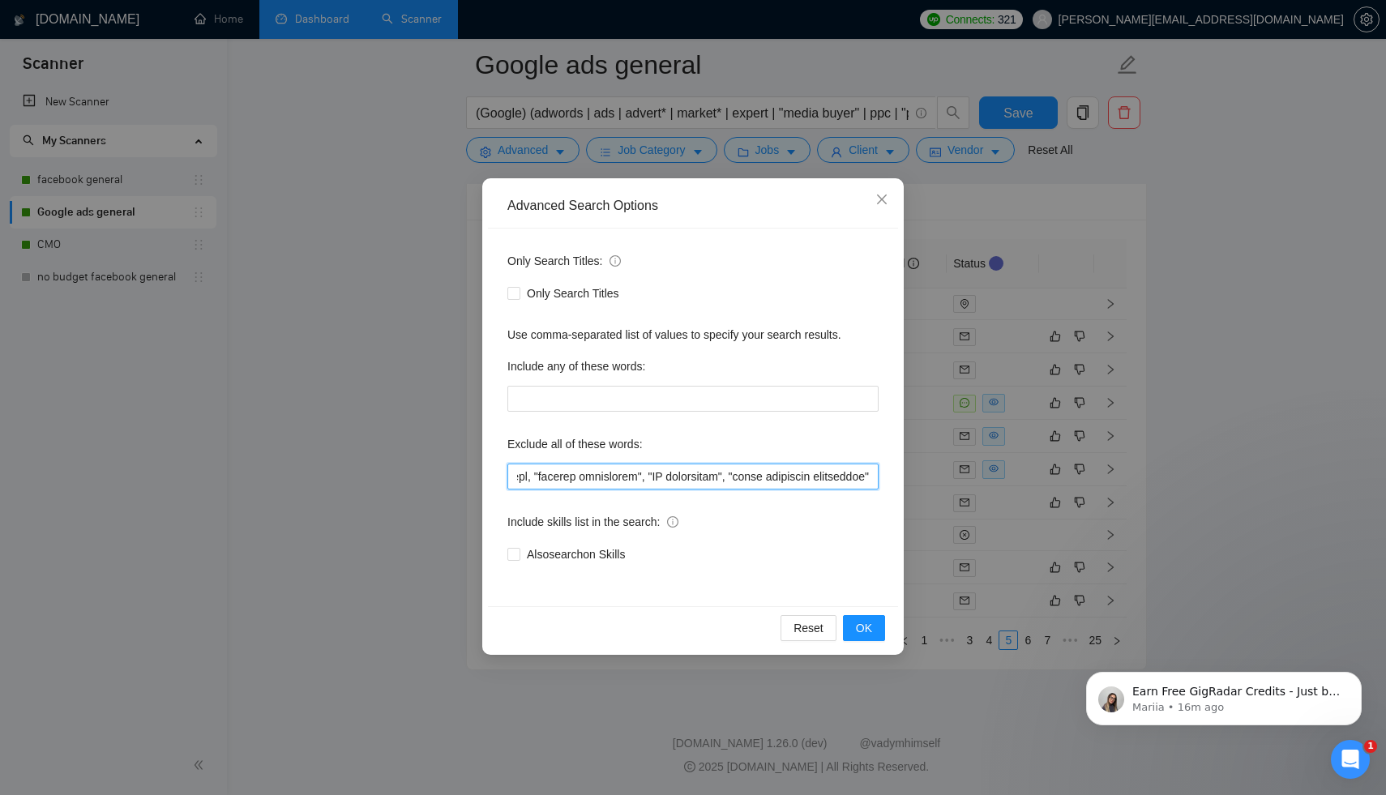
scroll to position [0, 5688]
drag, startPoint x: 834, startPoint y: 479, endPoint x: 960, endPoint y: 479, distance: 126.4
click at [960, 479] on div "Advanced Search Options Only Search Titles: Only Search Titles Use comma-separa…" at bounding box center [693, 397] width 1386 height 795
click at [868, 474] on input "text" at bounding box center [692, 477] width 371 height 26
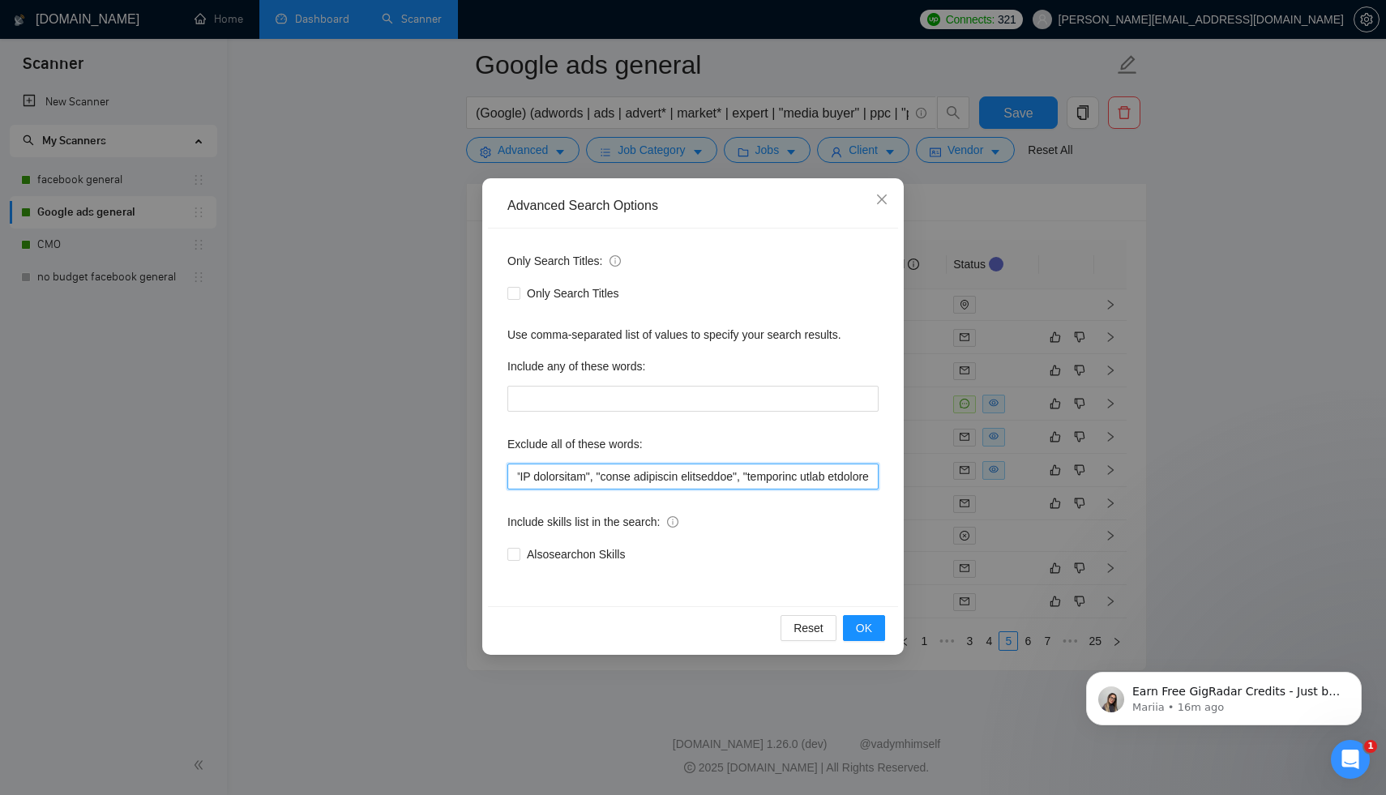
click at [764, 474] on input "text" at bounding box center [692, 477] width 371 height 26
click at [793, 478] on input "text" at bounding box center [692, 477] width 371 height 26
drag, startPoint x: 853, startPoint y: 477, endPoint x: 902, endPoint y: 477, distance: 49.4
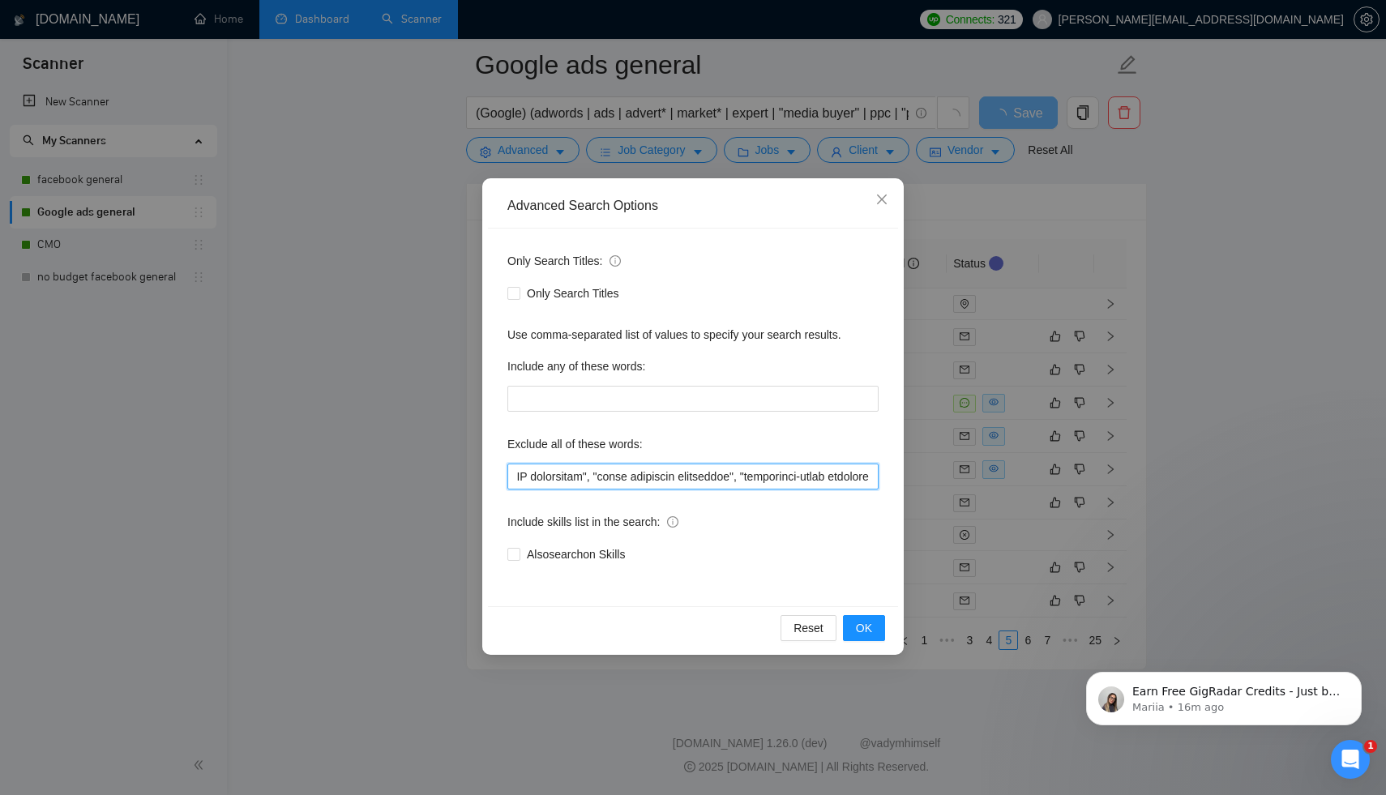
click at [902, 477] on div "Advanced Search Options Only Search Titles: Only Search Titles Use comma-separa…" at bounding box center [692, 416] width 421 height 477
click at [867, 477] on input "text" at bounding box center [692, 477] width 371 height 26
type input ""Sales Closer", SEO, "content creator", "content creation", "Creative Content M…"
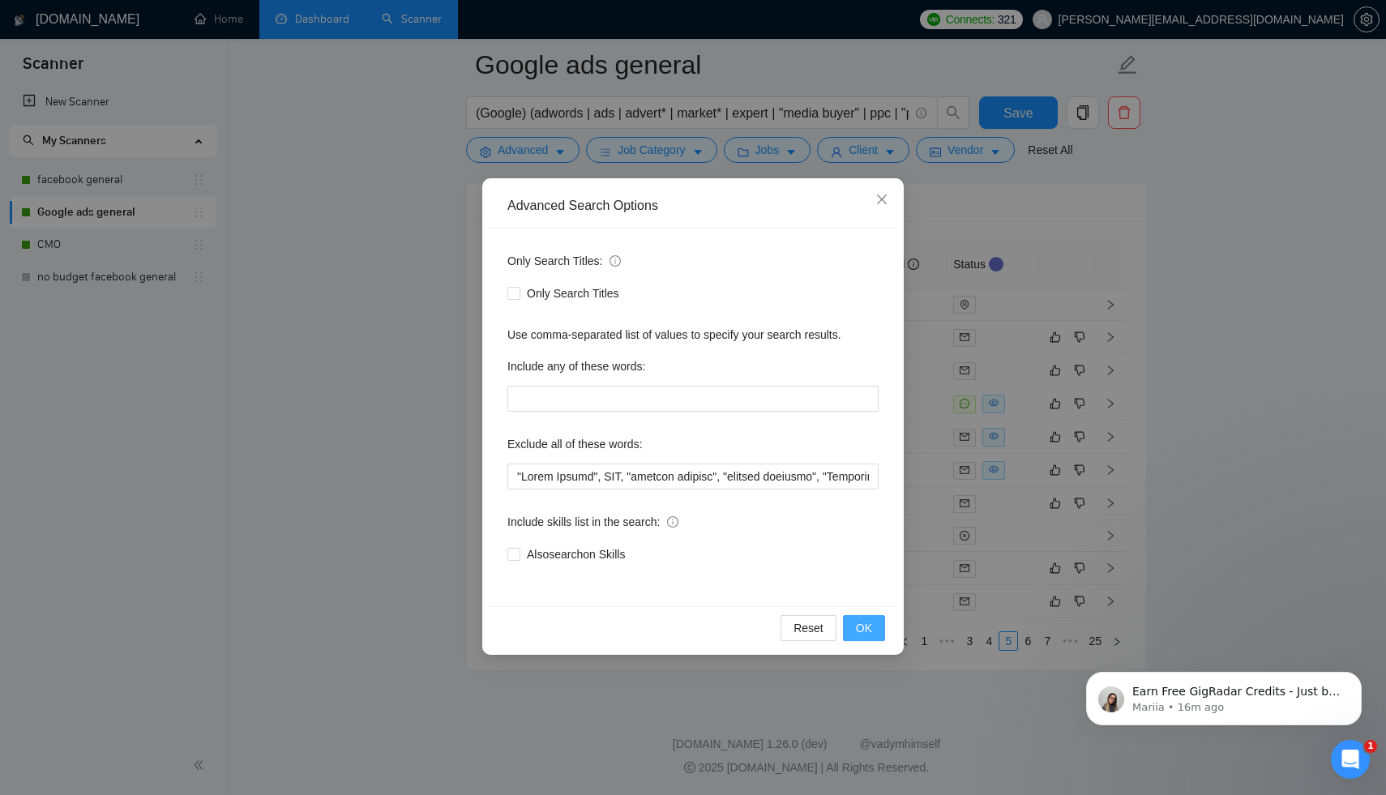
click at [866, 631] on span "OK" at bounding box center [864, 628] width 16 height 18
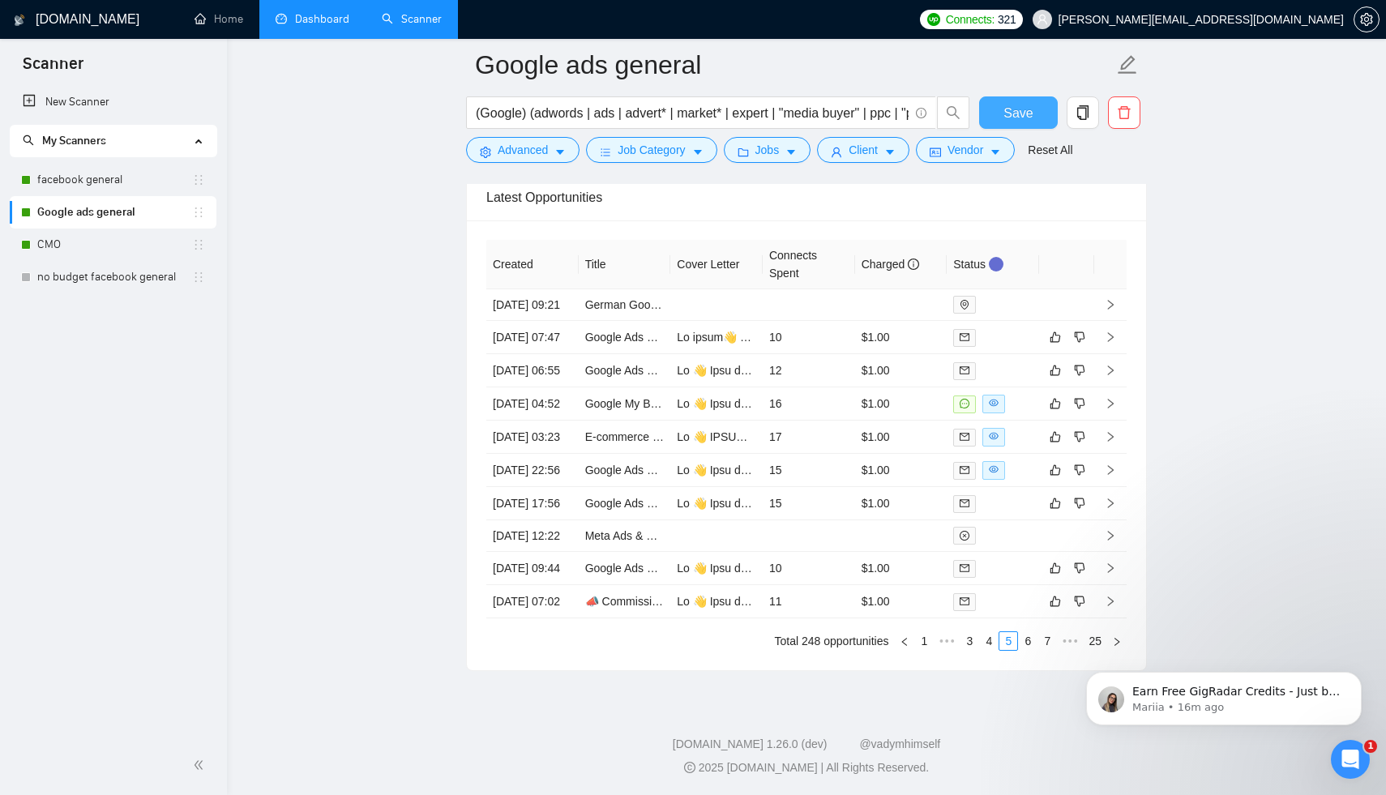
click at [1022, 122] on span "Save" at bounding box center [1017, 113] width 29 height 20
click at [1031, 649] on link "6" at bounding box center [1028, 640] width 18 height 18
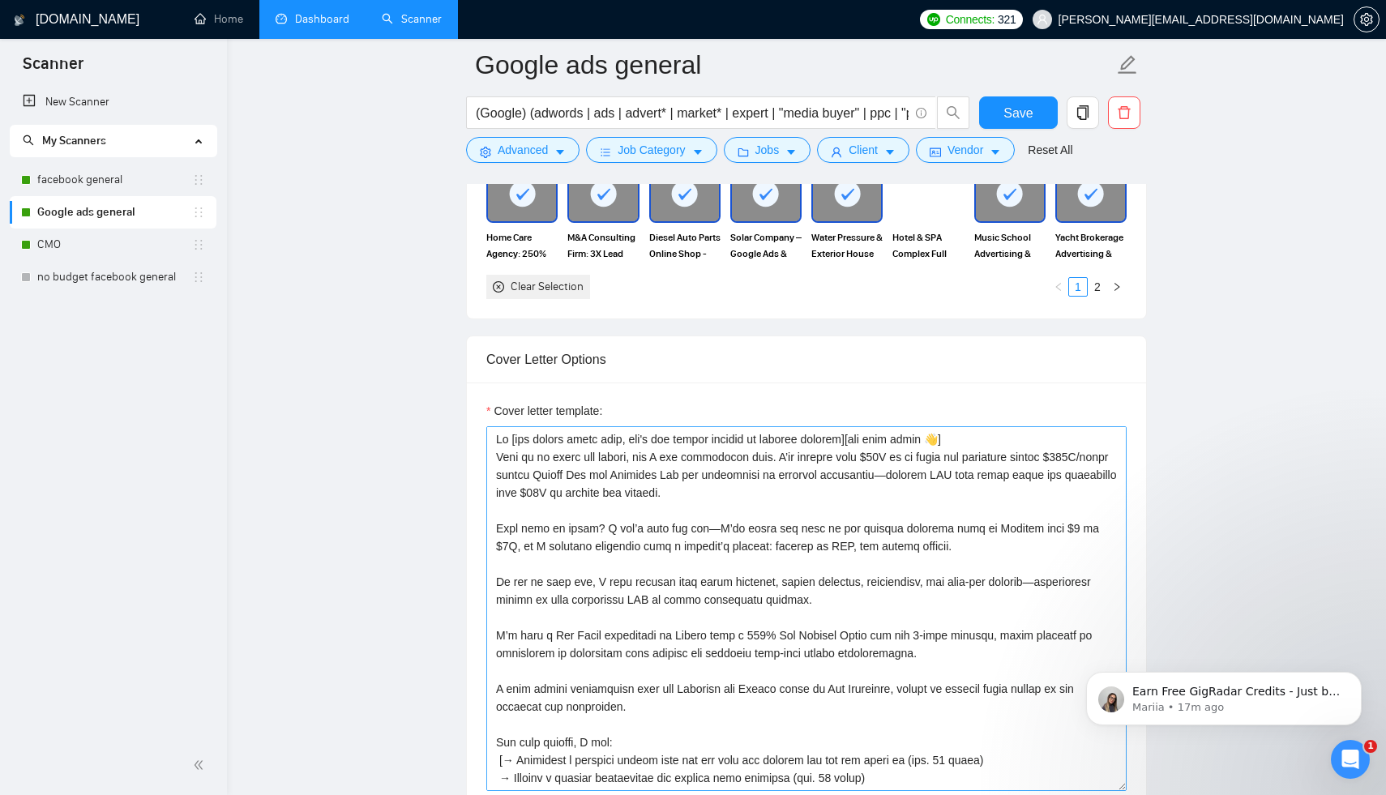
scroll to position [1662, 0]
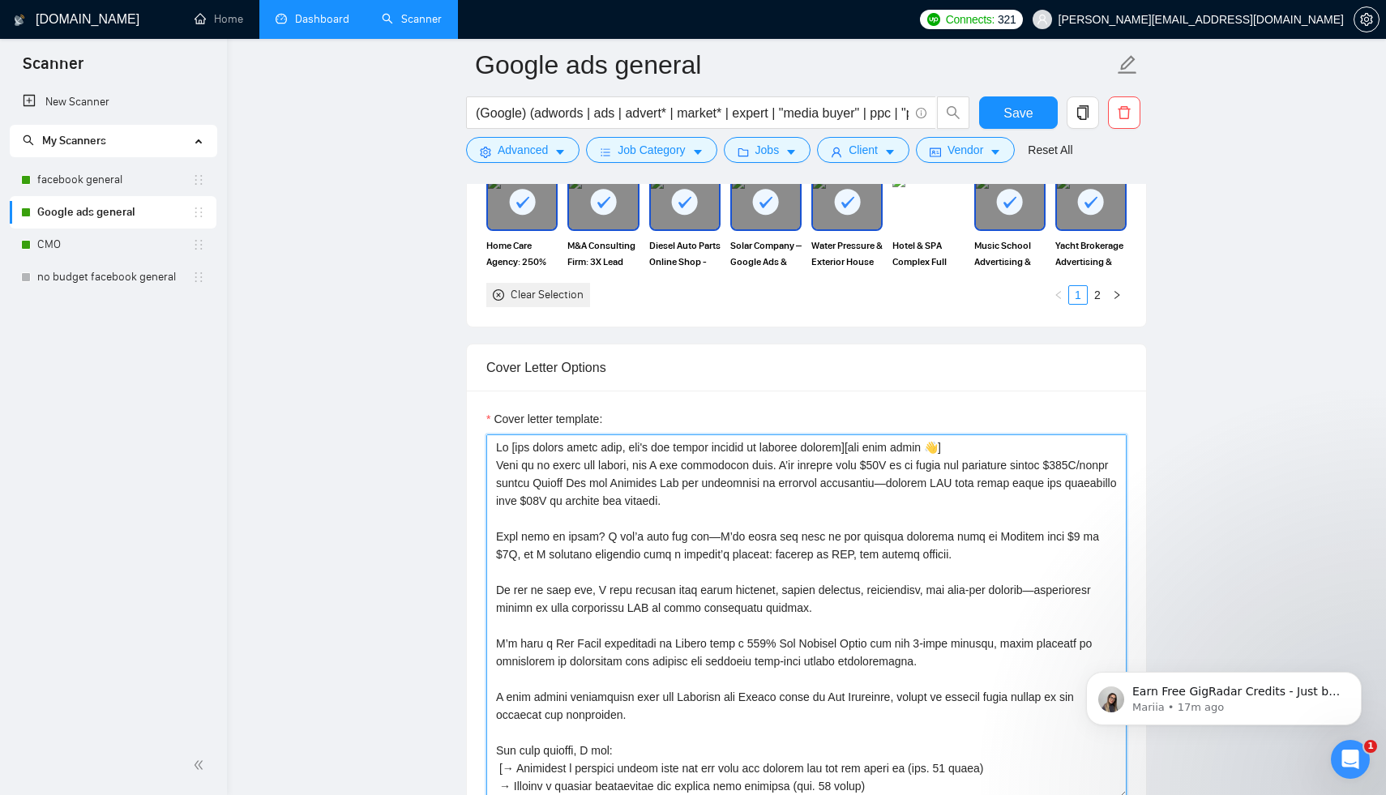
click at [696, 482] on textarea "Cover letter template:" at bounding box center [806, 616] width 640 height 365
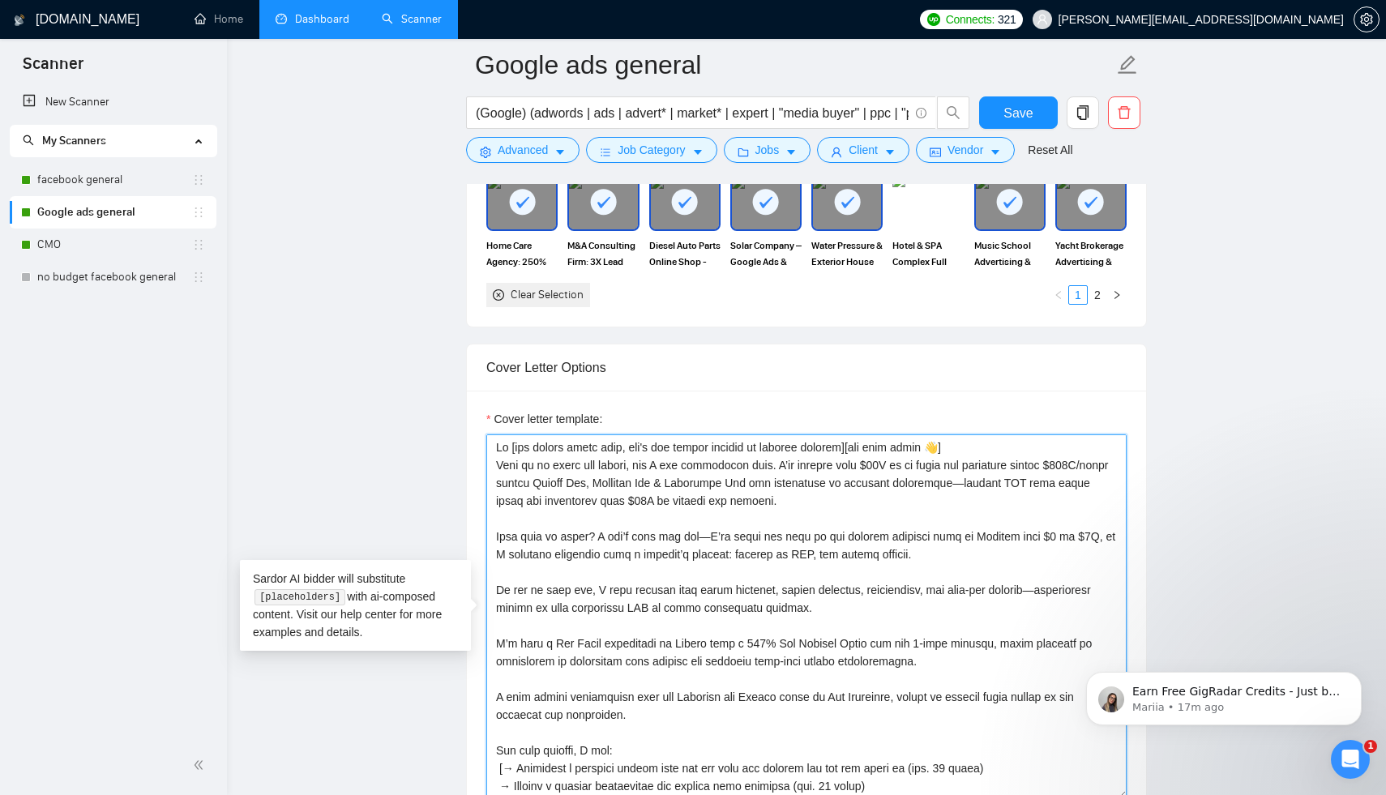
click at [802, 480] on textarea "Cover letter template:" at bounding box center [806, 616] width 640 height 365
click at [796, 485] on textarea "Cover letter template:" at bounding box center [806, 616] width 640 height 365
drag, startPoint x: 753, startPoint y: 482, endPoint x: 829, endPoint y: 481, distance: 76.2
click at [829, 481] on textarea "Cover letter template:" at bounding box center [806, 616] width 640 height 365
click at [785, 484] on textarea "Cover letter template:" at bounding box center [806, 616] width 640 height 365
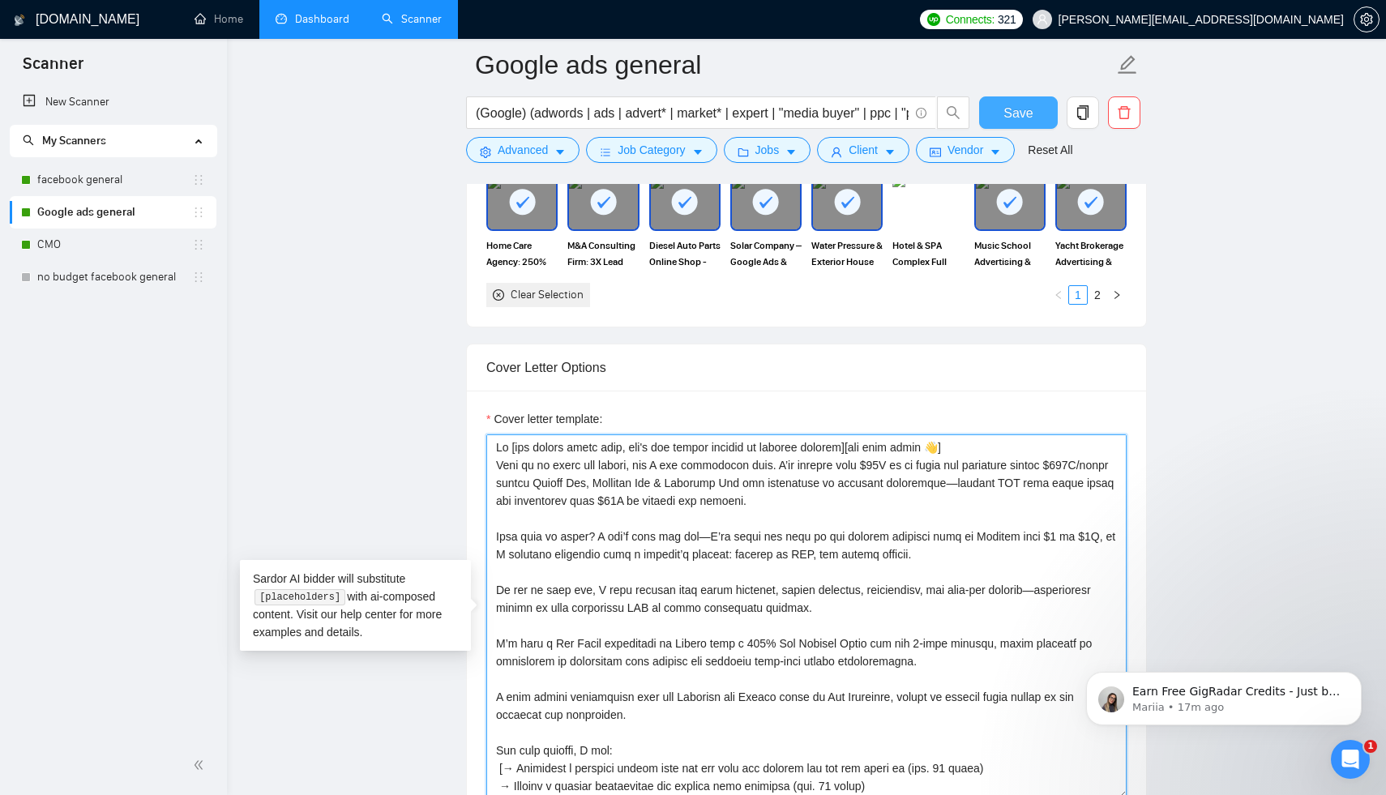
type textarea "Lo [ips dolors ametc adip, eli's doe tempor incidid ut laboree dolorem][ali eni…"
click at [1023, 121] on span "Save" at bounding box center [1017, 113] width 29 height 20
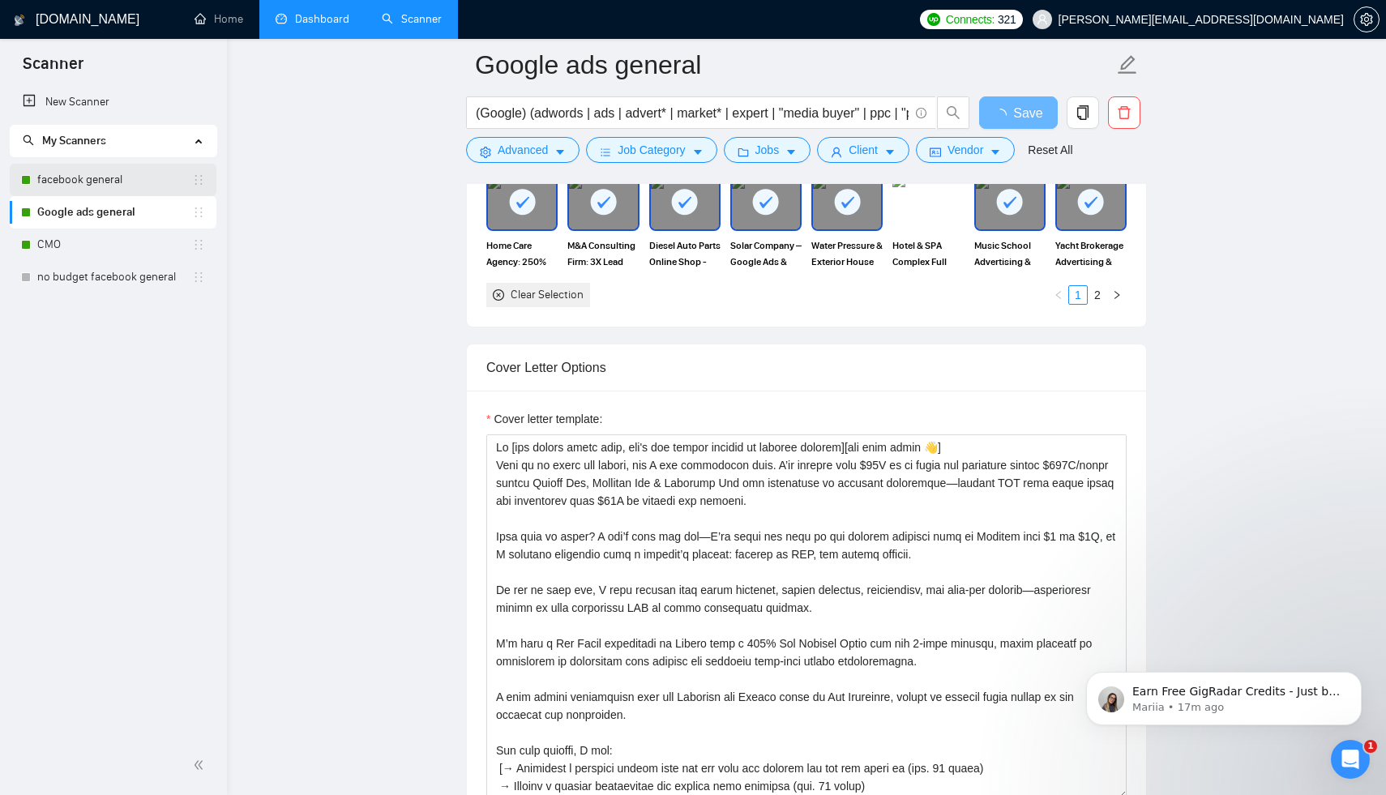
click at [106, 177] on link "facebook general" at bounding box center [114, 180] width 155 height 32
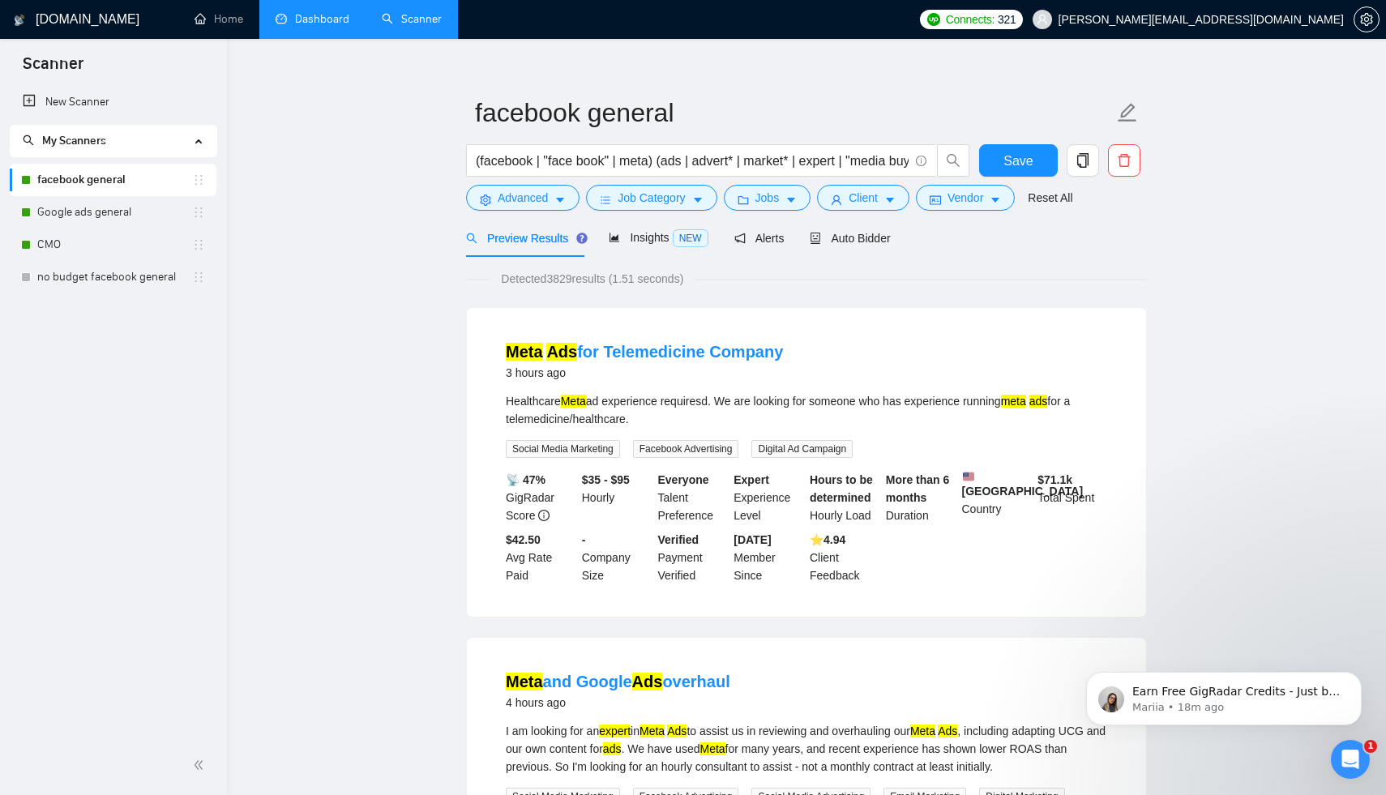
scroll to position [20, 0]
click at [869, 232] on span "Auto Bidder" at bounding box center [850, 236] width 80 height 13
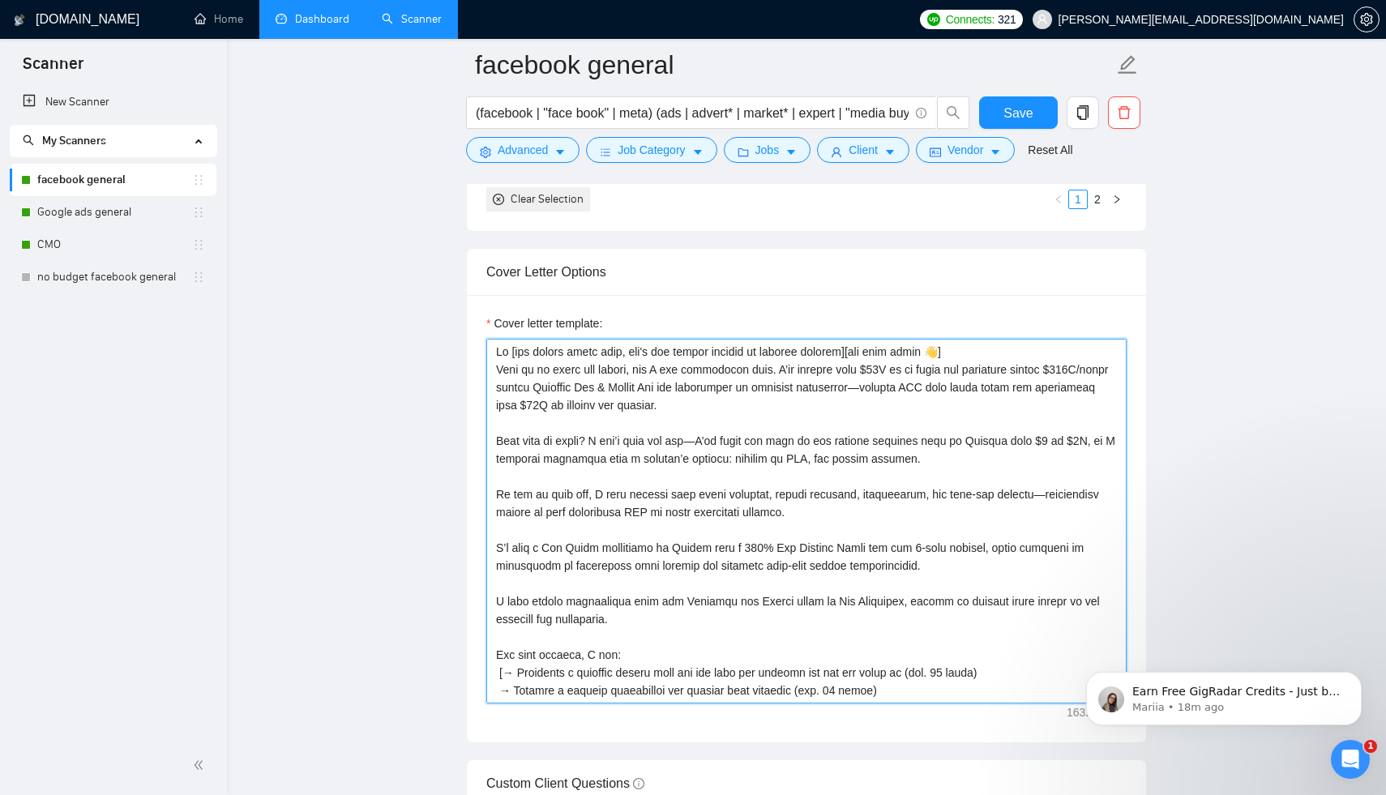
click at [695, 387] on textarea "Cover letter template:" at bounding box center [806, 521] width 640 height 365
paste textarea "& Linkedin Ads"
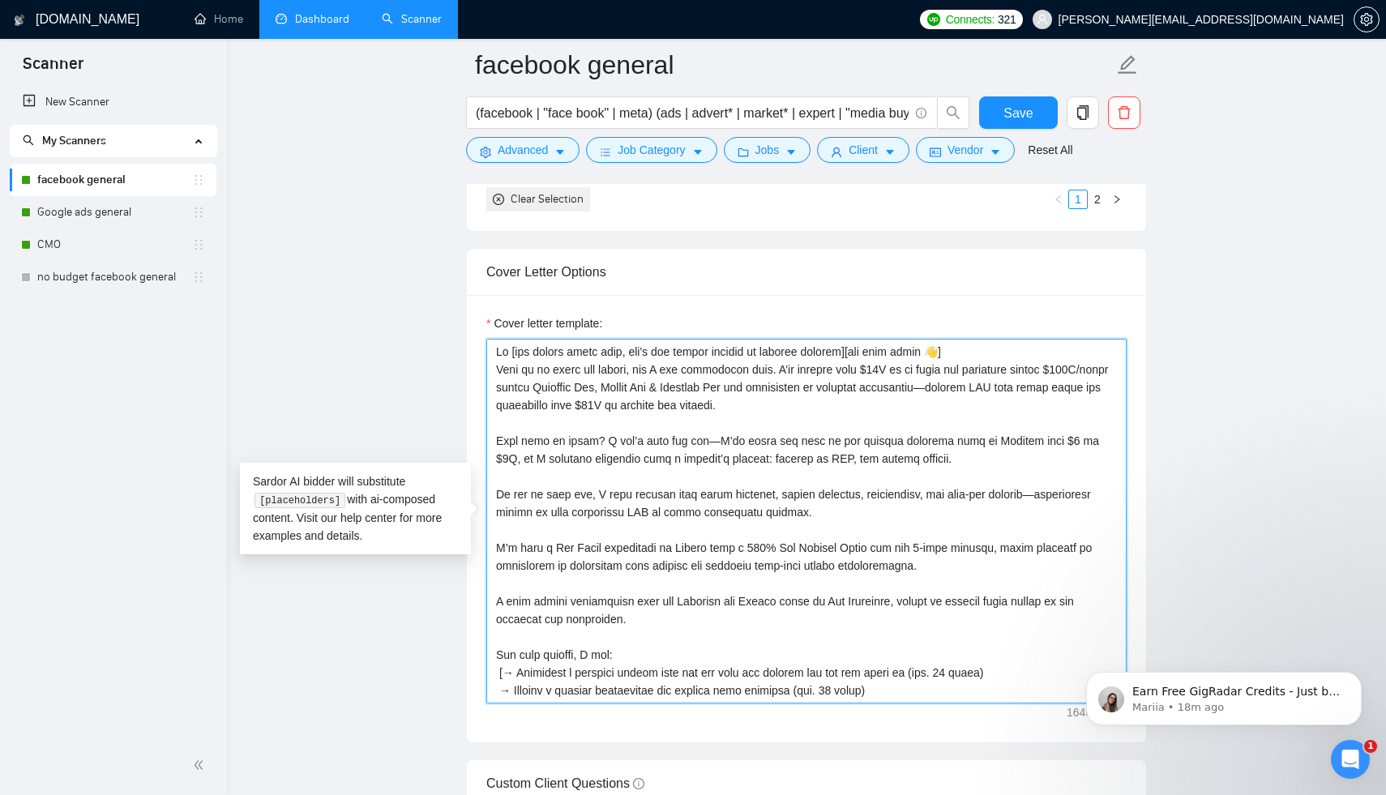
click at [760, 408] on textarea "Cover letter template:" at bounding box center [806, 521] width 640 height 365
type textarea "Lo [ips dolors ametc adip, eli's doe tempor incidid ut laboree dolorem][ali eni…"
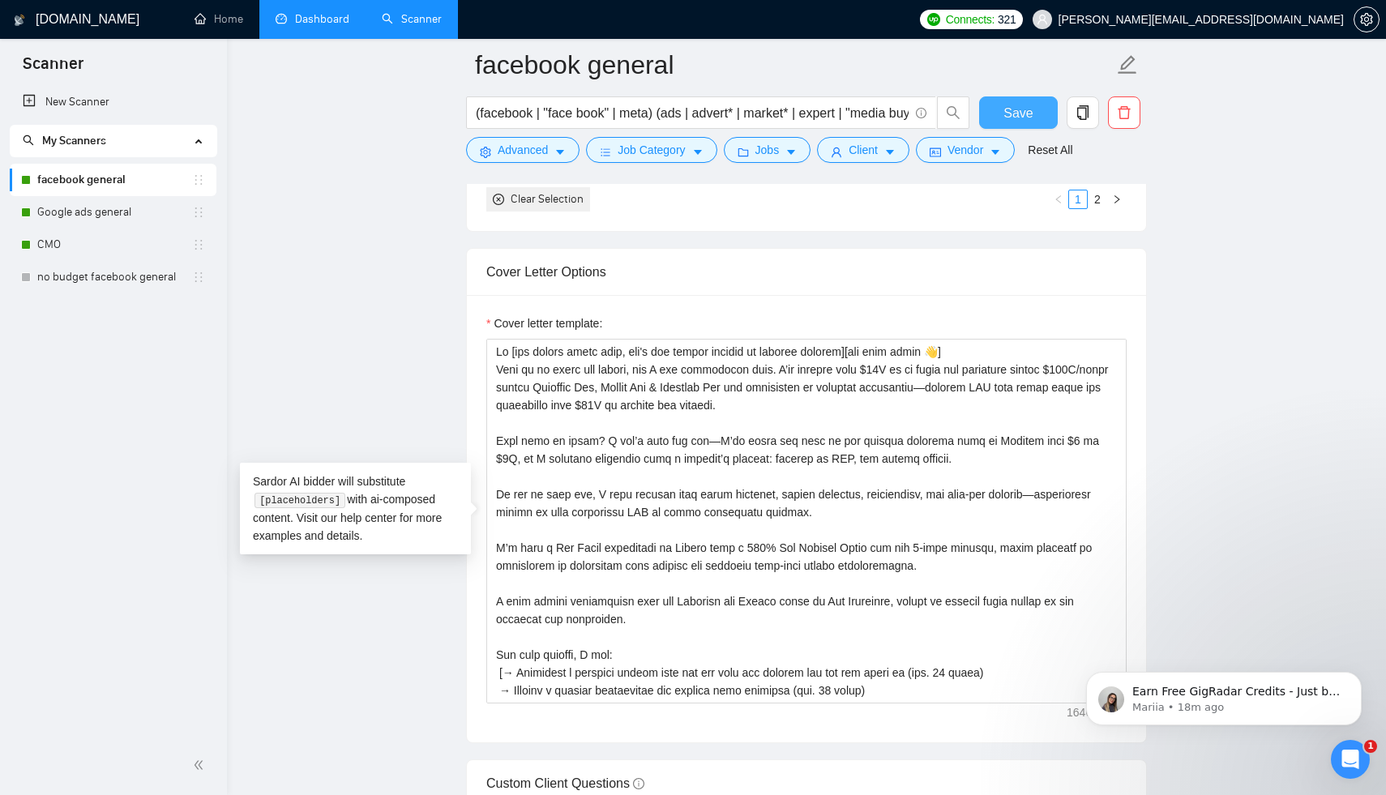
click at [1024, 115] on span "Save" at bounding box center [1017, 113] width 29 height 20
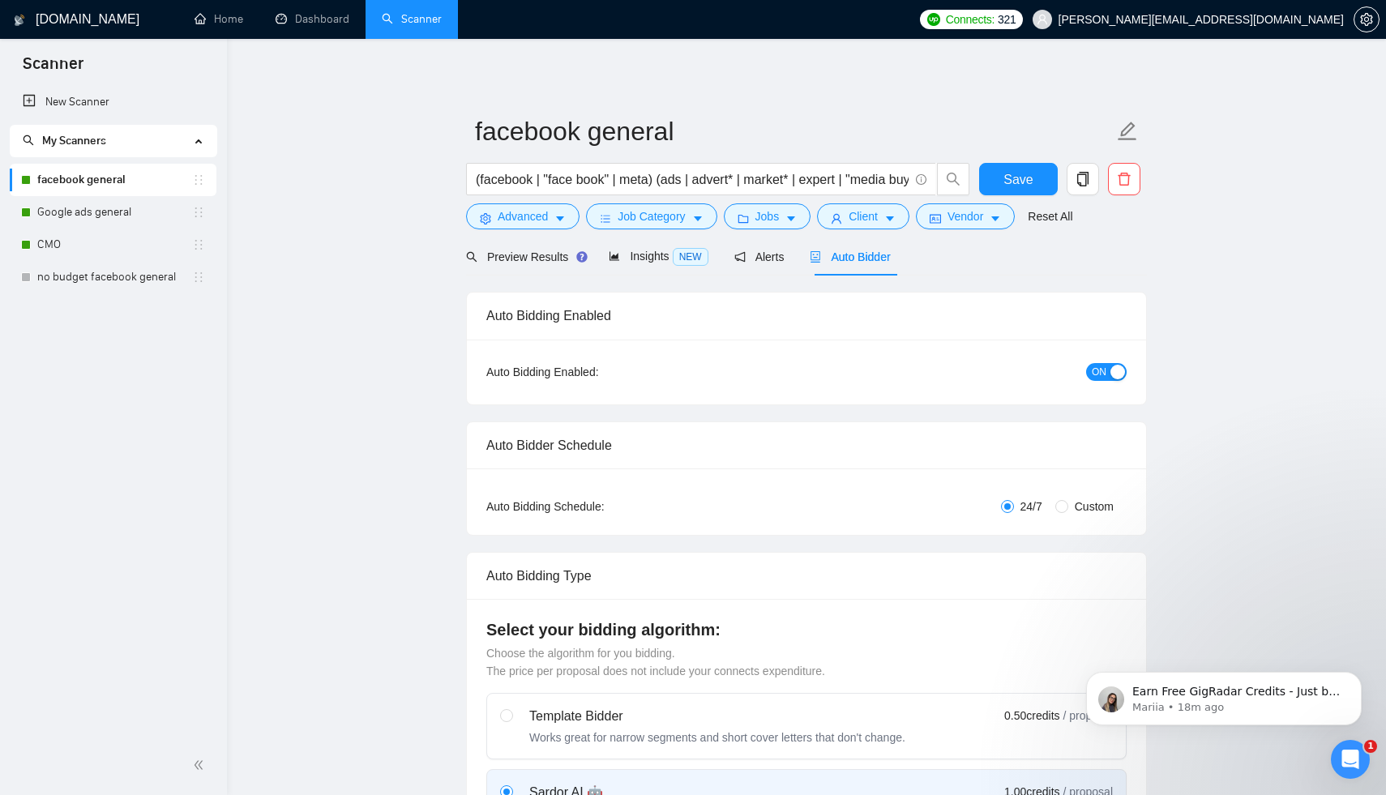
click at [861, 256] on span "Auto Bidder" at bounding box center [850, 256] width 80 height 13
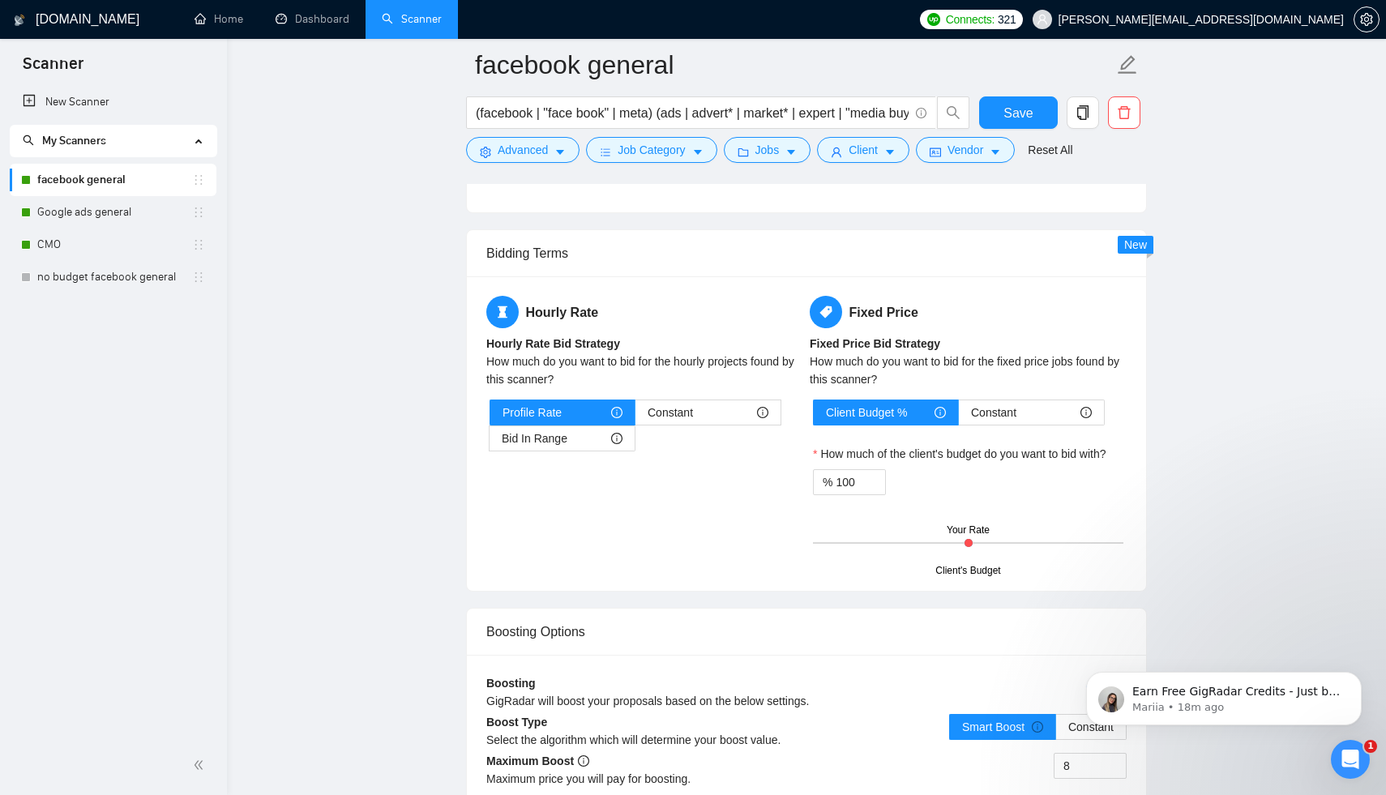
scroll to position [2589, 0]
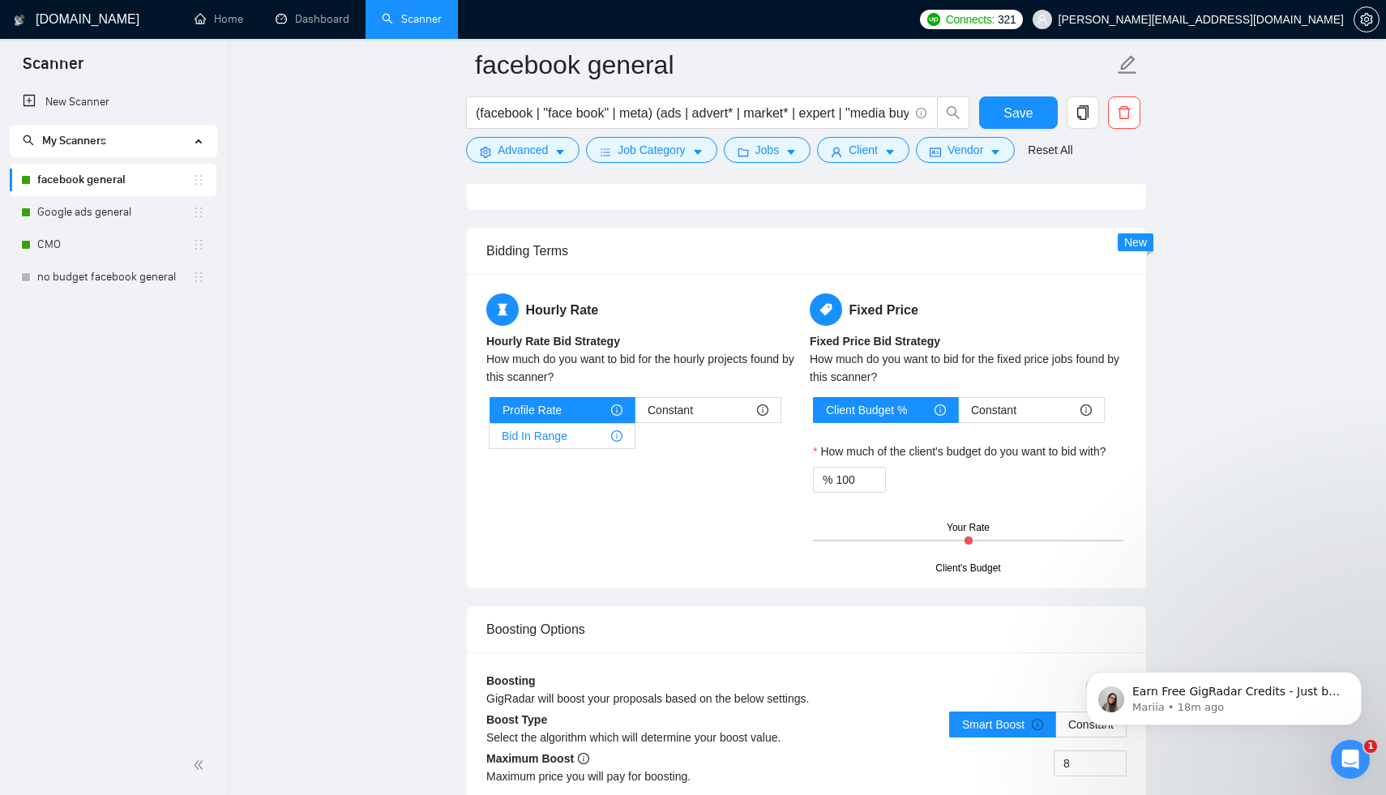
click at [563, 433] on span "Bid In Range" at bounding box center [535, 436] width 66 height 24
click at [489, 440] on input "Bid In Range" at bounding box center [489, 440] width 0 height 0
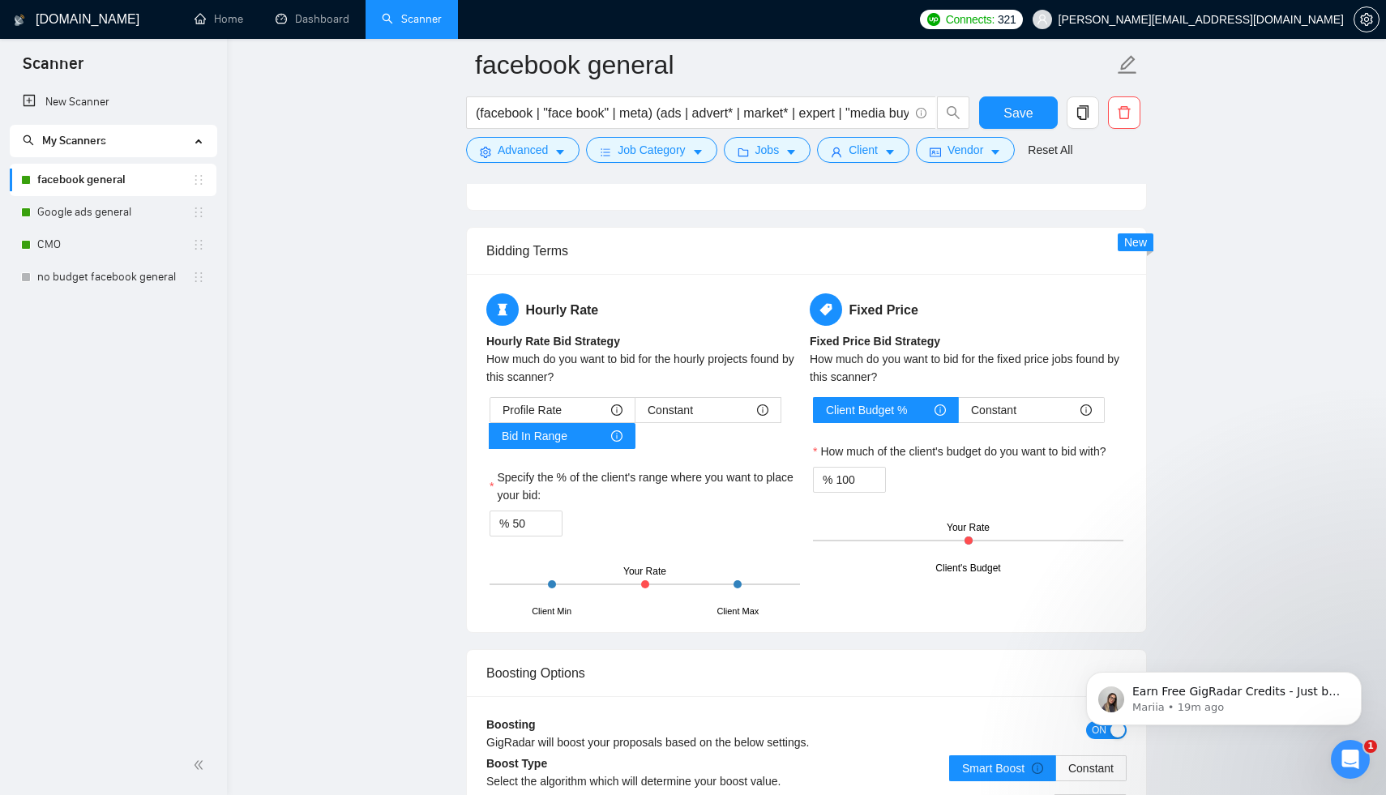
click at [722, 486] on label "Specify the % of the client's range where you want to place your bid:" at bounding box center [644, 486] width 310 height 36
click at [562, 511] on input "50" at bounding box center [536, 523] width 49 height 24
click at [1027, 113] on span "Save" at bounding box center [1017, 113] width 29 height 20
click at [118, 210] on link "Google ads general" at bounding box center [114, 212] width 155 height 32
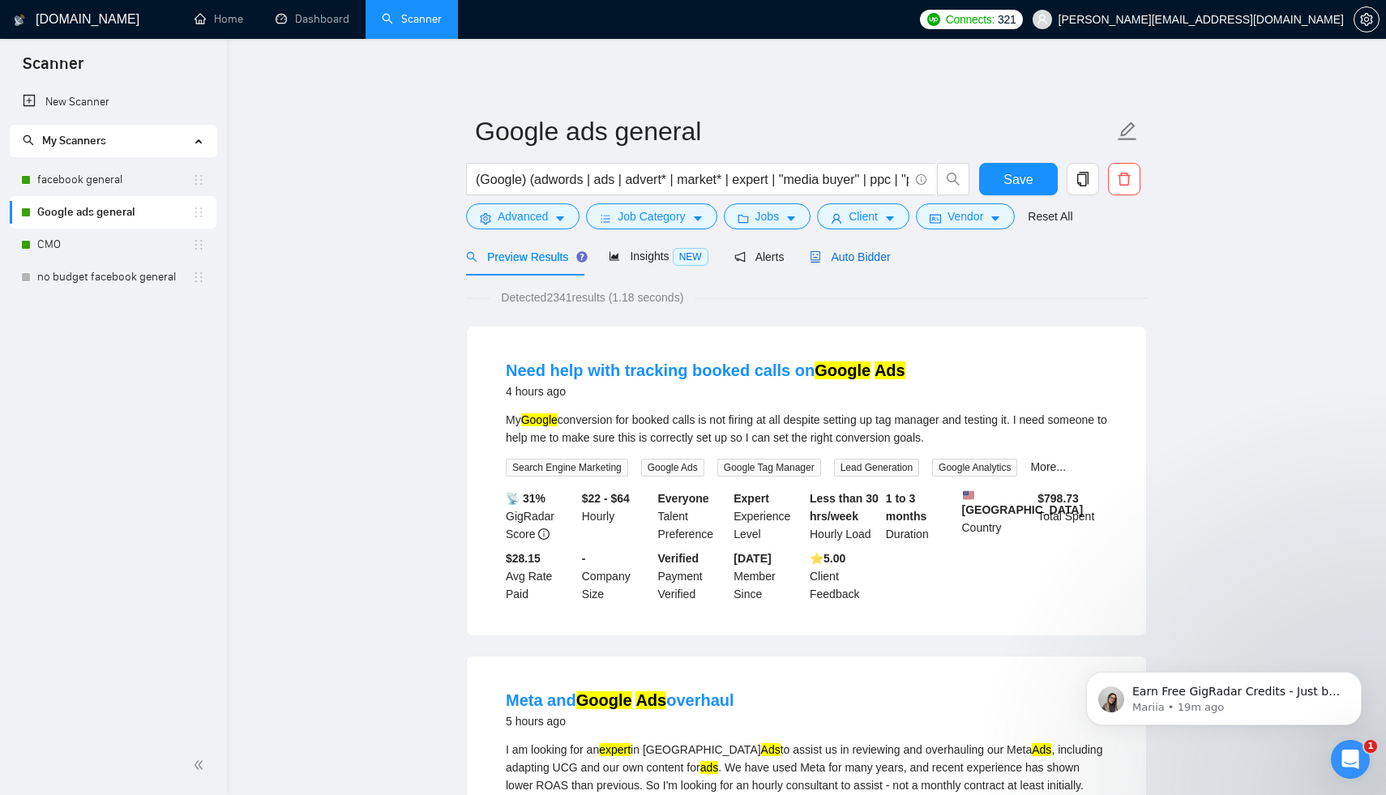
click at [857, 257] on span "Auto Bidder" at bounding box center [850, 256] width 80 height 13
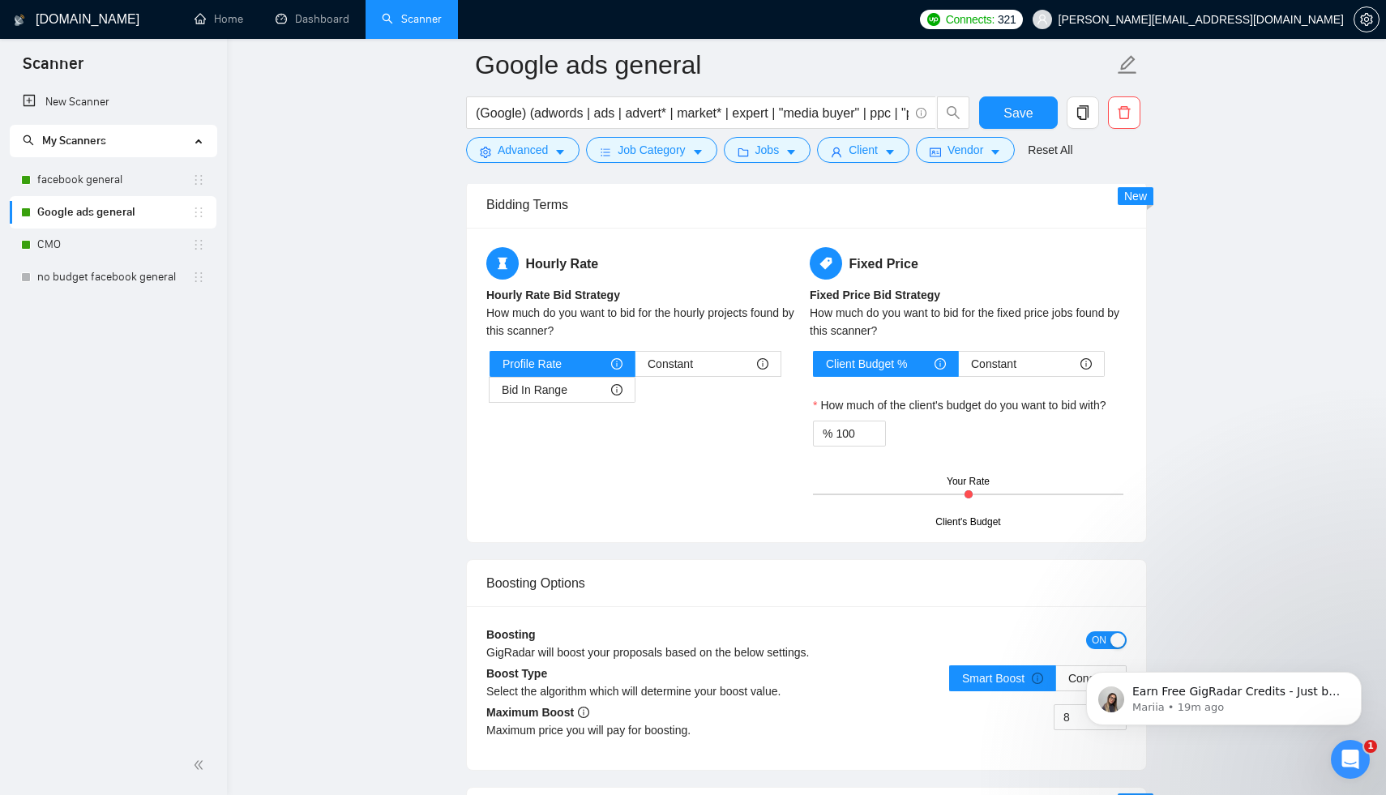
scroll to position [2646, 0]
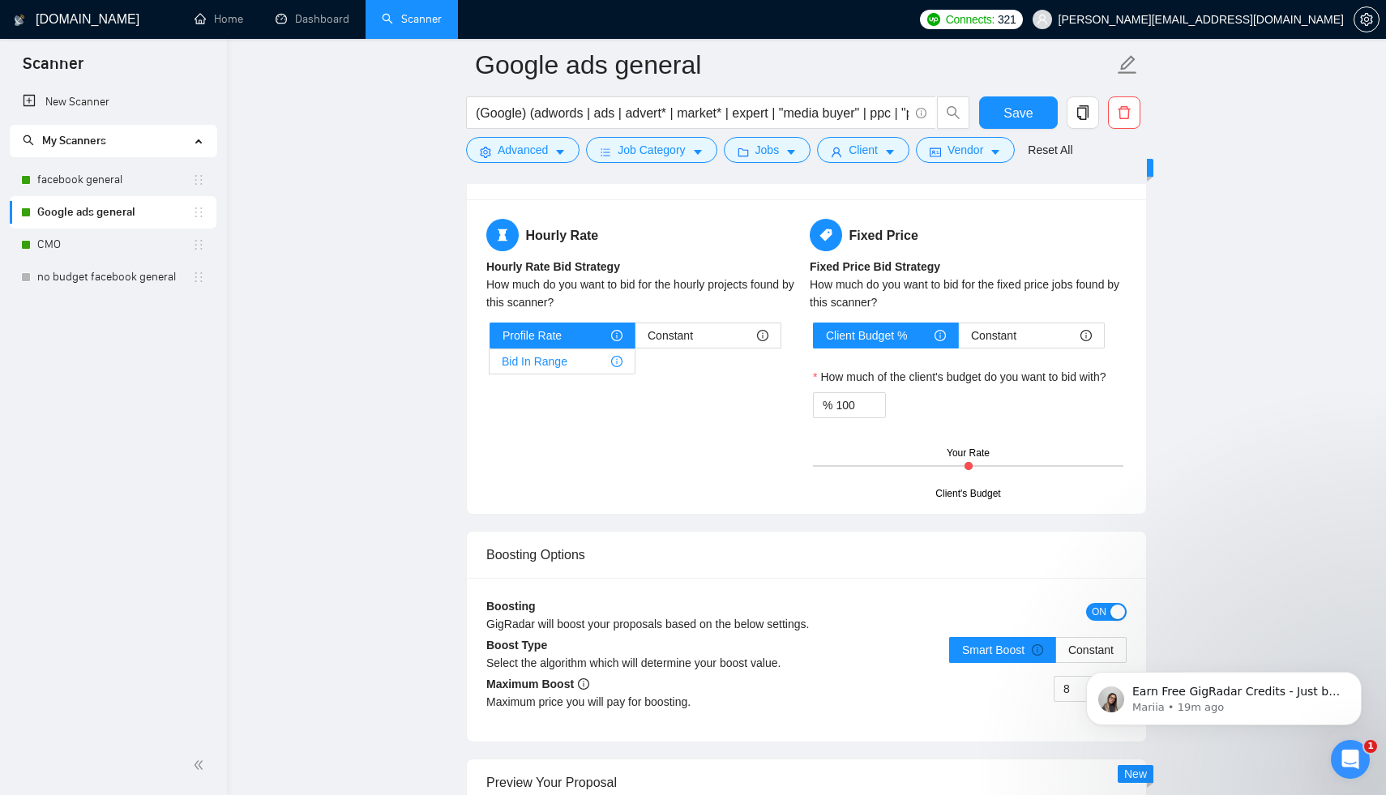
click at [577, 364] on div "Bid In Range" at bounding box center [562, 361] width 121 height 24
click at [489, 366] on input "Bid In Range" at bounding box center [489, 366] width 0 height 0
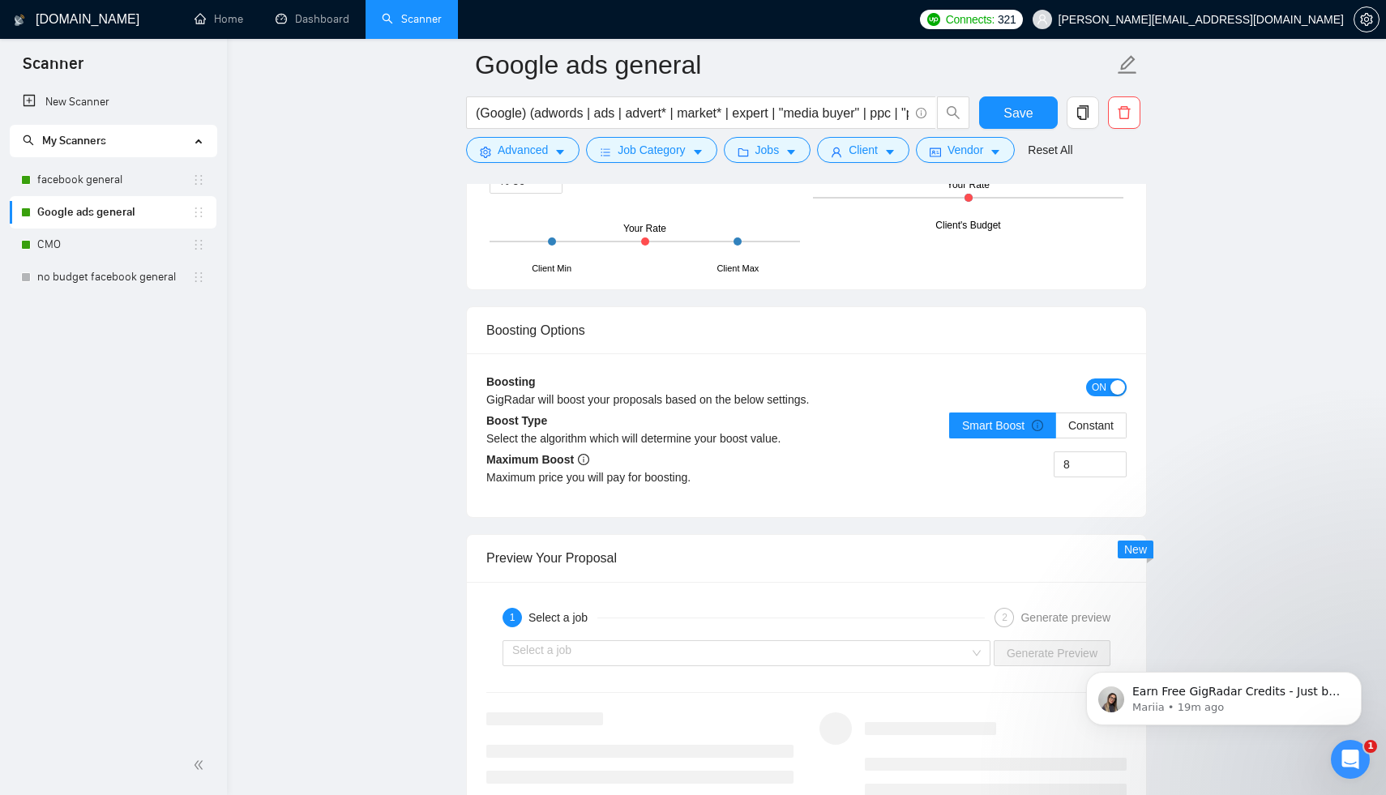
scroll to position [2913, 0]
click at [1036, 121] on button "Save" at bounding box center [1018, 112] width 79 height 32
